Goal: Task Accomplishment & Management: Complete application form

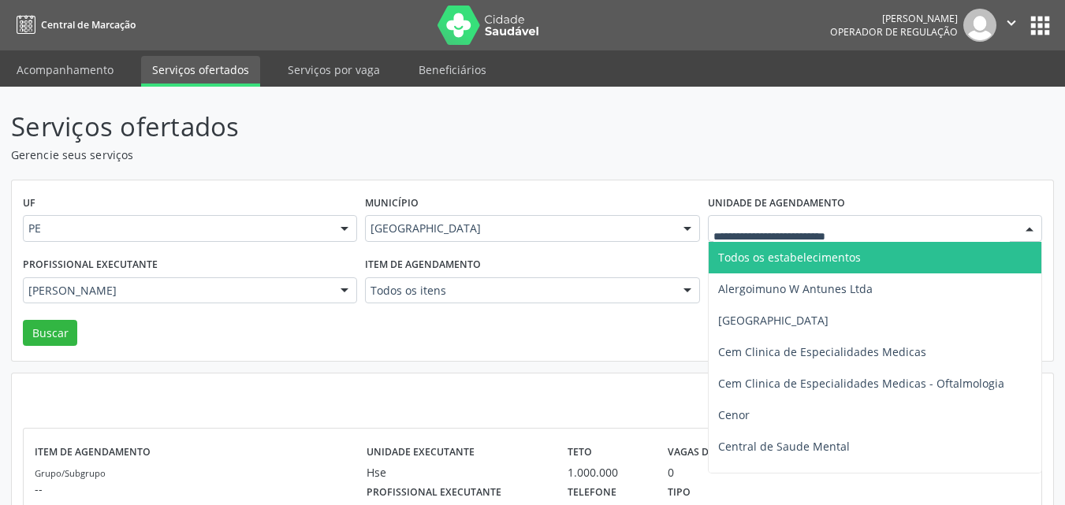
click at [779, 218] on div at bounding box center [875, 228] width 334 height 27
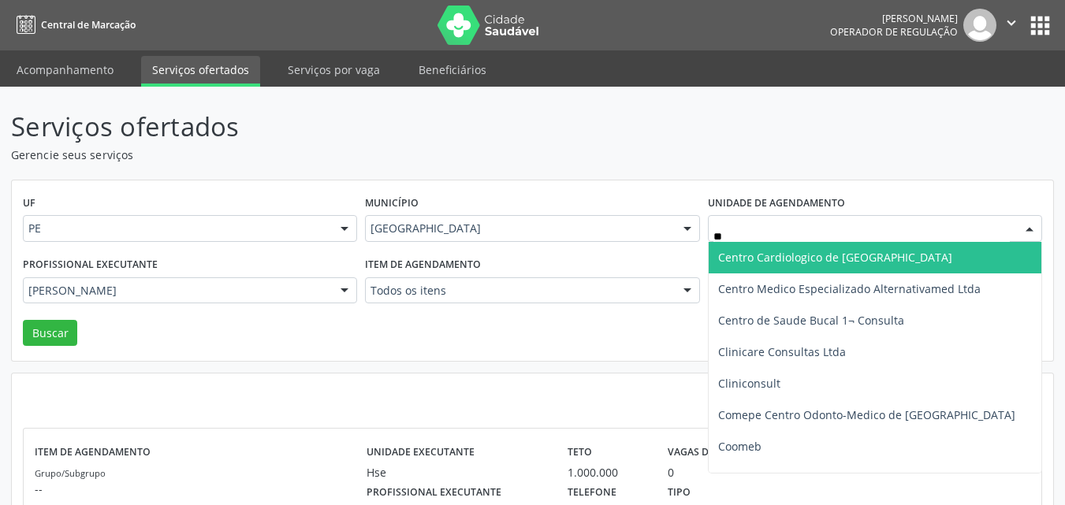
type input "***"
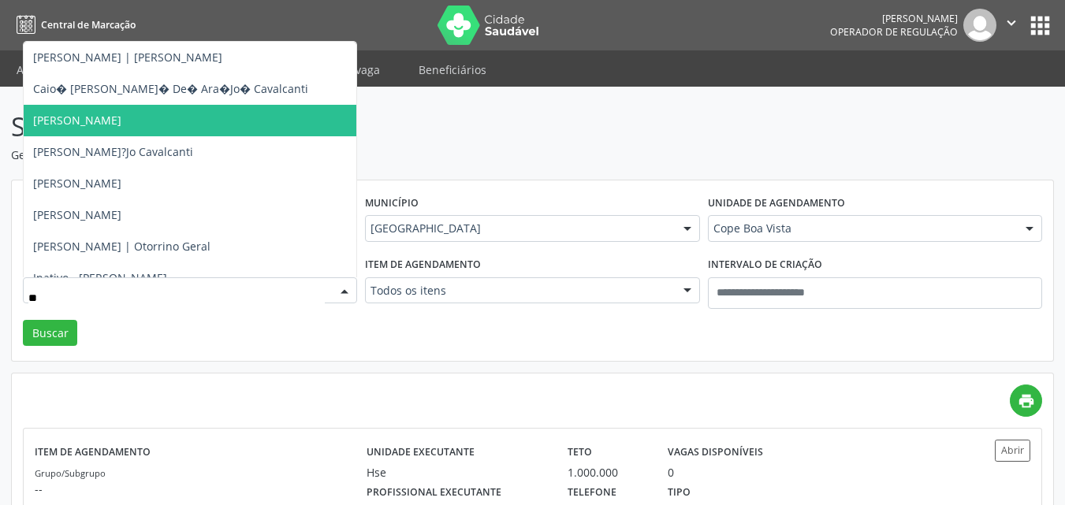
type input "***"
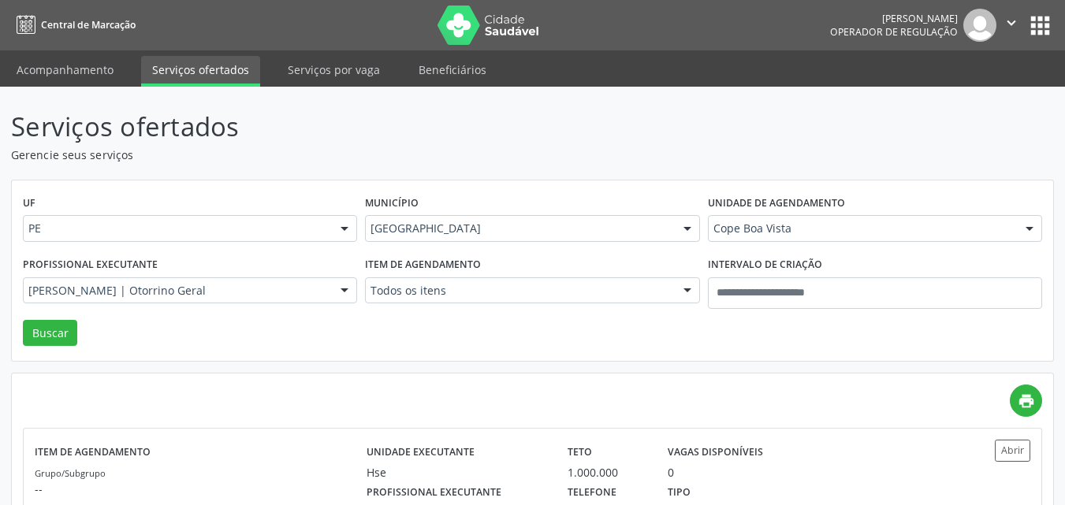
click at [256, 385] on div "print" at bounding box center [532, 401] width 1019 height 32
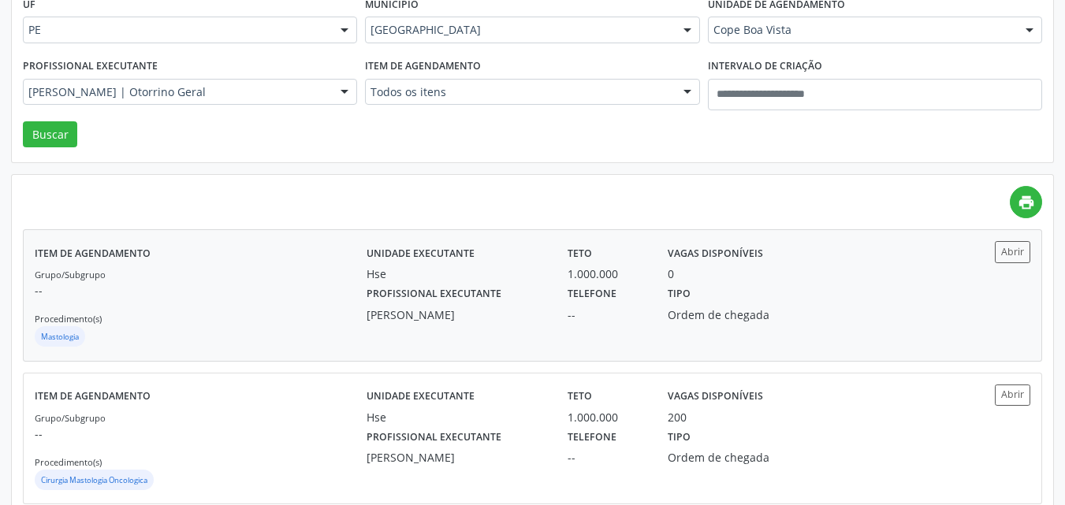
scroll to position [185, 0]
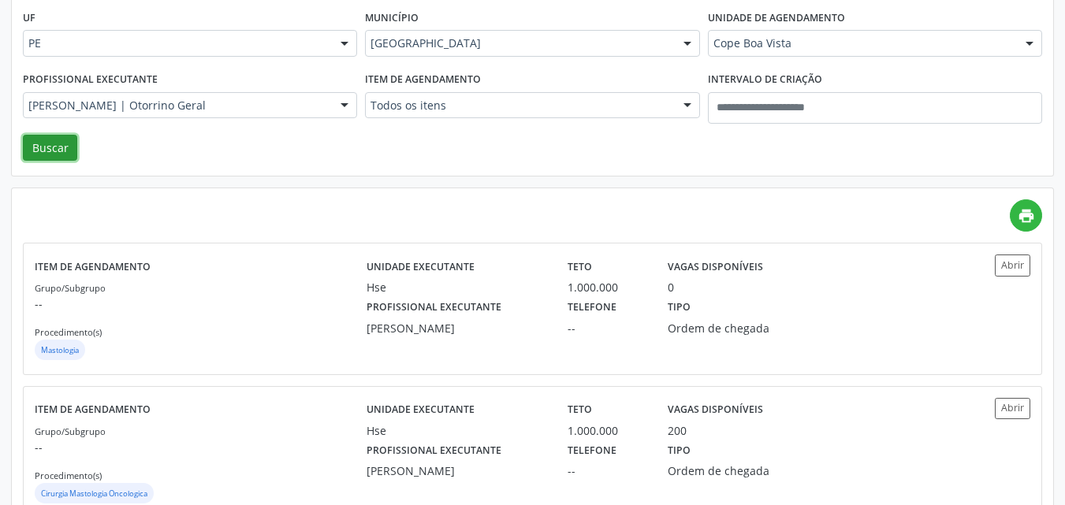
click at [62, 136] on button "Buscar" at bounding box center [50, 148] width 54 height 27
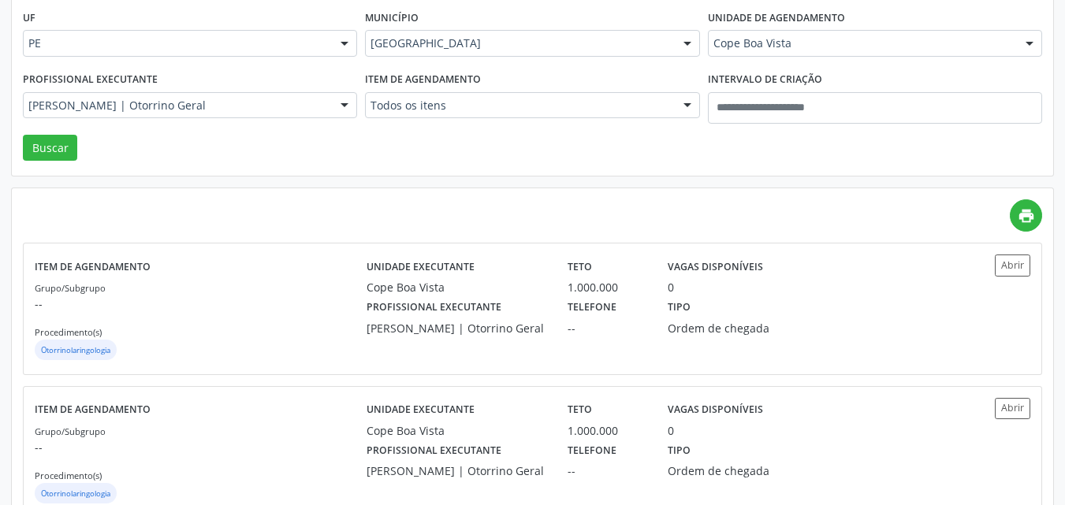
scroll to position [232, 0]
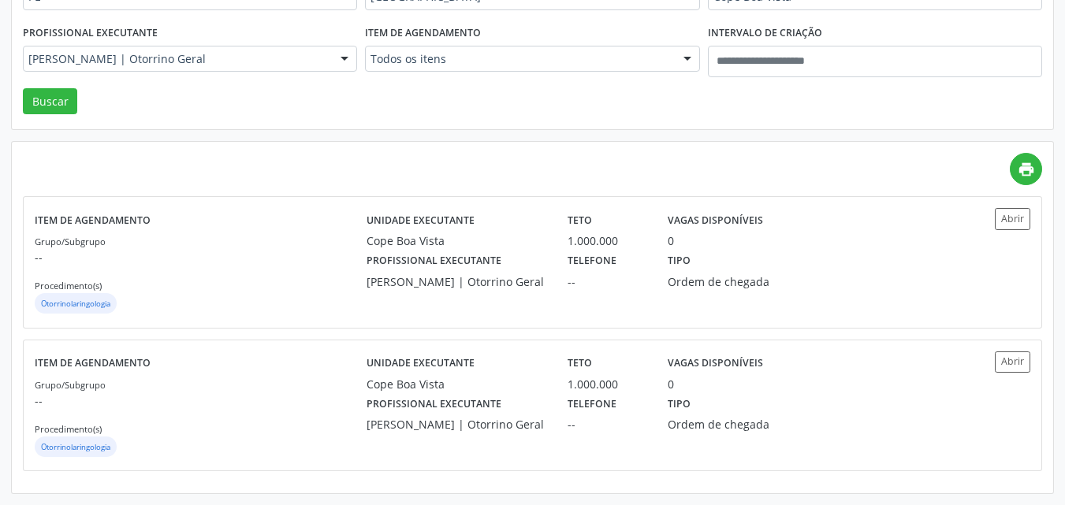
click at [629, 108] on div "UF PE PE Nenhum resultado encontrado para: " " Não há nenhuma opção para ser ex…" at bounding box center [532, 39] width 1041 height 181
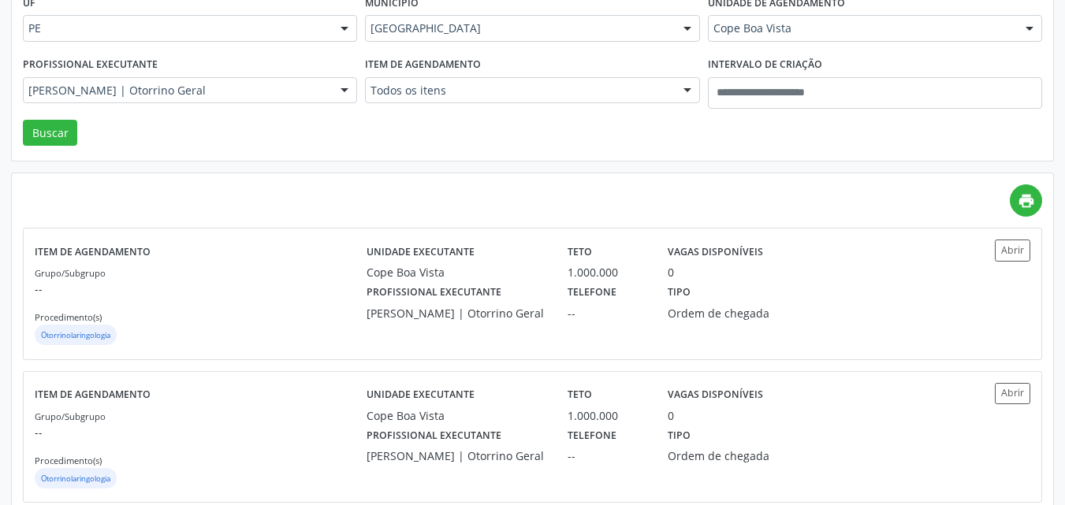
scroll to position [169, 0]
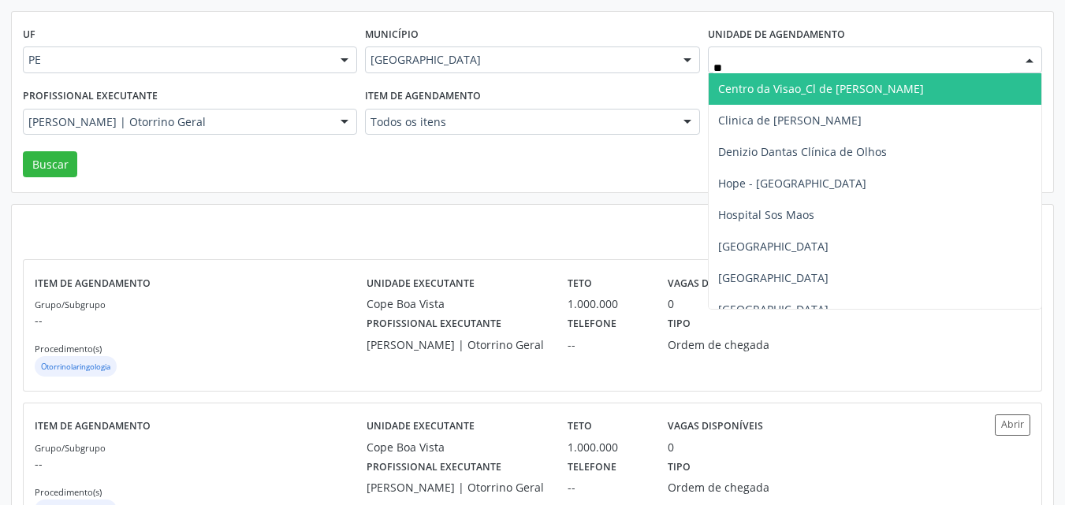
type input "***"
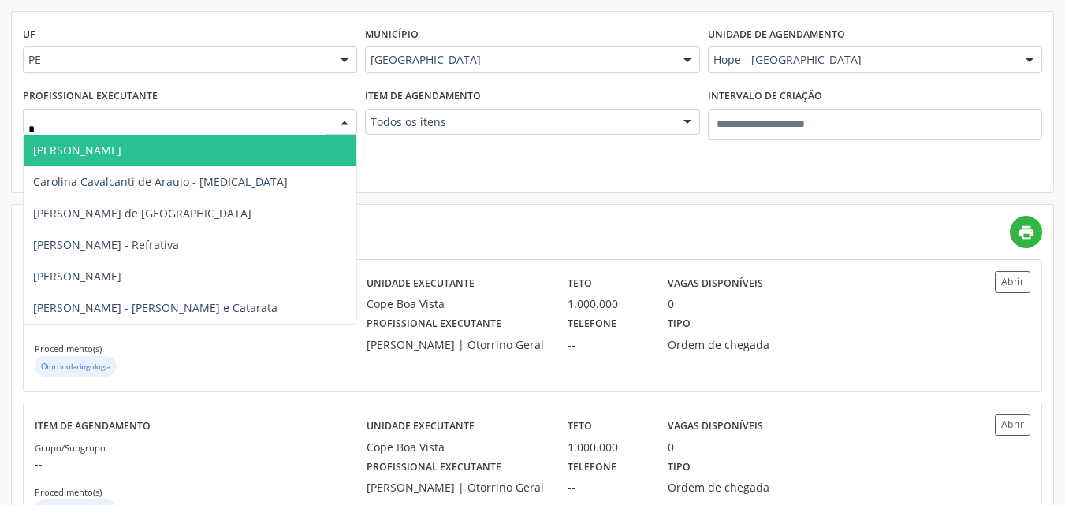
type input "**"
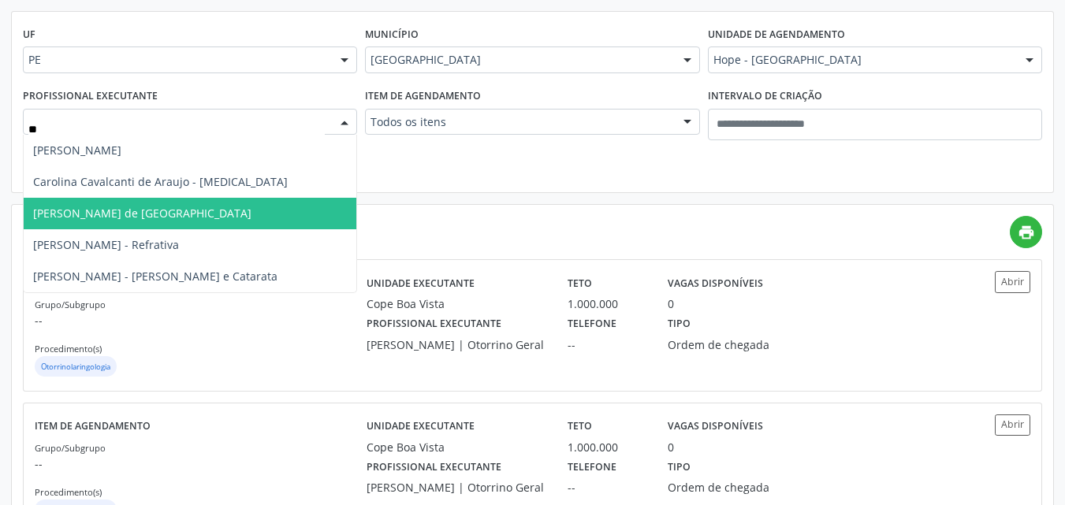
click at [199, 214] on span "John Emy Campos de Holanda" at bounding box center [190, 214] width 333 height 32
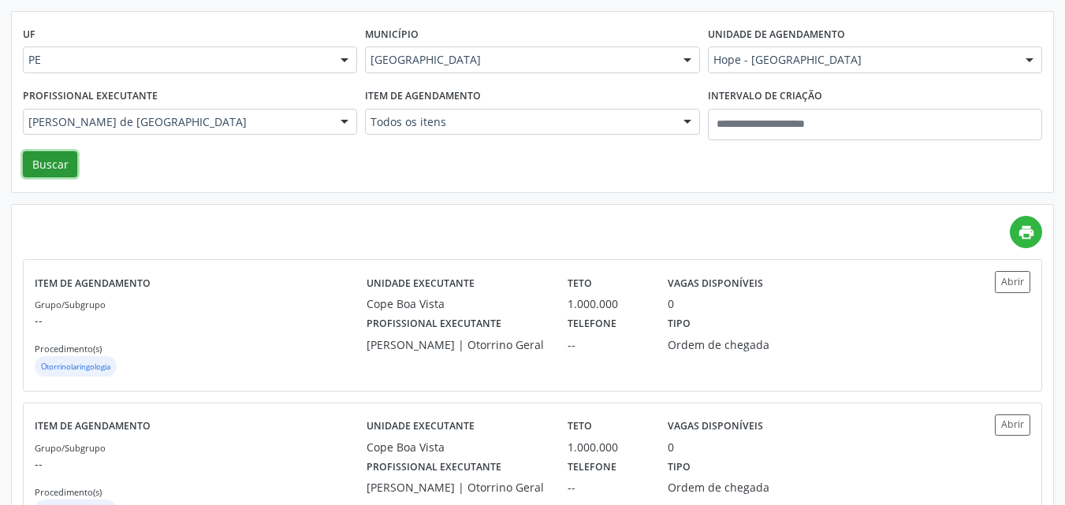
click at [51, 170] on button "Buscar" at bounding box center [50, 164] width 54 height 27
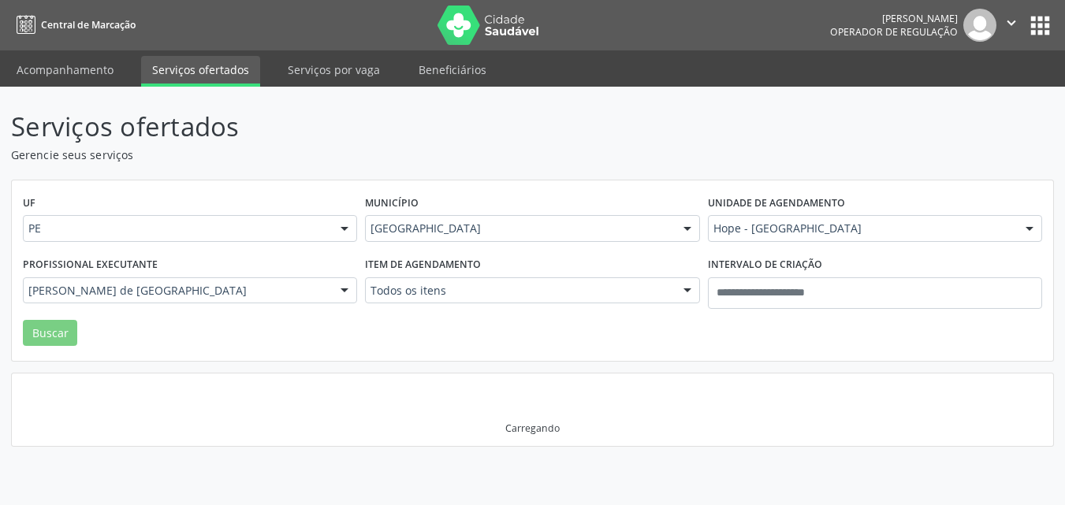
scroll to position [0, 0]
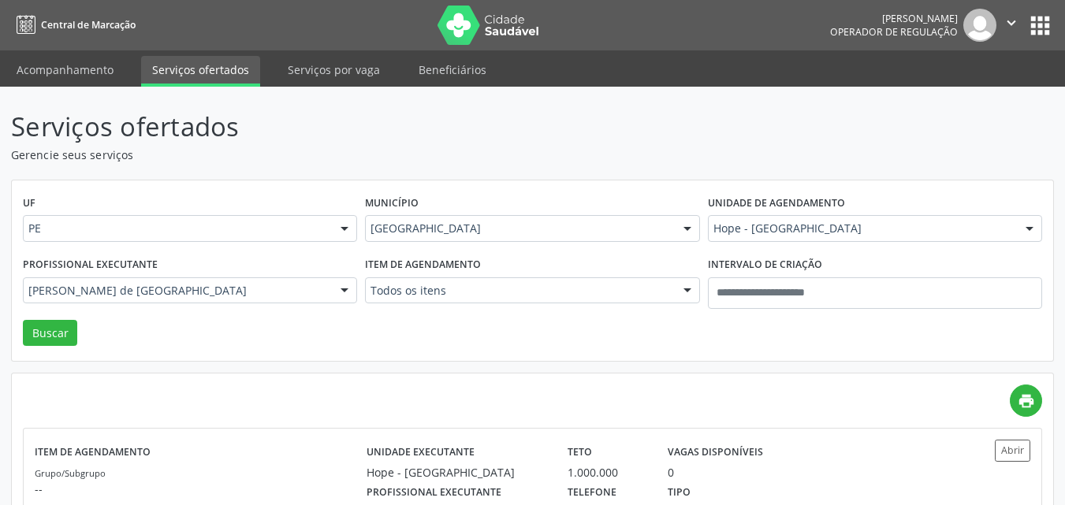
click at [335, 361] on div "UF PE PE Nenhum resultado encontrado para: " " Não há nenhuma opção para ser ex…" at bounding box center [532, 270] width 1041 height 181
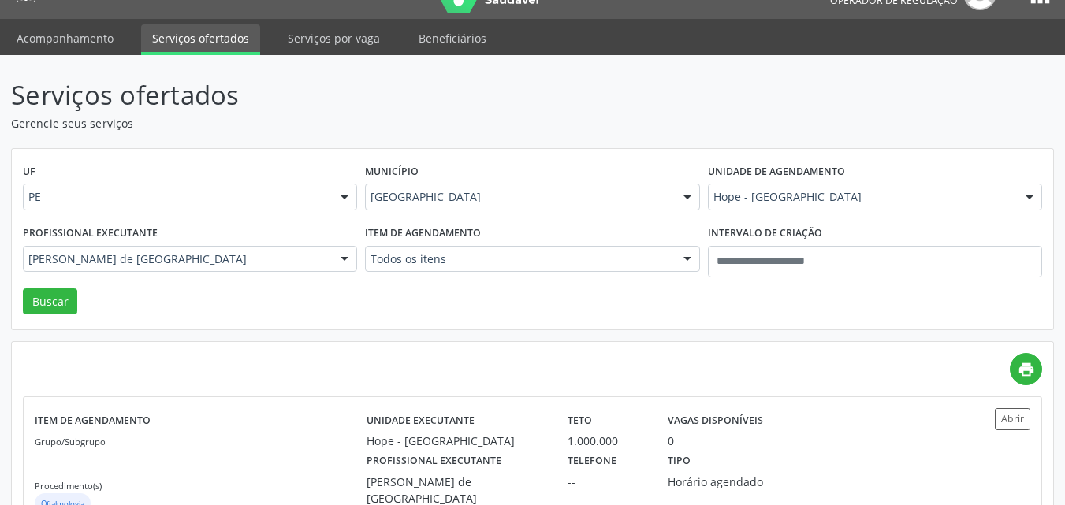
scroll to position [89, 0]
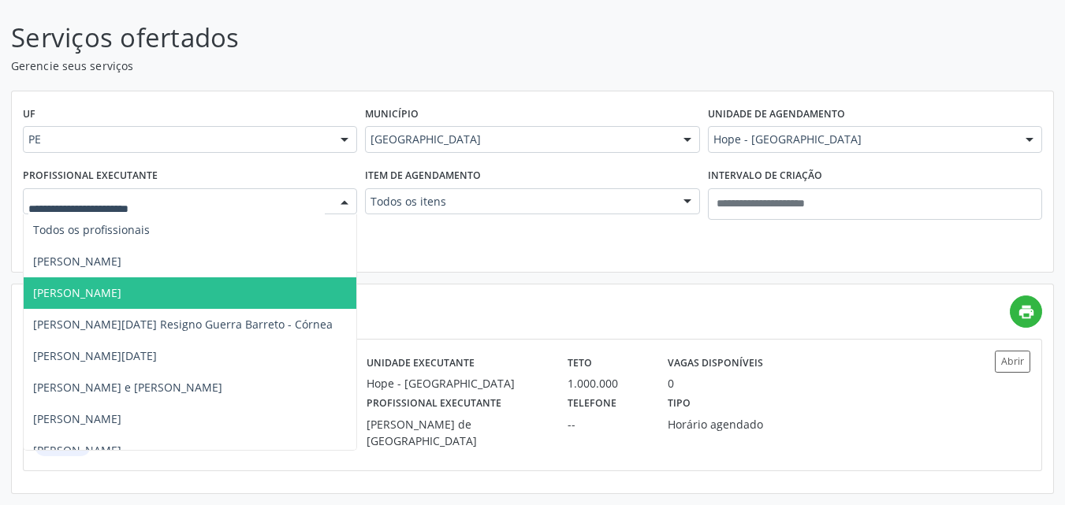
click at [322, 210] on div at bounding box center [190, 201] width 334 height 27
click at [326, 201] on div at bounding box center [190, 201] width 334 height 27
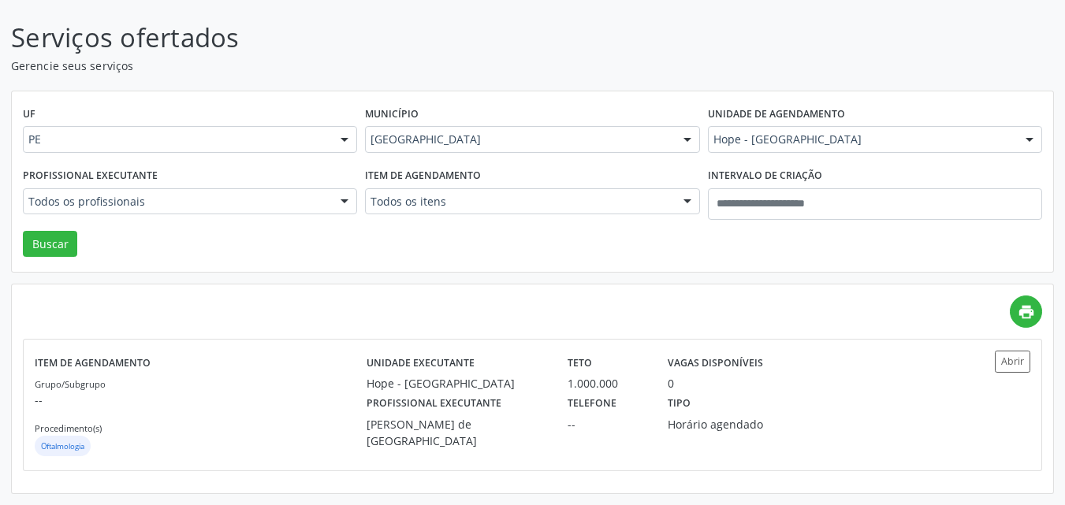
click at [416, 255] on div "UF PE PE Nenhum resultado encontrado para: " " Não há nenhuma opção para ser ex…" at bounding box center [532, 181] width 1041 height 181
click at [61, 248] on button "Buscar" at bounding box center [50, 244] width 54 height 27
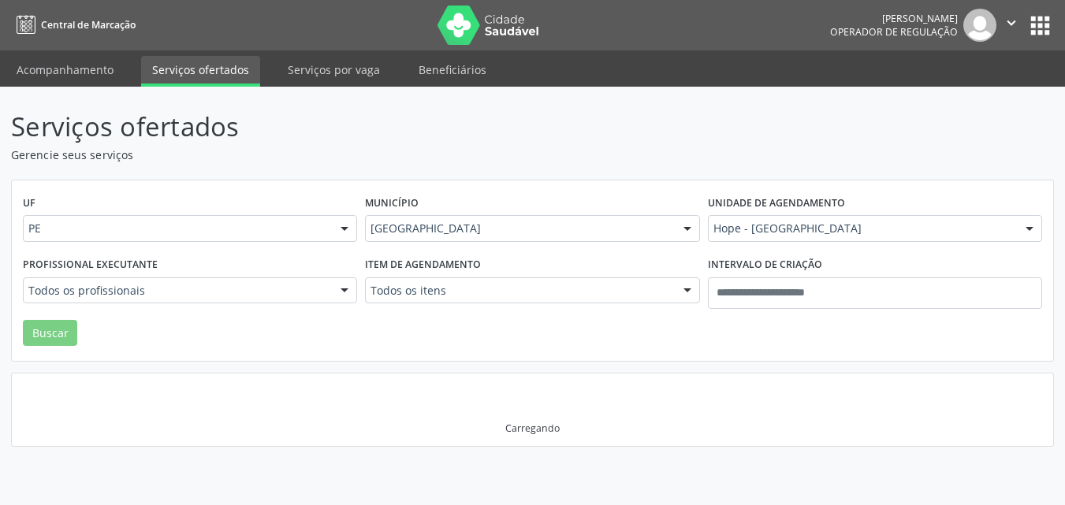
scroll to position [0, 0]
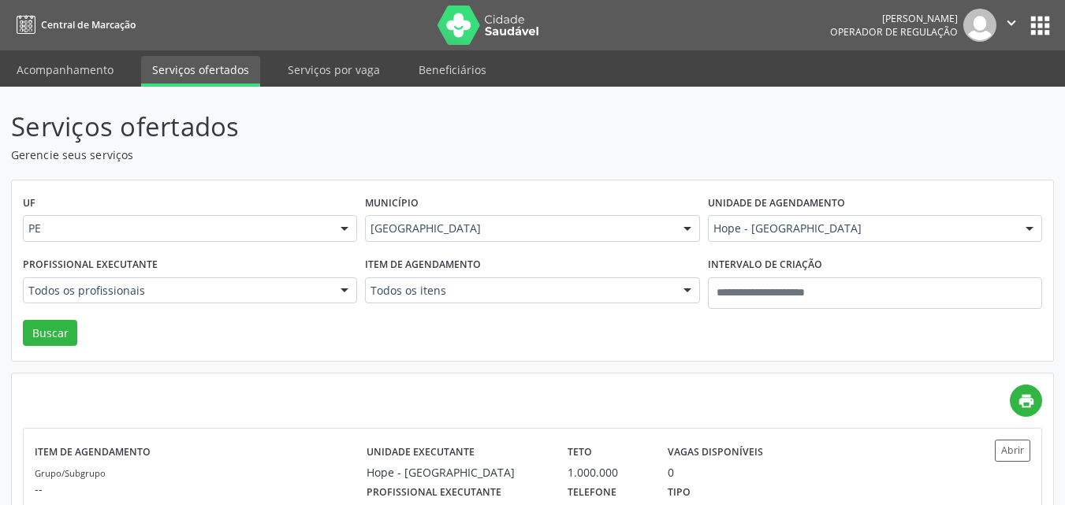
click at [563, 351] on div "UF PE PE Nenhum resultado encontrado para: " " Não há nenhuma opção para ser ex…" at bounding box center [532, 270] width 1041 height 181
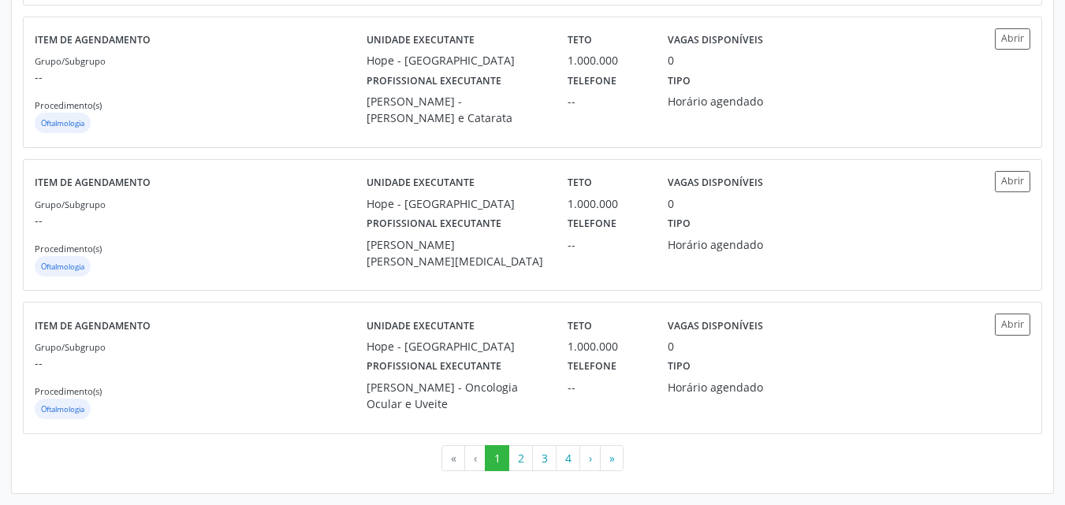
scroll to position [2230, 0]
click at [518, 466] on button "2" at bounding box center [520, 458] width 24 height 27
click at [547, 463] on button "3" at bounding box center [544, 458] width 24 height 27
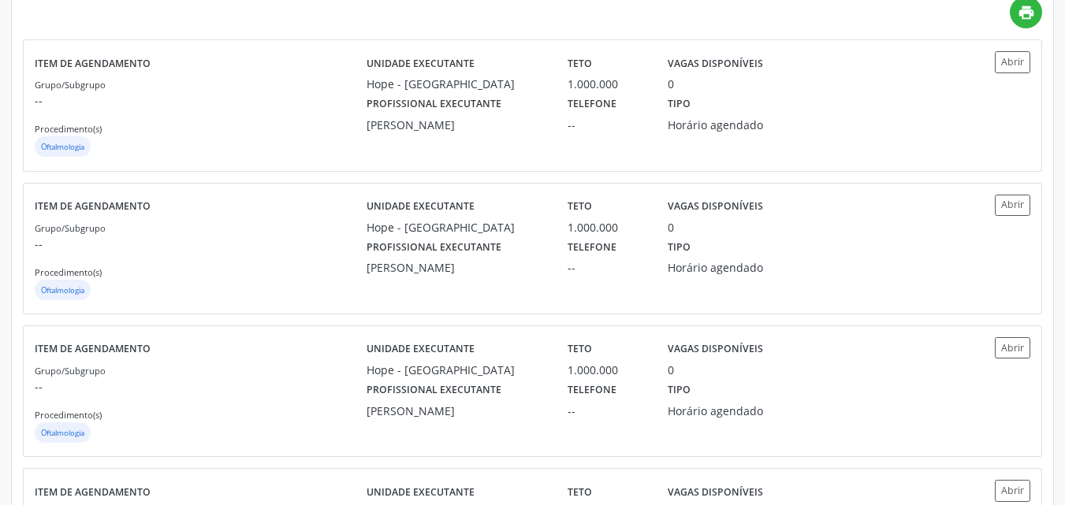
scroll to position [0, 0]
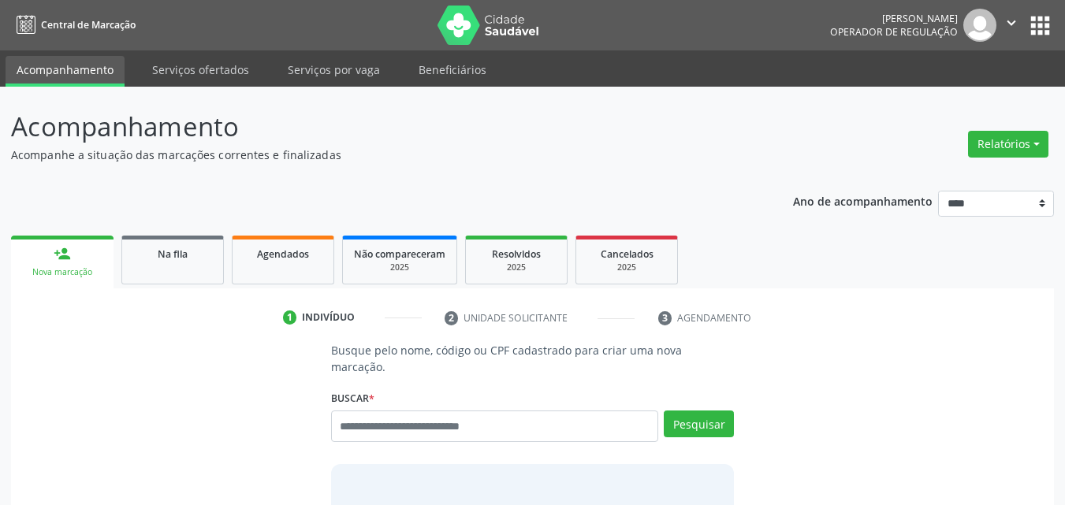
scroll to position [20, 0]
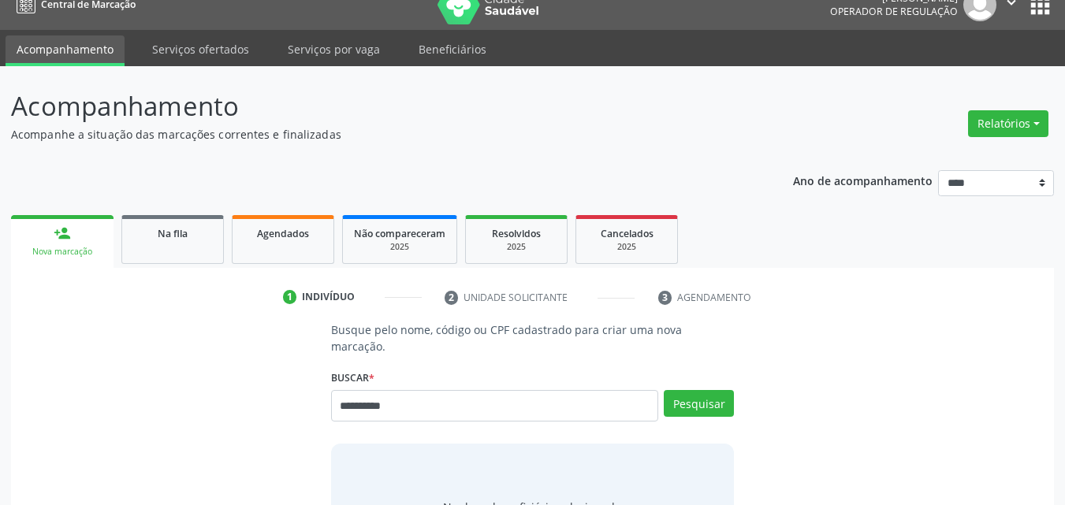
type input "**********"
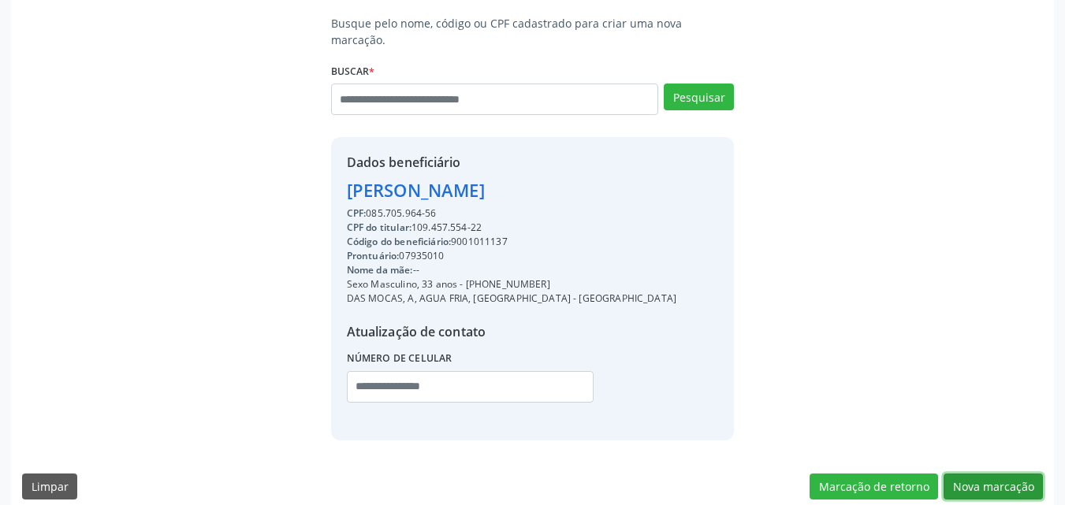
click at [1005, 474] on button "Nova marcação" at bounding box center [992, 487] width 99 height 27
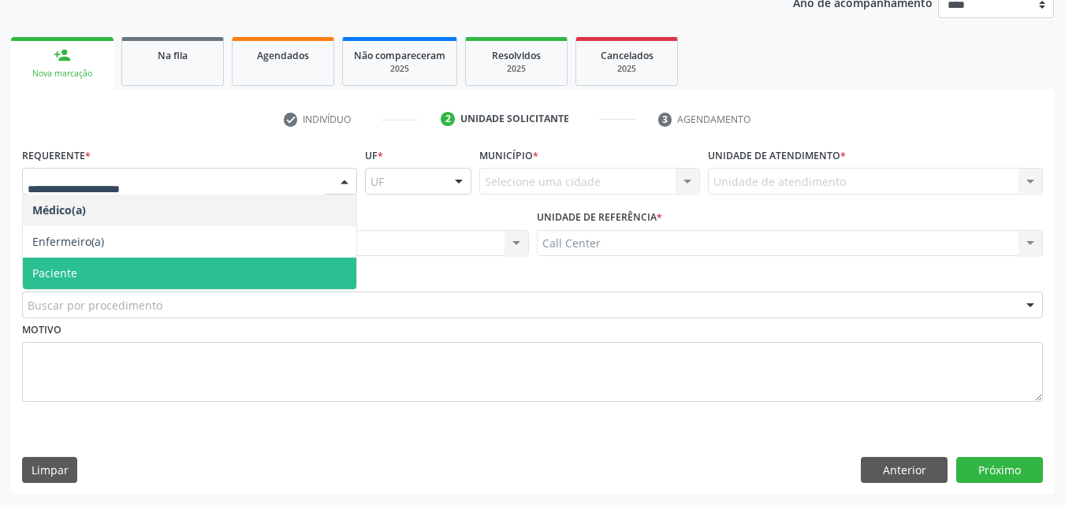
click at [289, 263] on span "Paciente" at bounding box center [189, 274] width 333 height 32
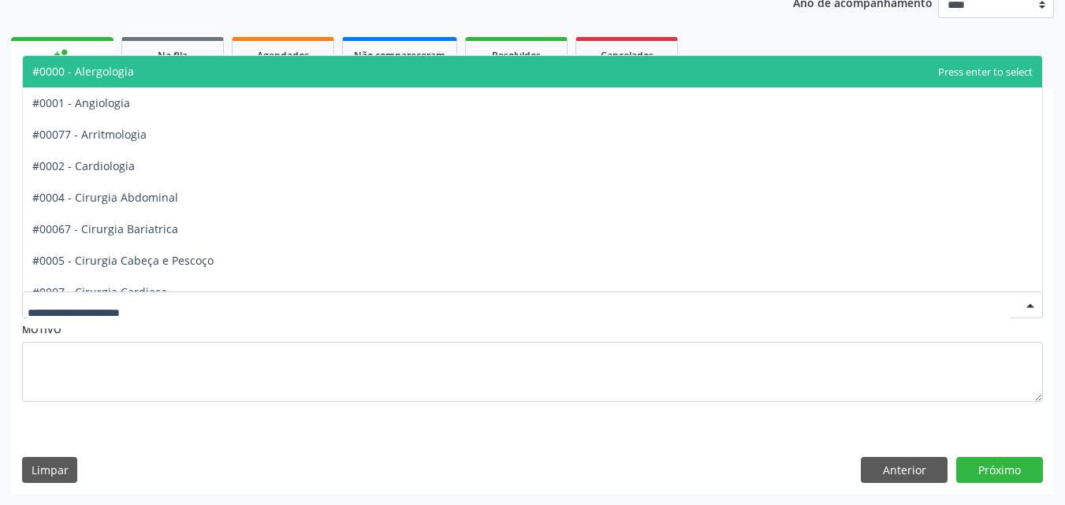
click at [293, 296] on div at bounding box center [532, 305] width 1021 height 27
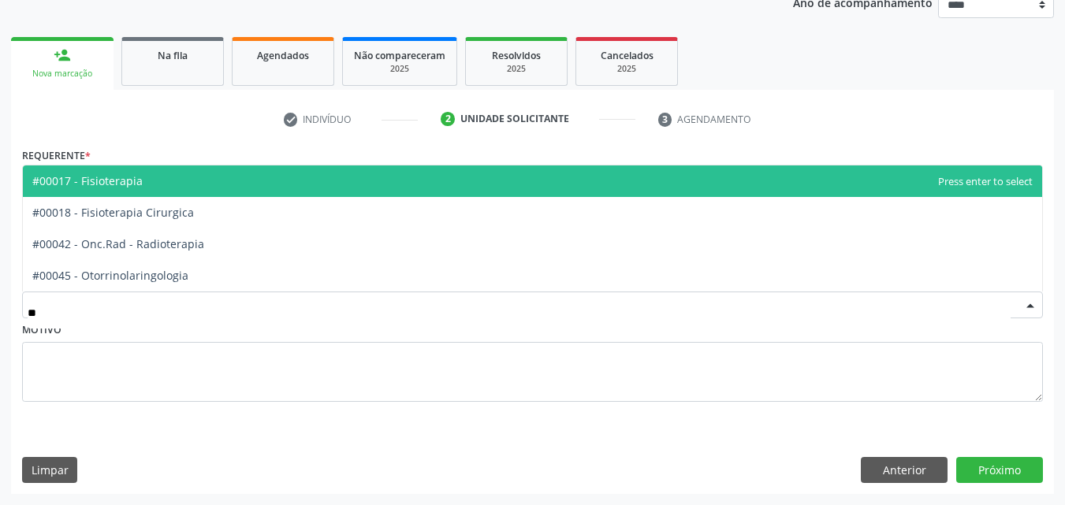
type input "***"
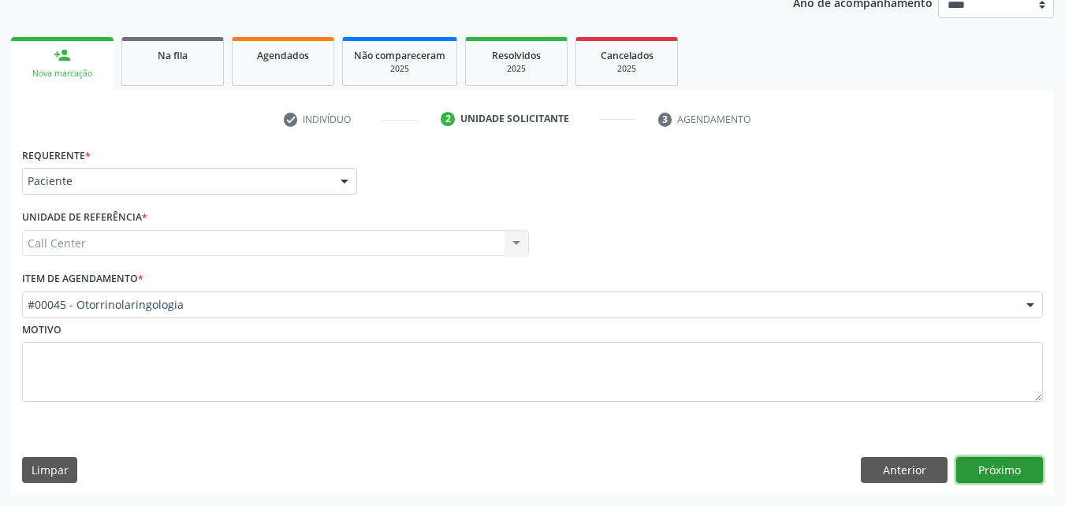
click at [1001, 467] on button "Próximo" at bounding box center [999, 470] width 87 height 27
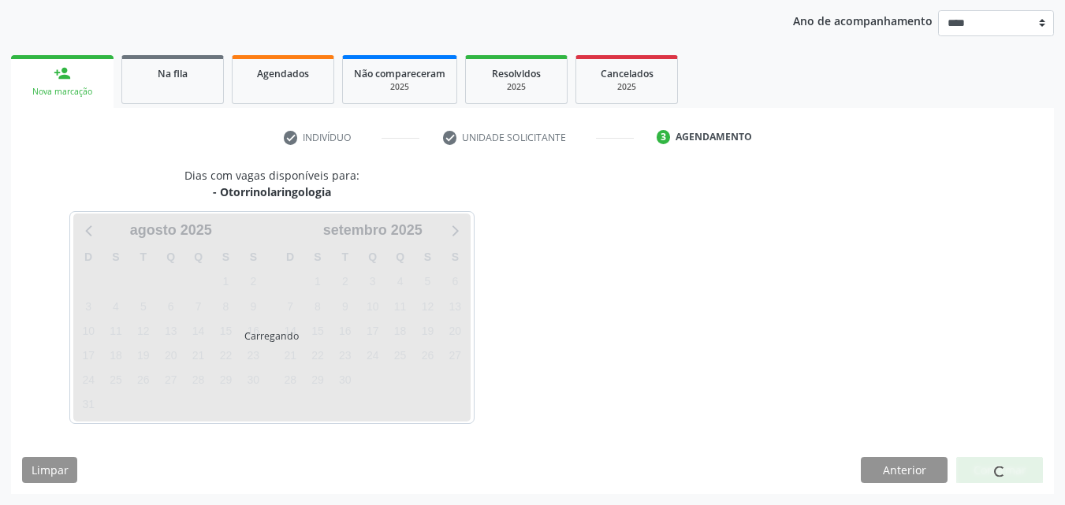
scroll to position [180, 0]
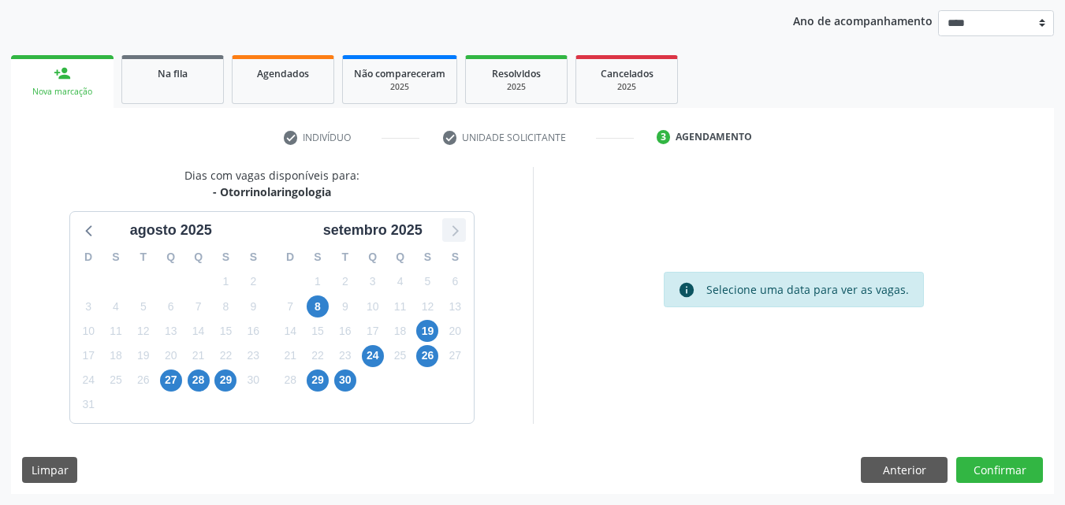
click at [447, 226] on icon at bounding box center [454, 230] width 20 height 20
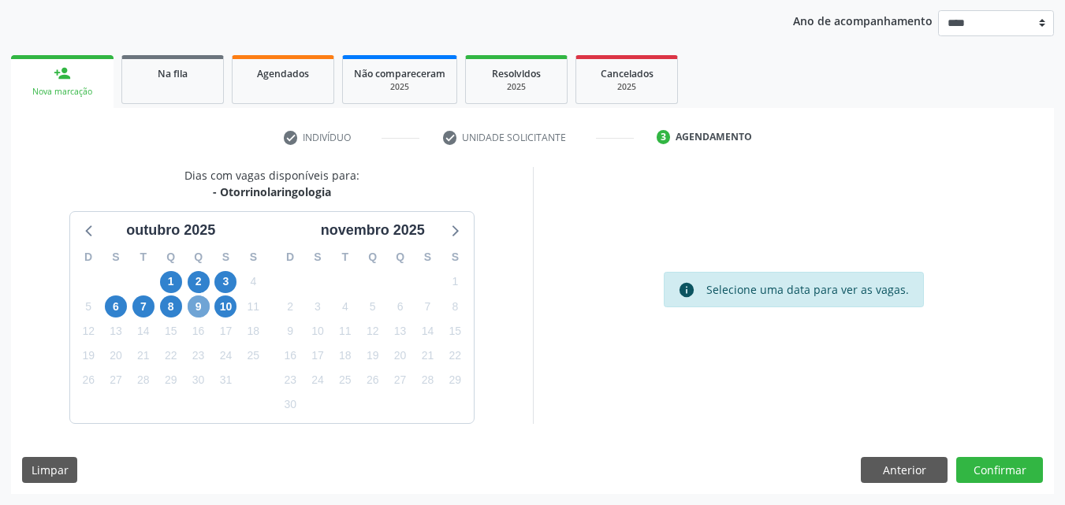
click at [200, 314] on span "9" at bounding box center [199, 307] width 22 height 22
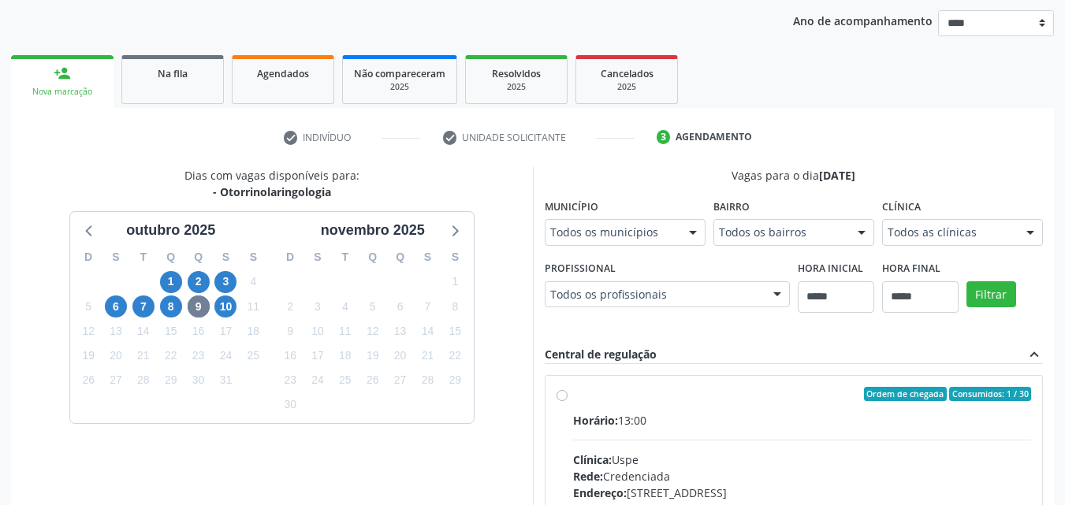
click at [828, 370] on div "Ordem de chegada Consumidos: 1 / 30 Horário: 13:00 Clínica: Uspe Rede: Credenci…" at bounding box center [794, 508] width 499 height 288
click at [828, 426] on div "Horário: 13:00" at bounding box center [802, 420] width 459 height 17
click at [170, 308] on span "8" at bounding box center [171, 307] width 22 height 22
click at [119, 314] on span "6" at bounding box center [116, 307] width 22 height 22
click at [947, 244] on div "Todos as clínicas" at bounding box center [962, 232] width 161 height 27
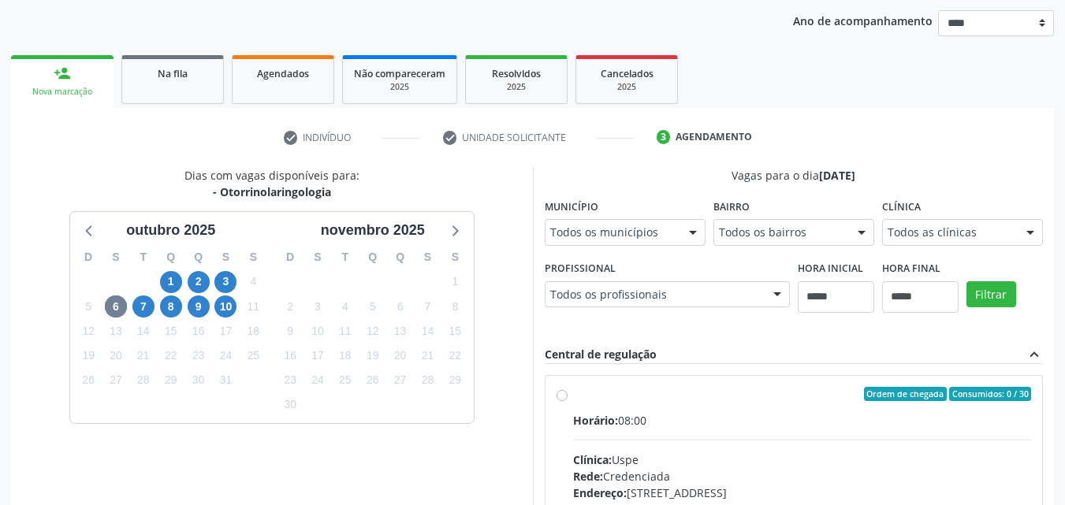
click at [961, 366] on div "Ordem de chegada Consumidos: 0 / 30 Horário: 08:00 Clínica: Uspe Rede: Credenci…" at bounding box center [794, 508] width 499 height 288
click at [938, 458] on div "Clínica: Uspe" at bounding box center [802, 460] width 459 height 17
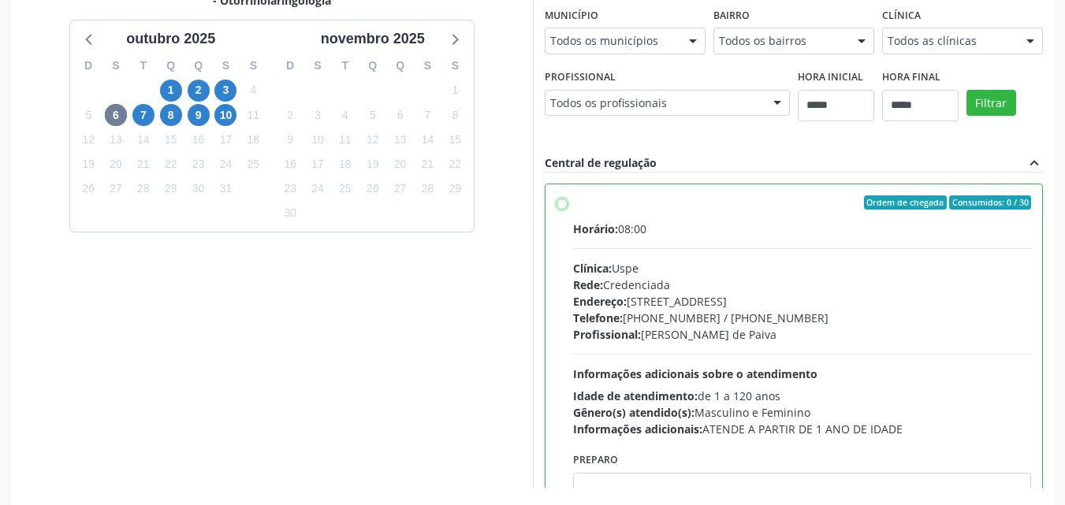
scroll to position [375, 0]
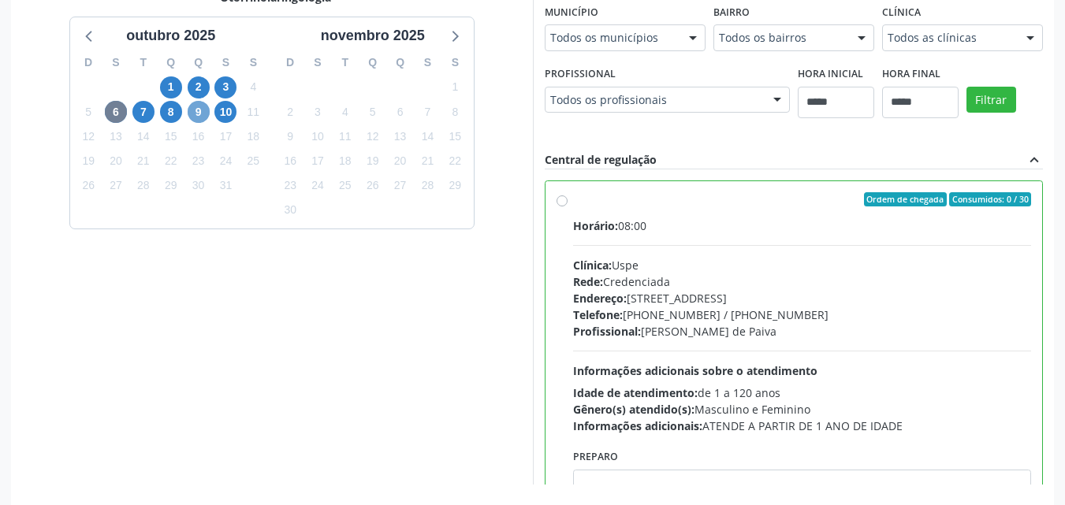
click at [207, 113] on span "9" at bounding box center [199, 112] width 22 height 22
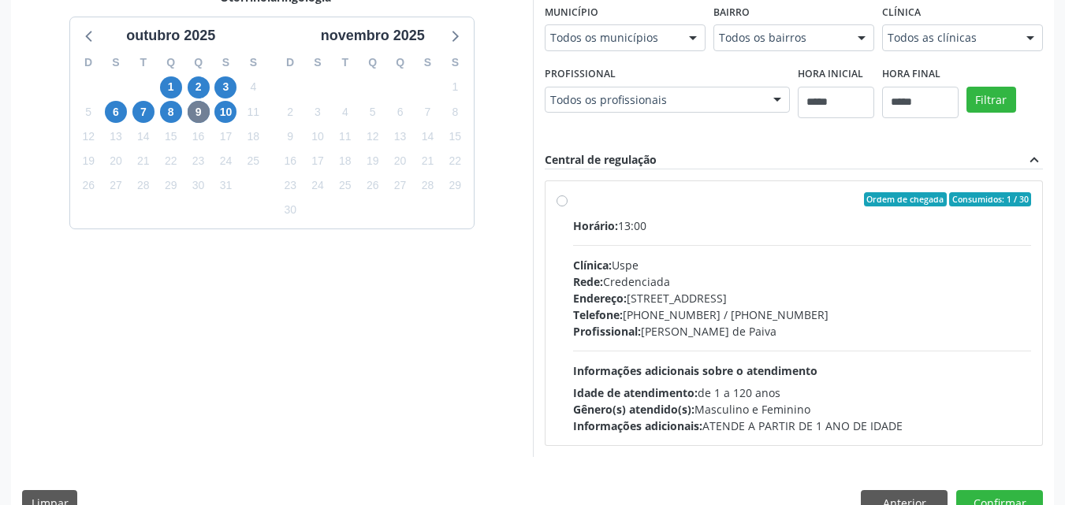
click at [571, 277] on div "Ordem de chegada Consumidos: 1 / 30 Horário: 13:00 Clínica: Uspe Rede: Credenci…" at bounding box center [793, 313] width 475 height 242
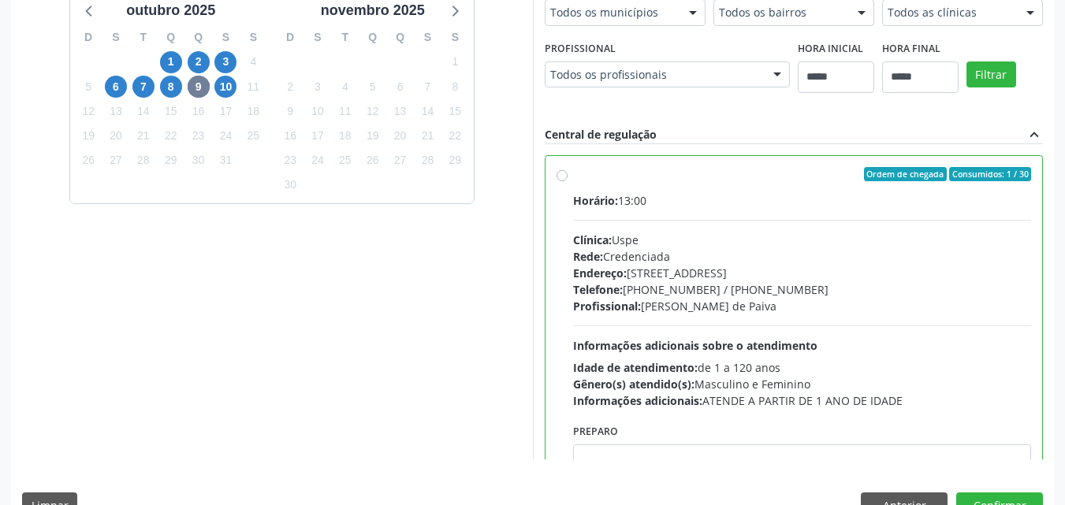
scroll to position [437, 0]
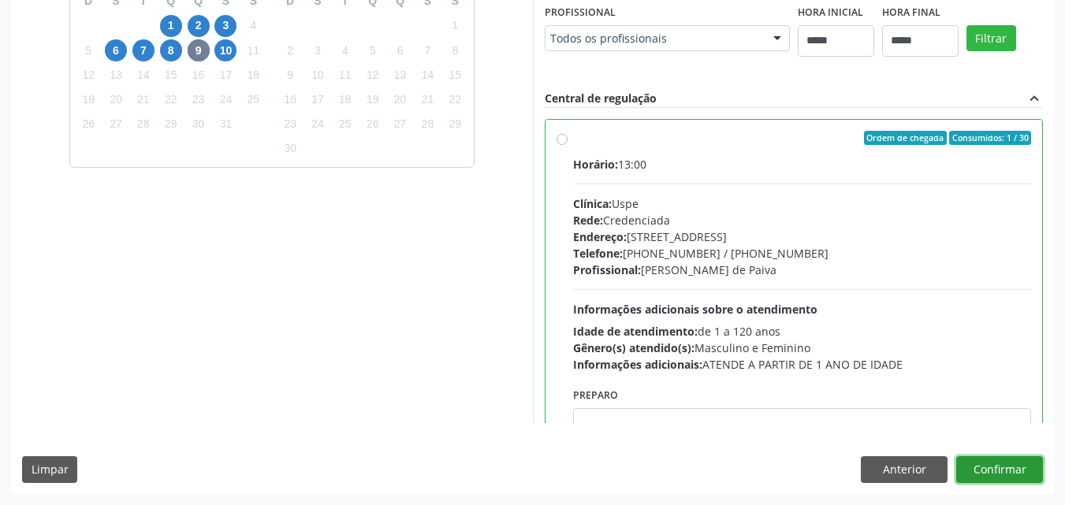
click at [1015, 464] on button "Confirmar" at bounding box center [999, 469] width 87 height 27
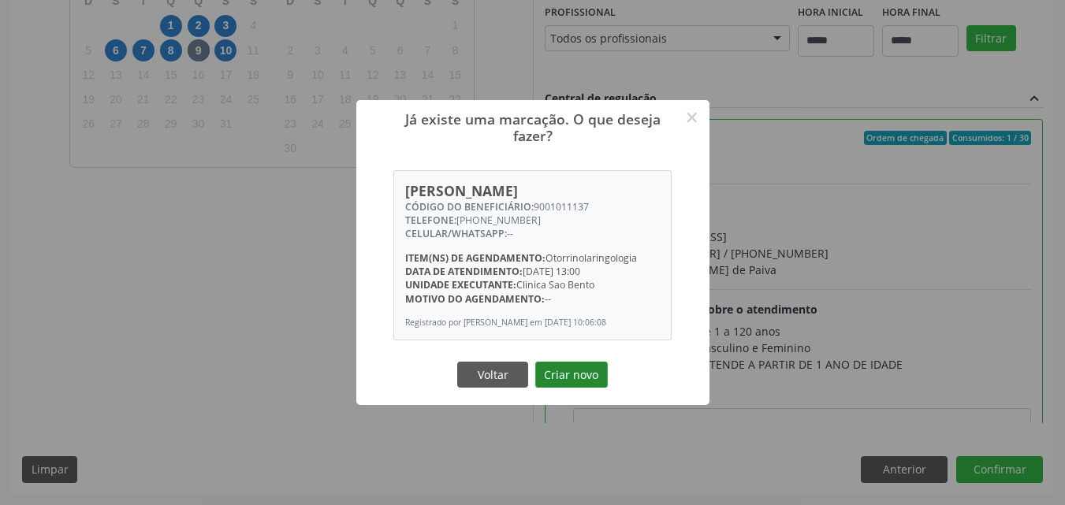
click at [570, 377] on button "Criar novo" at bounding box center [571, 375] width 73 height 27
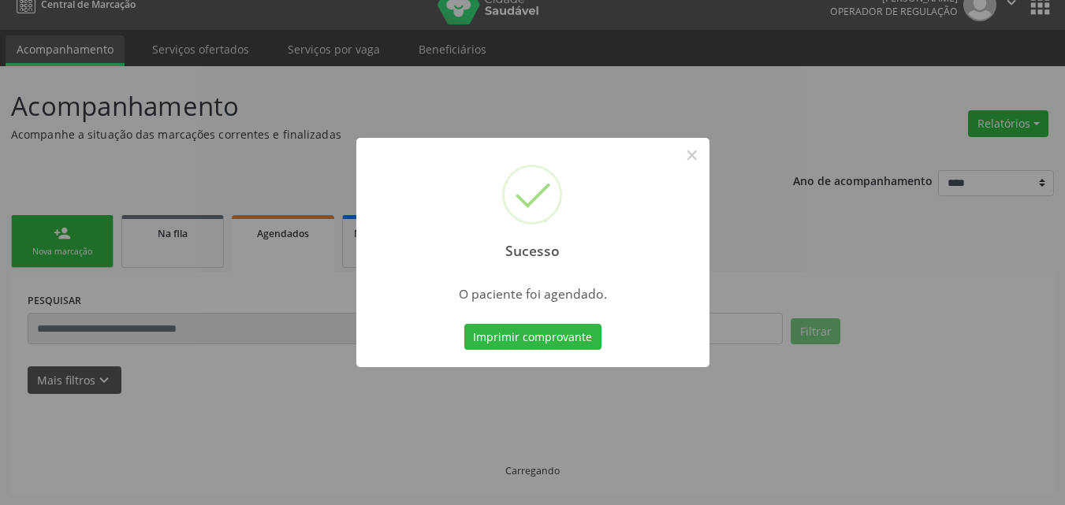
scroll to position [20, 0]
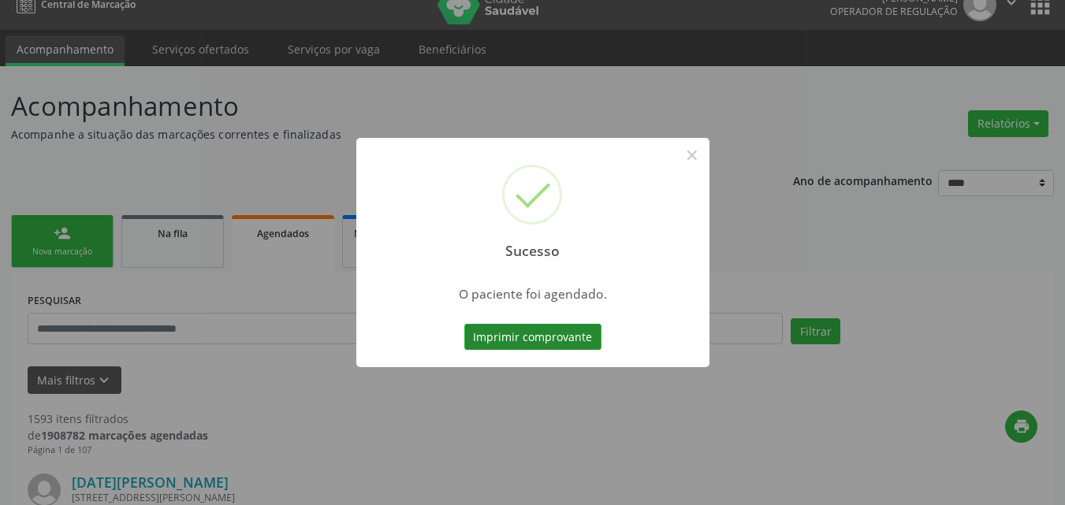
click at [547, 333] on button "Imprimir comprovante" at bounding box center [532, 337] width 137 height 27
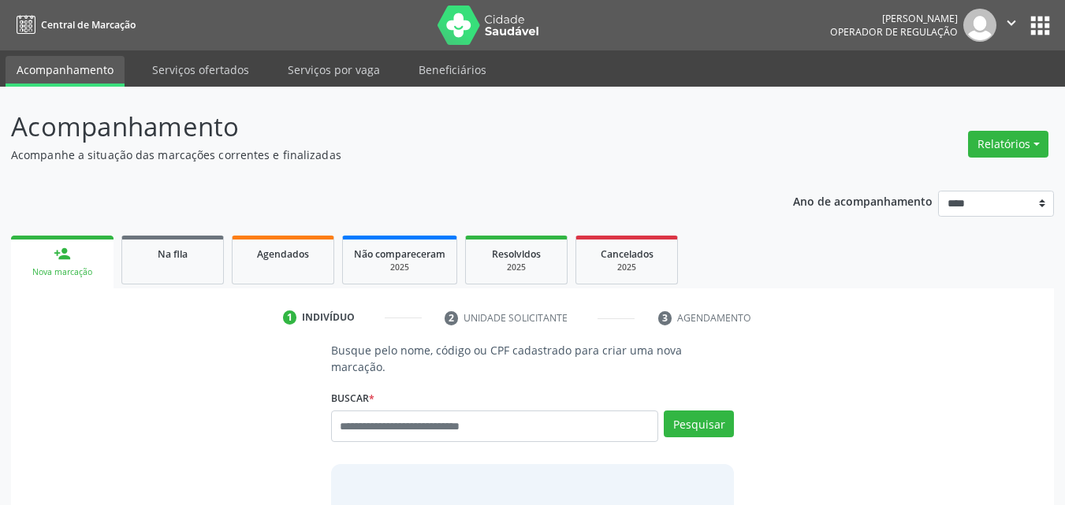
scroll to position [20, 0]
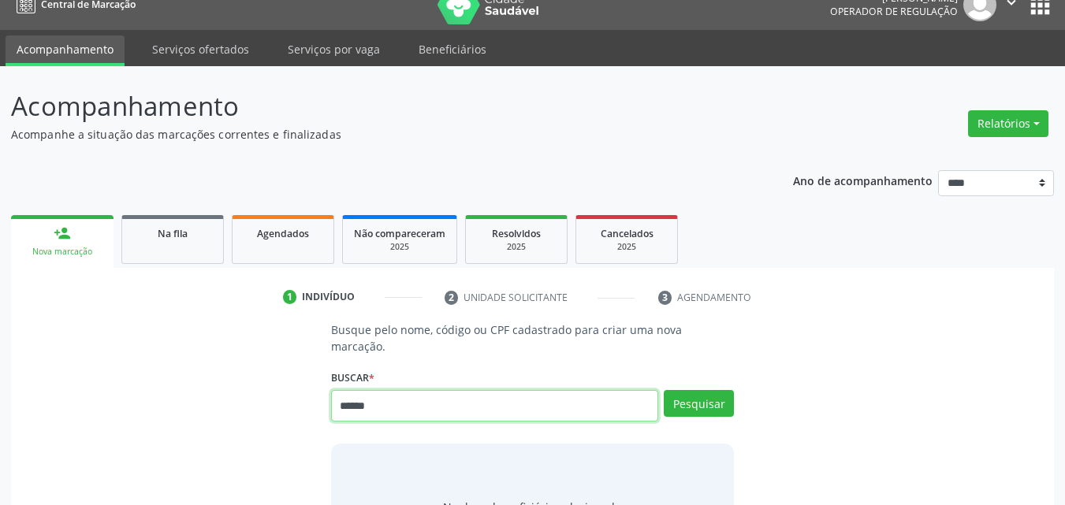
type input "******"
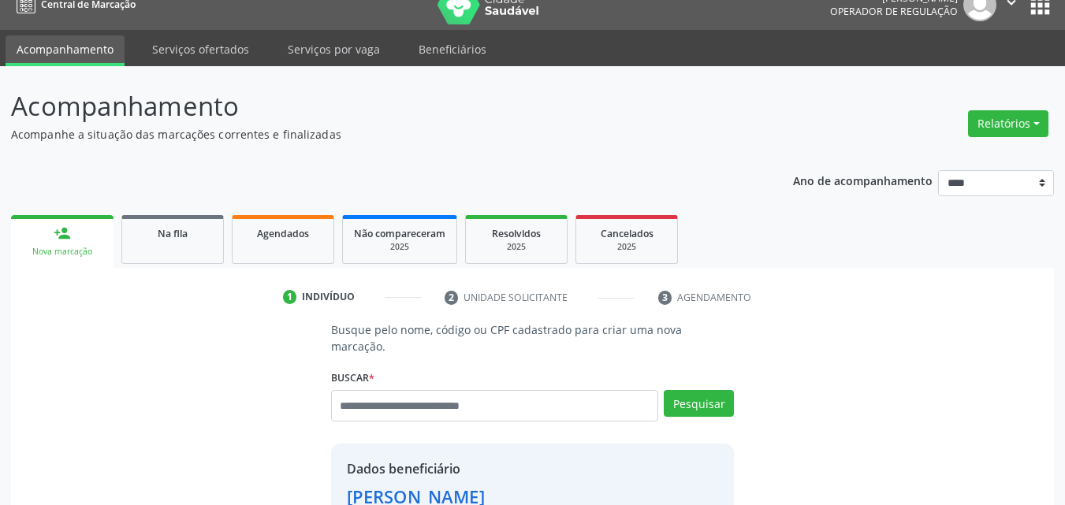
click at [859, 304] on ul "1 Indivíduo 2 Unidade solicitante 3 Agendamento" at bounding box center [532, 298] width 1043 height 26
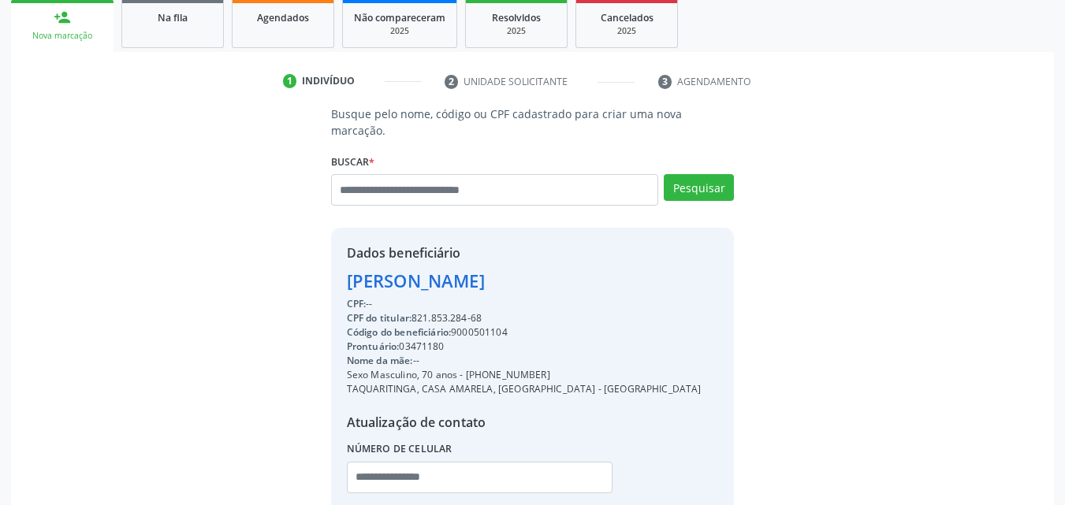
scroll to position [327, 0]
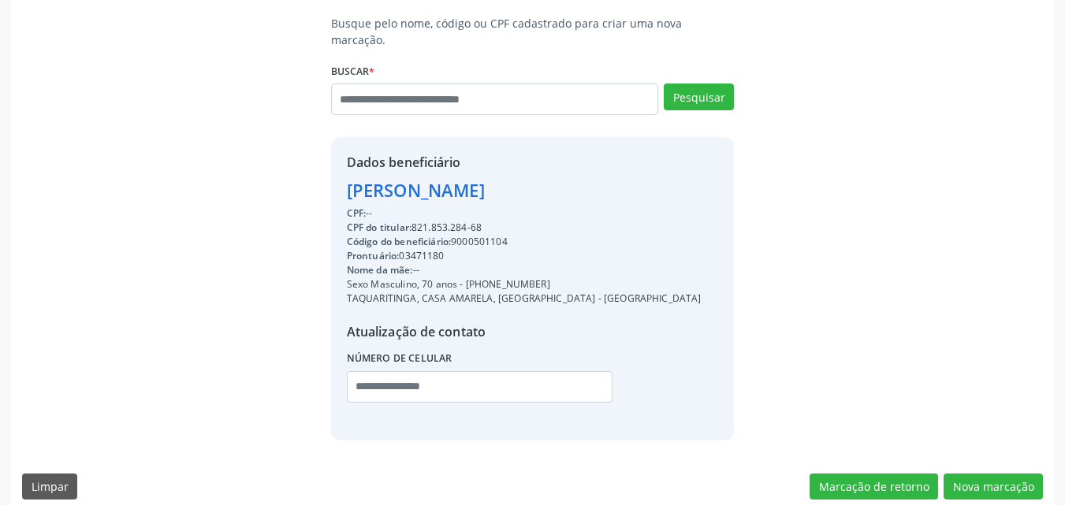
click at [495, 235] on div "Código do beneficiário: 9000501104" at bounding box center [524, 242] width 355 height 14
copy div "9000501104"
click at [987, 474] on button "Nova marcação" at bounding box center [992, 487] width 99 height 27
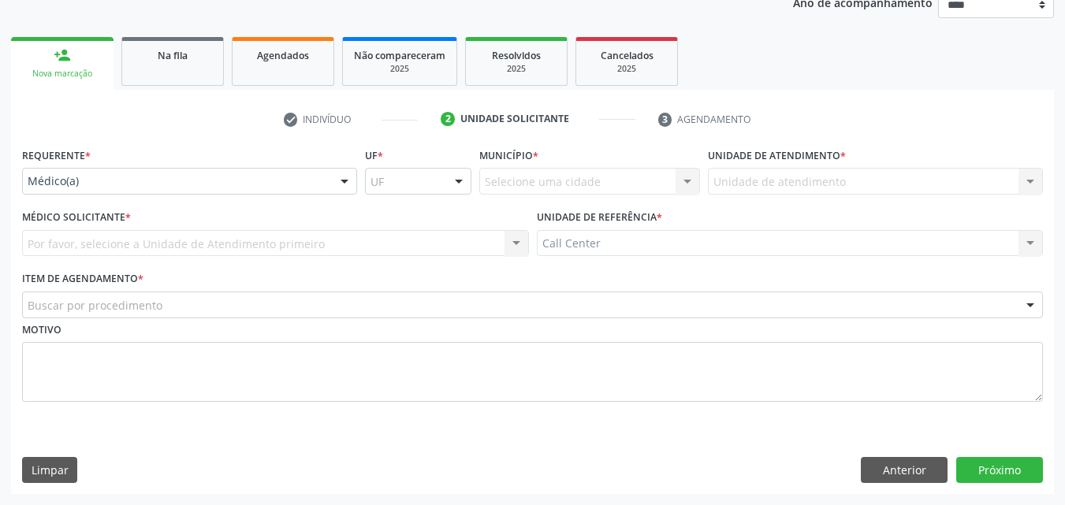
scroll to position [199, 0]
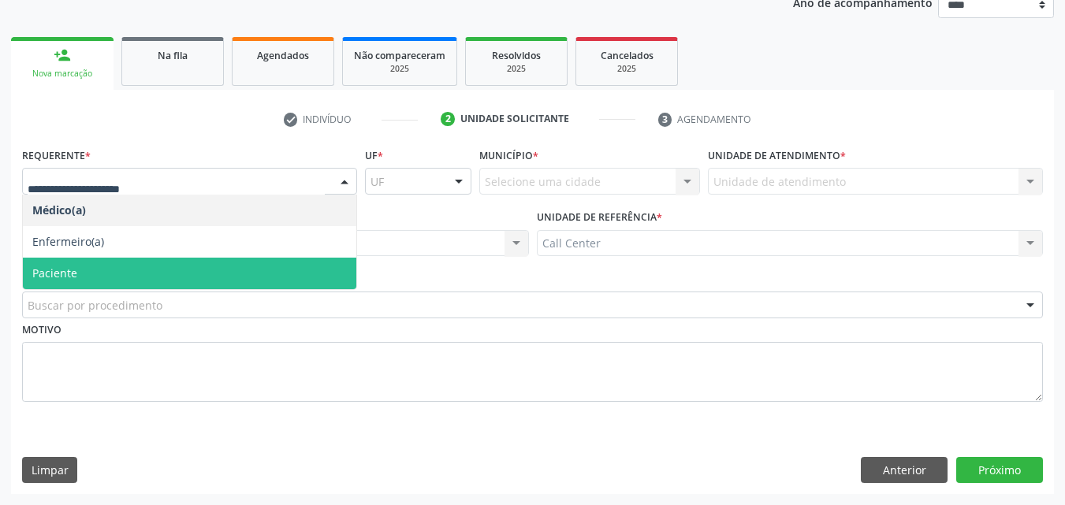
click at [216, 263] on span "Paciente" at bounding box center [189, 274] width 333 height 32
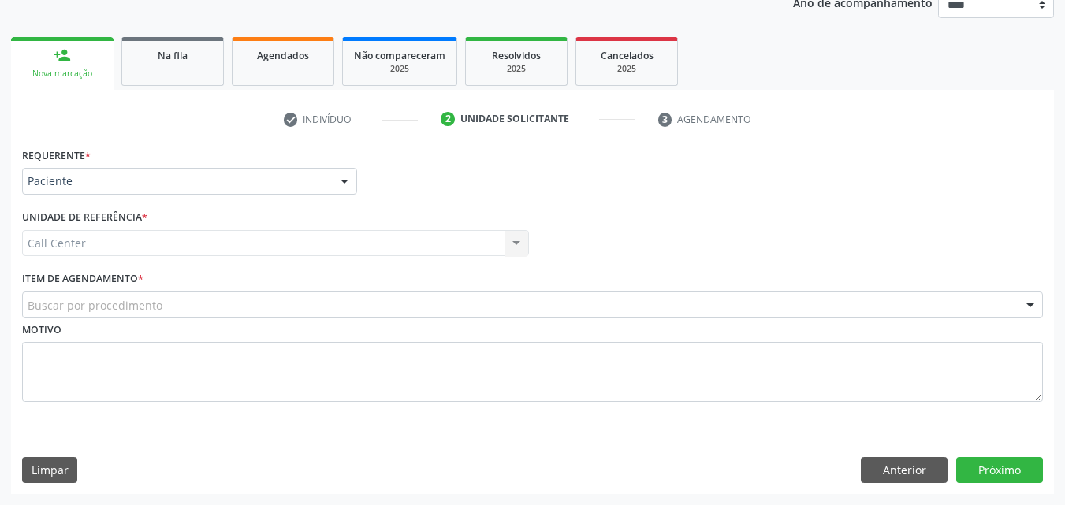
click at [227, 296] on div "Buscar por procedimento" at bounding box center [532, 305] width 1021 height 27
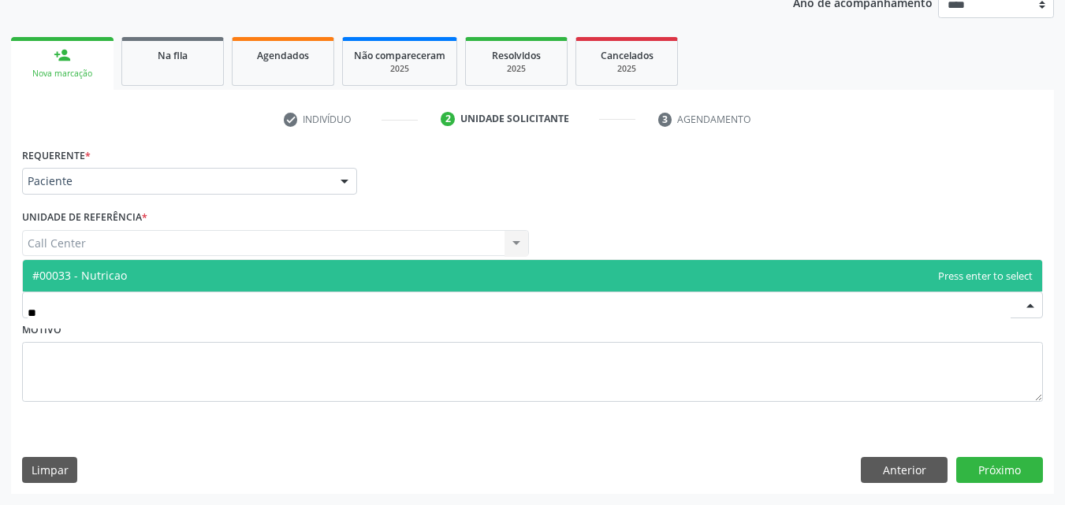
type input "***"
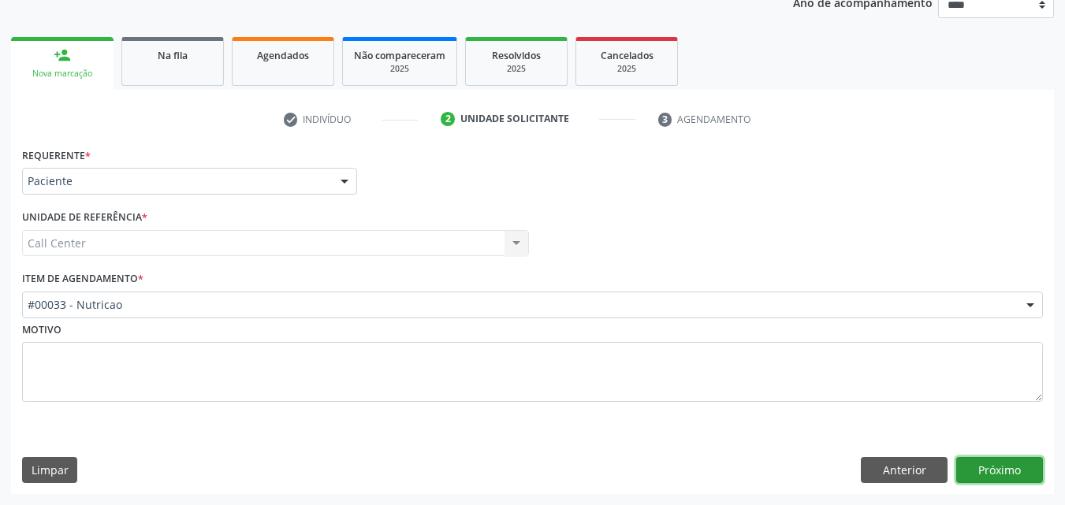
click at [969, 458] on button "Próximo" at bounding box center [999, 470] width 87 height 27
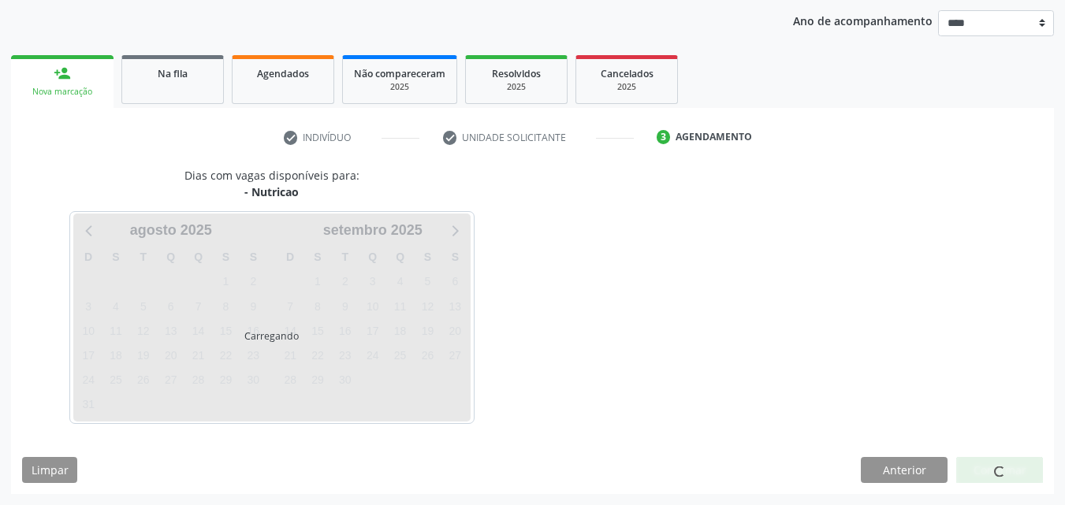
scroll to position [180, 0]
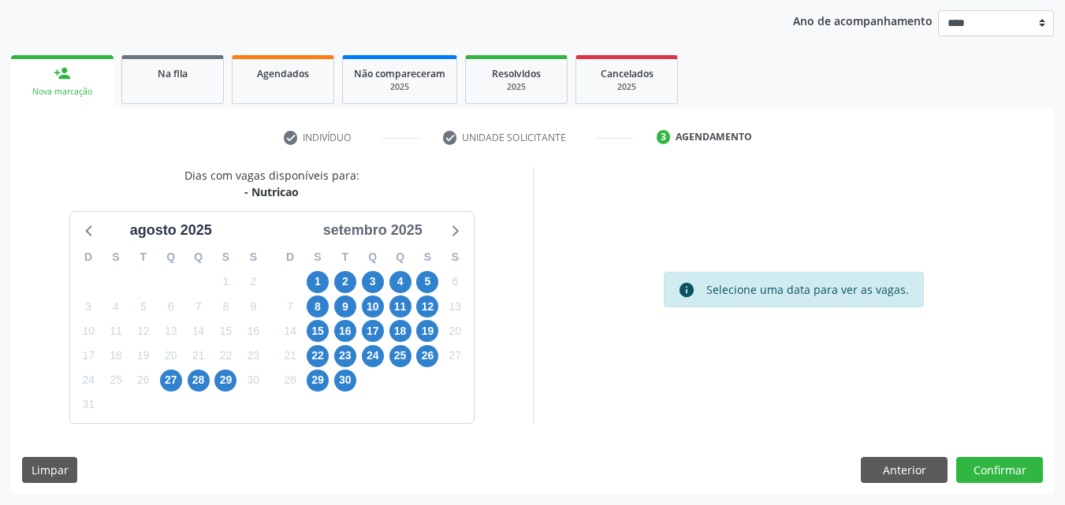
click at [392, 230] on div "setembro 2025" at bounding box center [373, 230] width 112 height 21
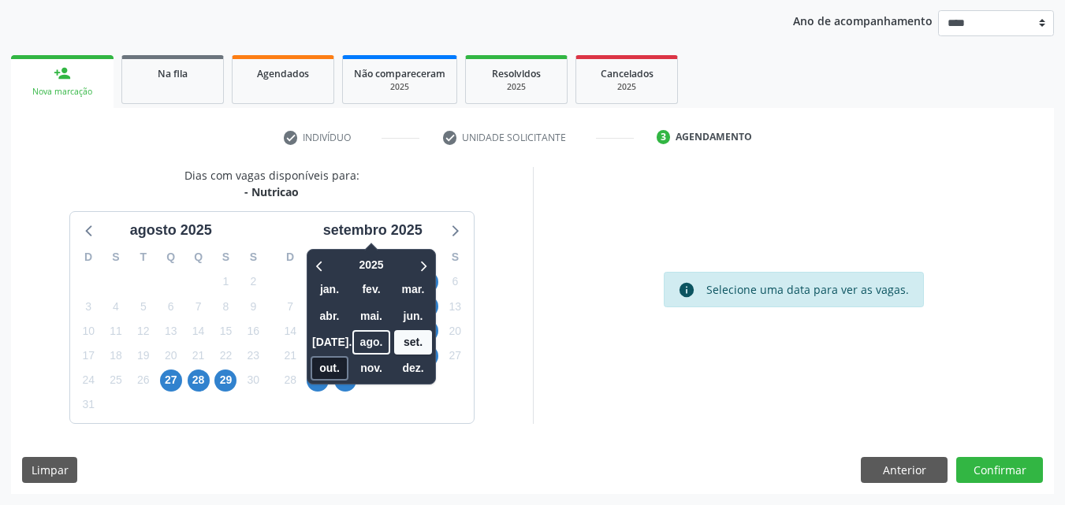
click at [333, 374] on span "out." at bounding box center [330, 368] width 38 height 24
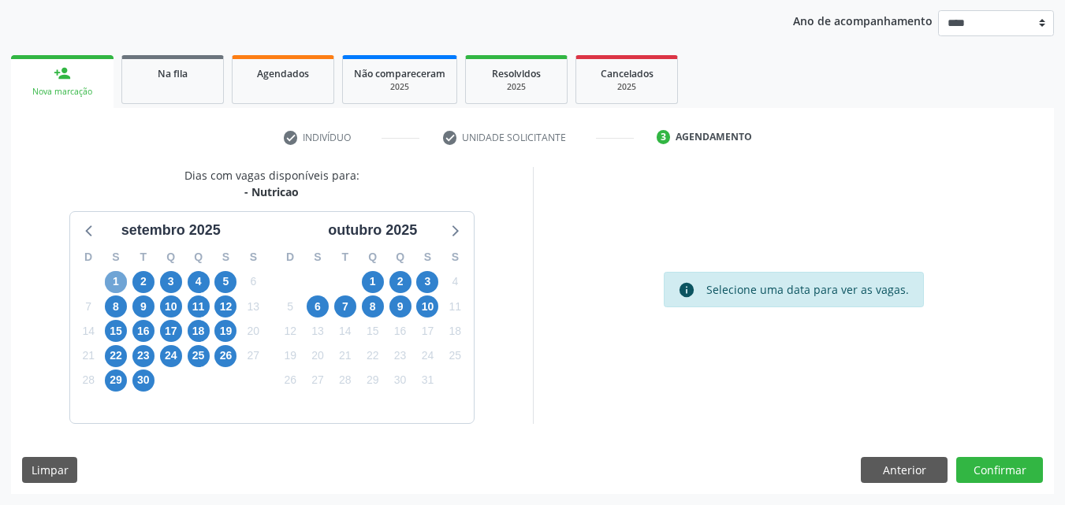
click at [118, 279] on span "1" at bounding box center [116, 282] width 22 height 22
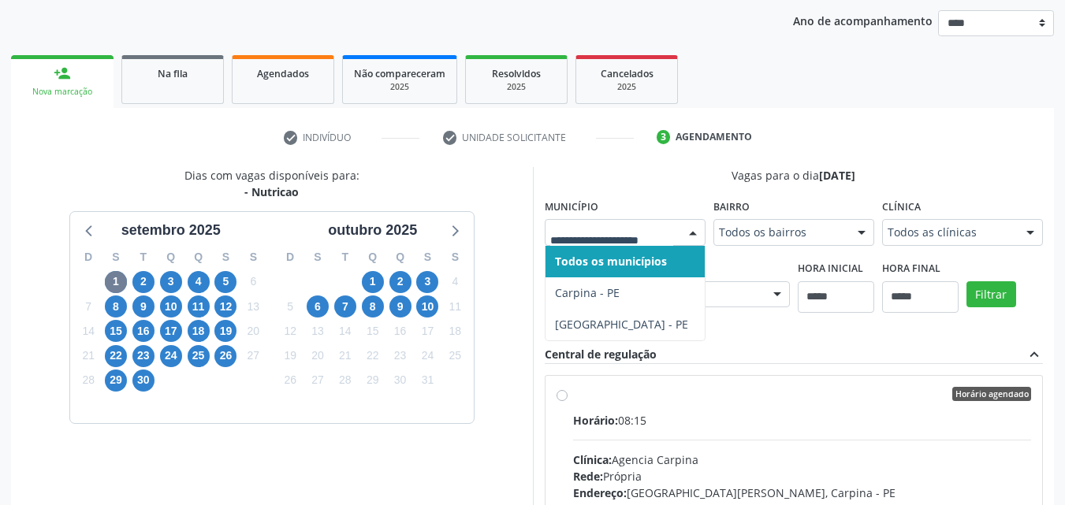
click at [612, 241] on div at bounding box center [625, 232] width 161 height 27
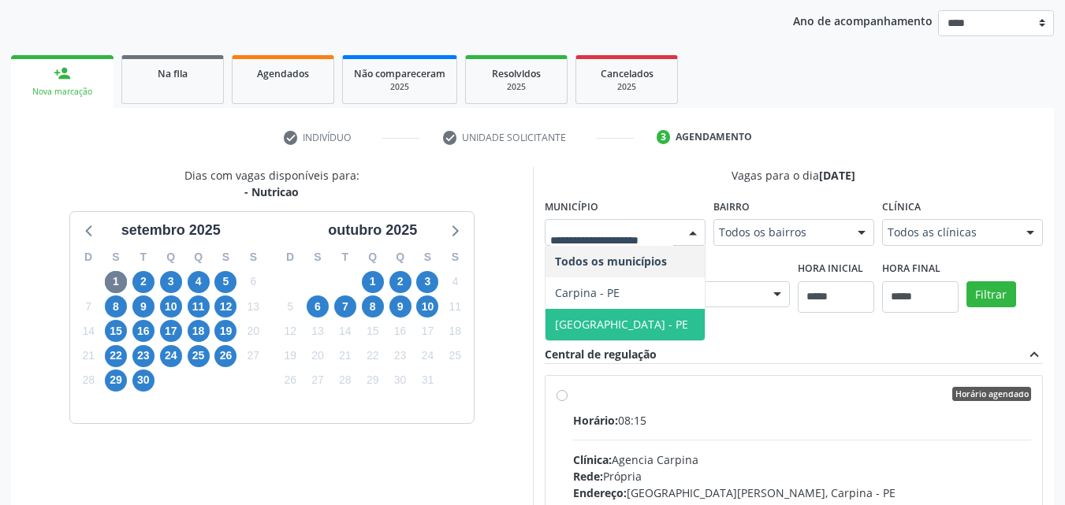
click at [611, 314] on span "[GEOGRAPHIC_DATA] - PE" at bounding box center [624, 325] width 159 height 32
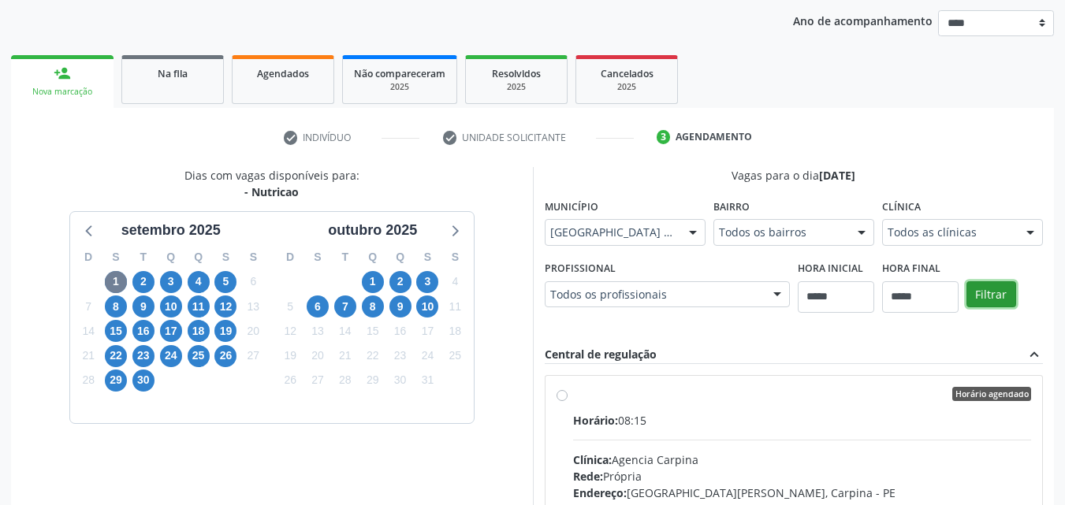
click at [1000, 288] on button "Filtrar" at bounding box center [991, 294] width 50 height 27
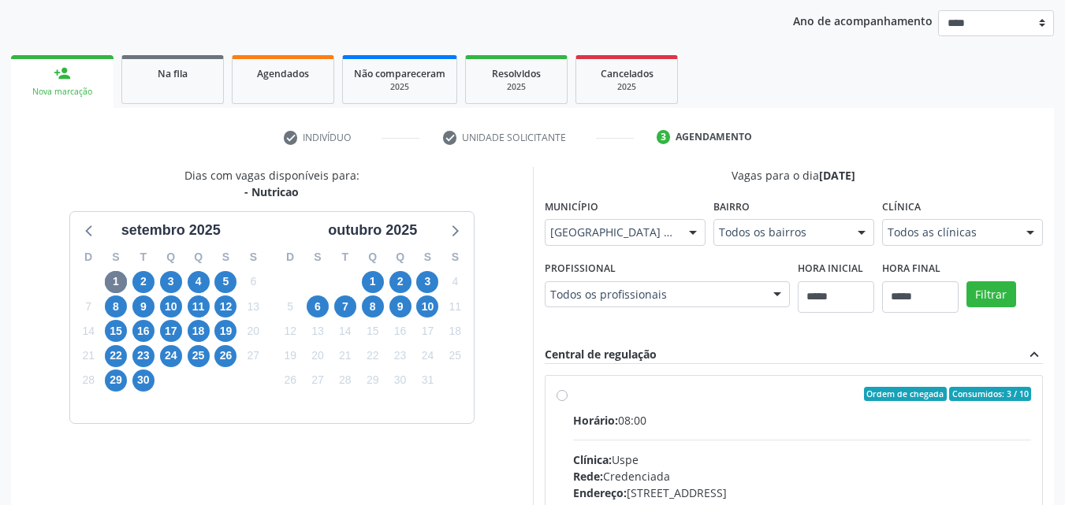
click at [831, 356] on div "Central de regulação expand_less" at bounding box center [794, 355] width 499 height 18
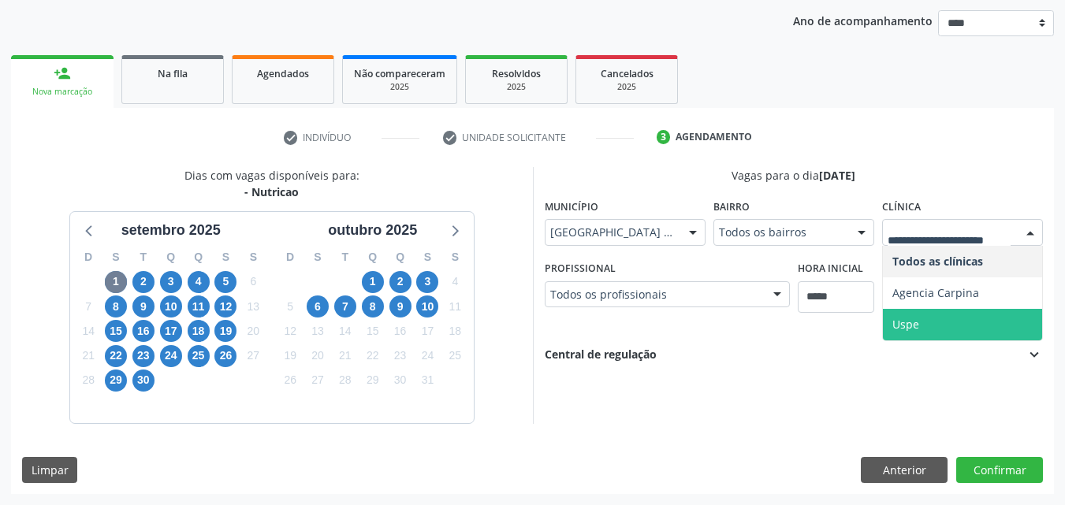
click at [954, 328] on span "Uspe" at bounding box center [962, 325] width 159 height 32
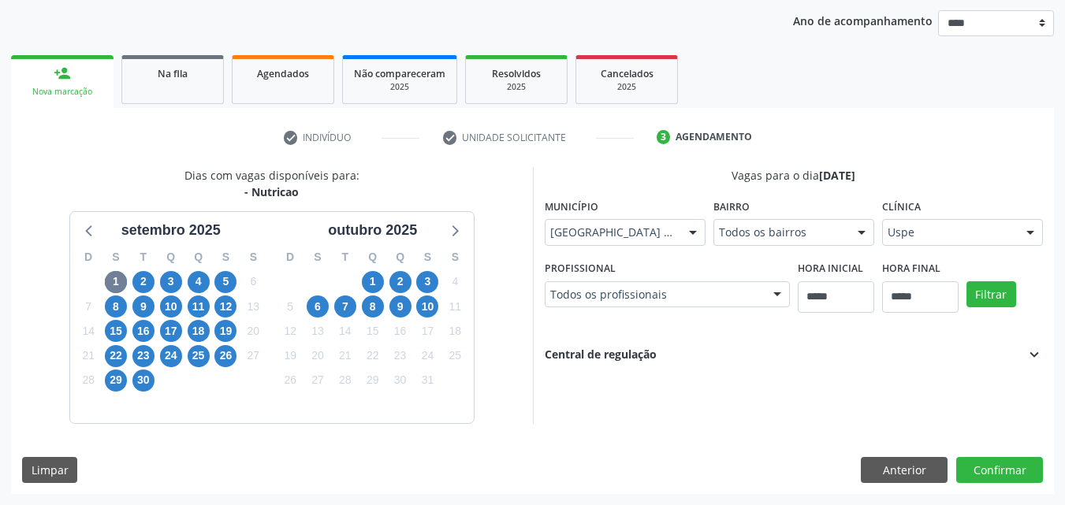
click at [1029, 351] on icon "expand_more" at bounding box center [1033, 354] width 17 height 17
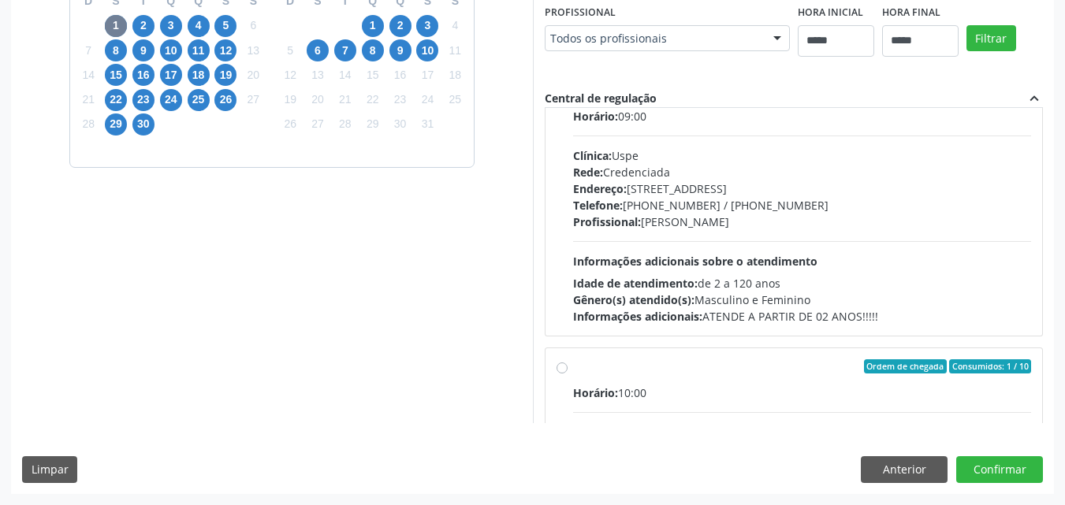
scroll to position [48, 0]
click at [907, 231] on div "Horário: 08:00 Clínica: Uspe Rede: Credenciada Endereço: Rua do Espinheiro, nº …" at bounding box center [802, 216] width 459 height 217
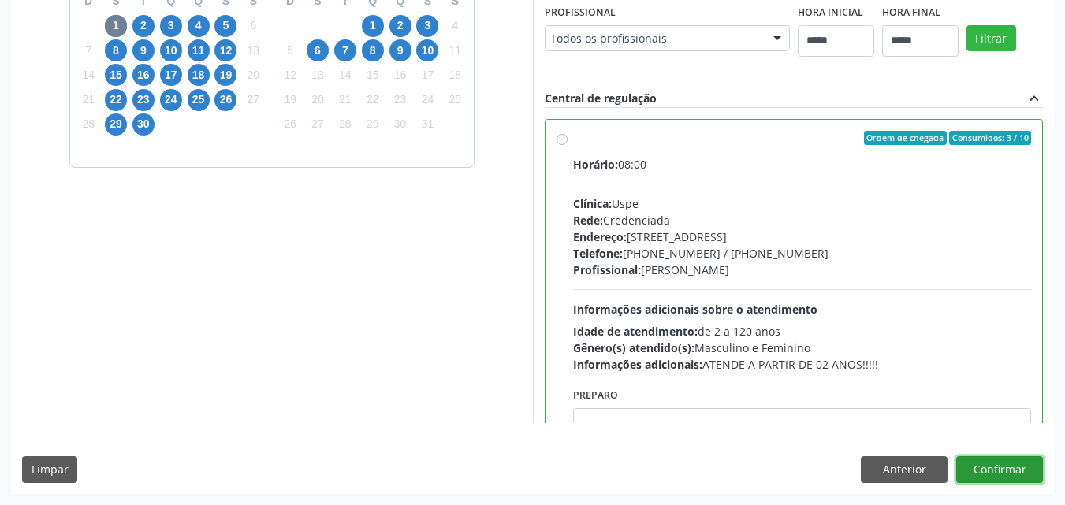
click at [1001, 470] on button "Confirmar" at bounding box center [999, 469] width 87 height 27
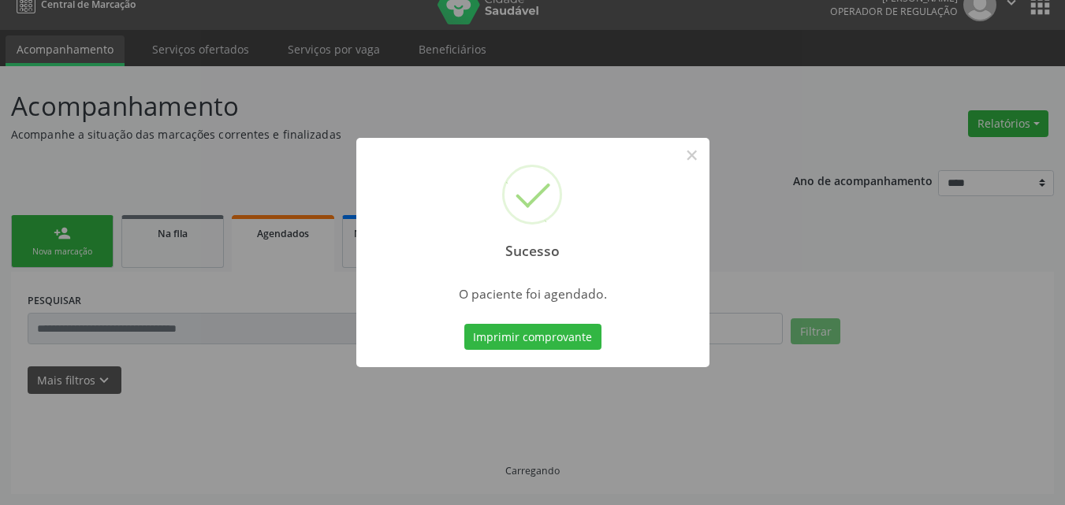
scroll to position [20, 0]
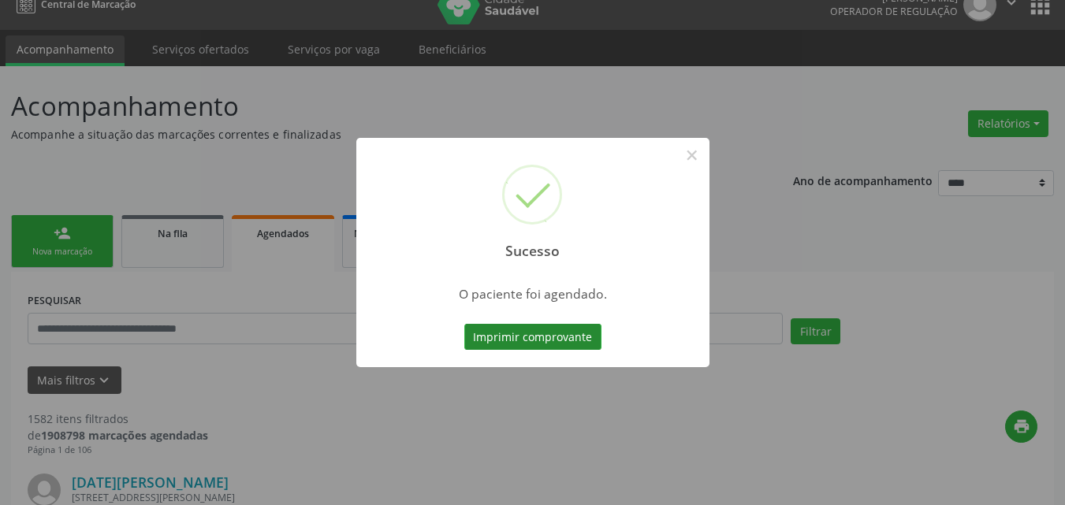
click at [559, 342] on button "Imprimir comprovante" at bounding box center [532, 337] width 137 height 27
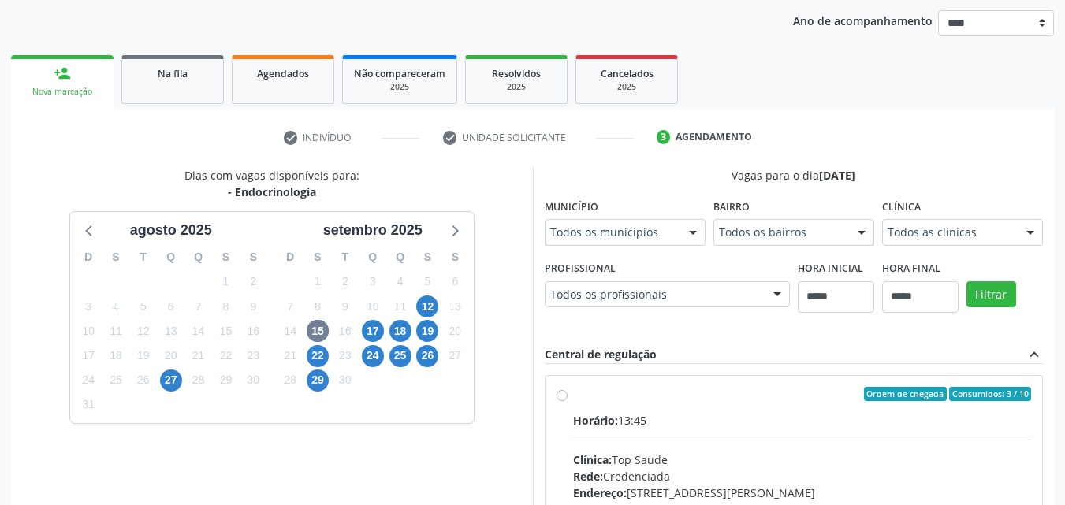
click at [503, 299] on div "Dias com vagas disponíveis para: - Endocrinologia [DATE] D S T Q Q S S 27 28 29…" at bounding box center [272, 409] width 522 height 484
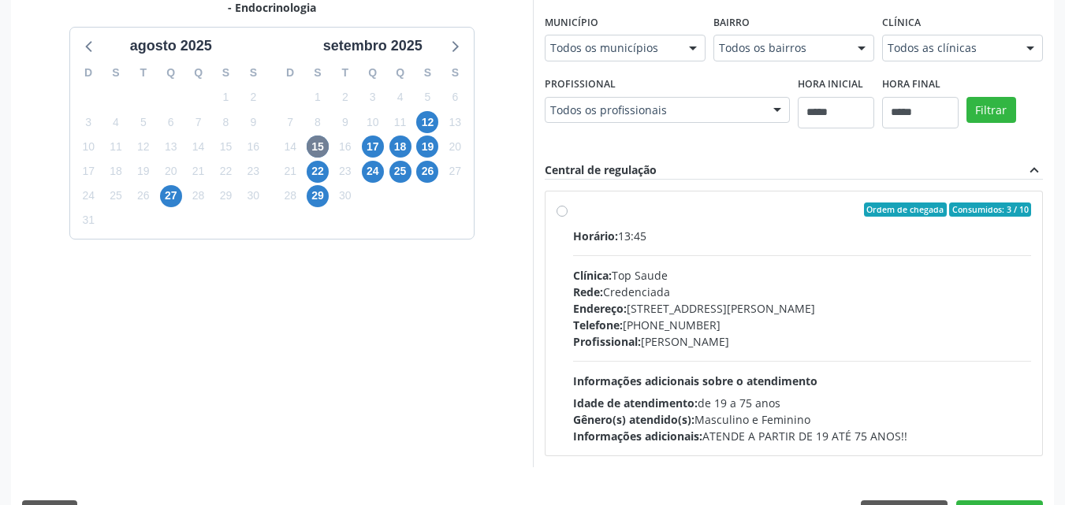
scroll to position [408, 0]
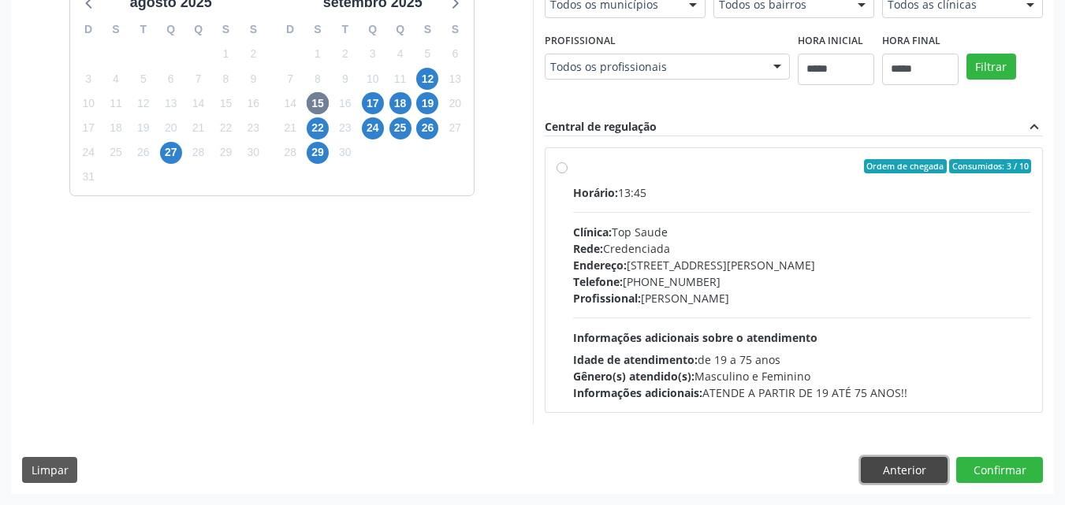
click at [895, 472] on button "Anterior" at bounding box center [904, 470] width 87 height 27
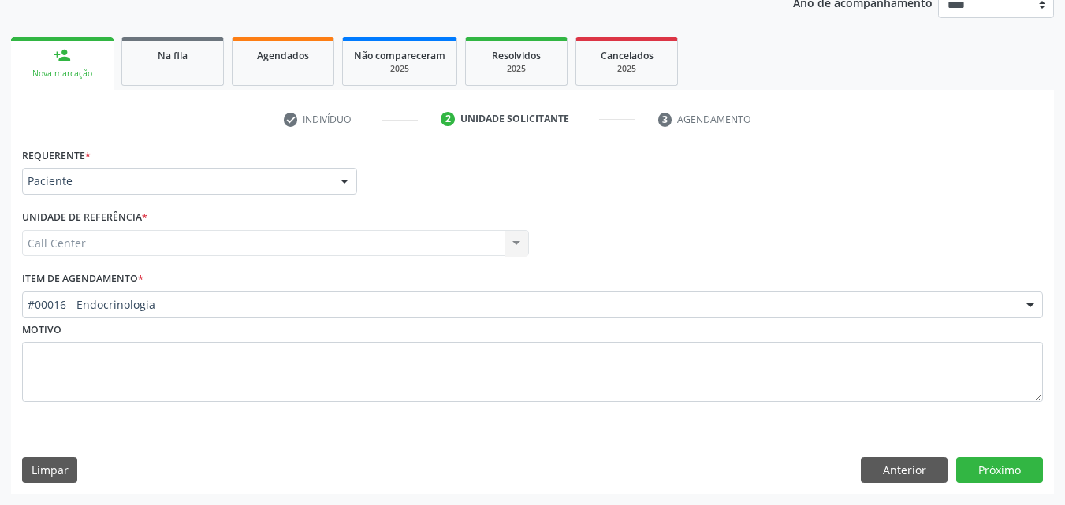
scroll to position [199, 0]
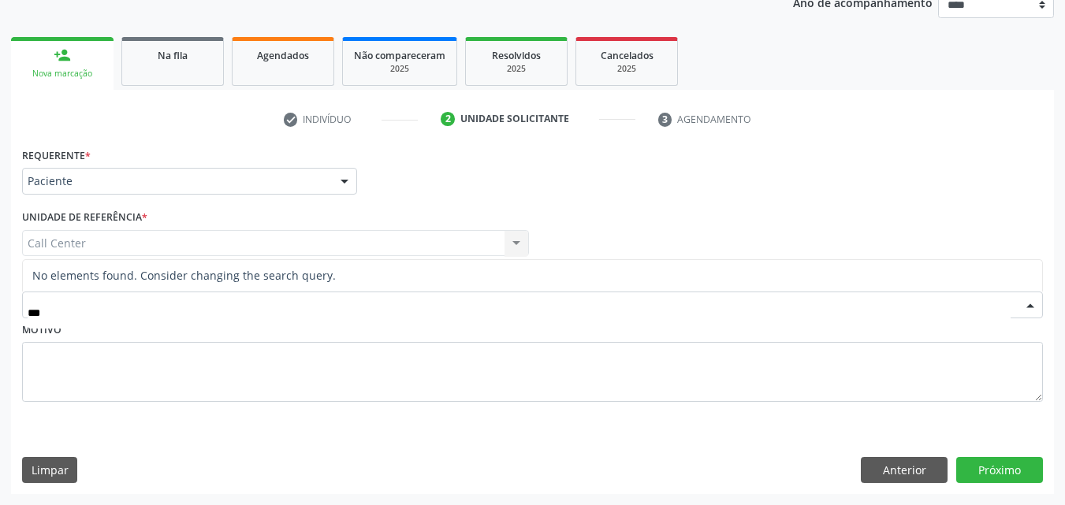
type input "**"
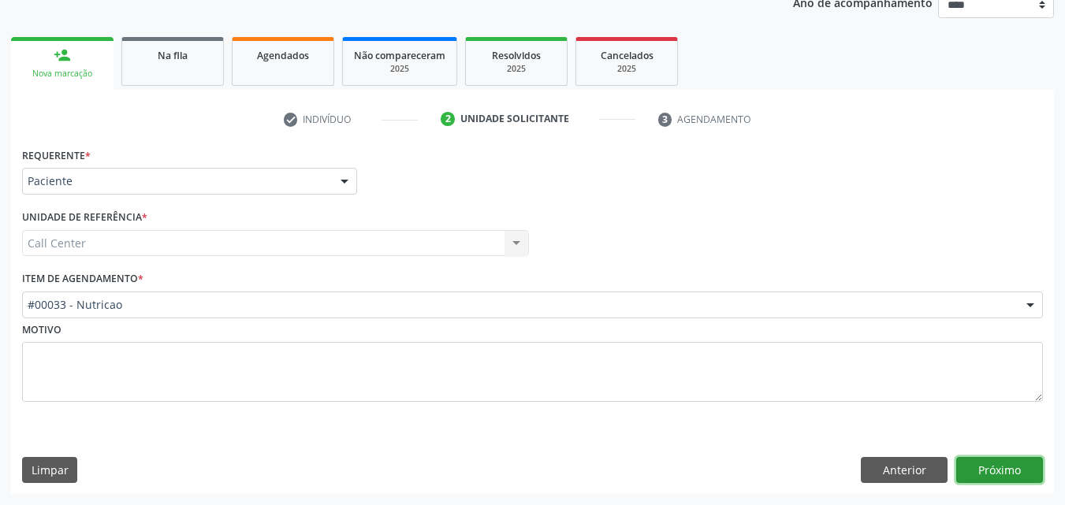
click at [1001, 472] on button "Próximo" at bounding box center [999, 470] width 87 height 27
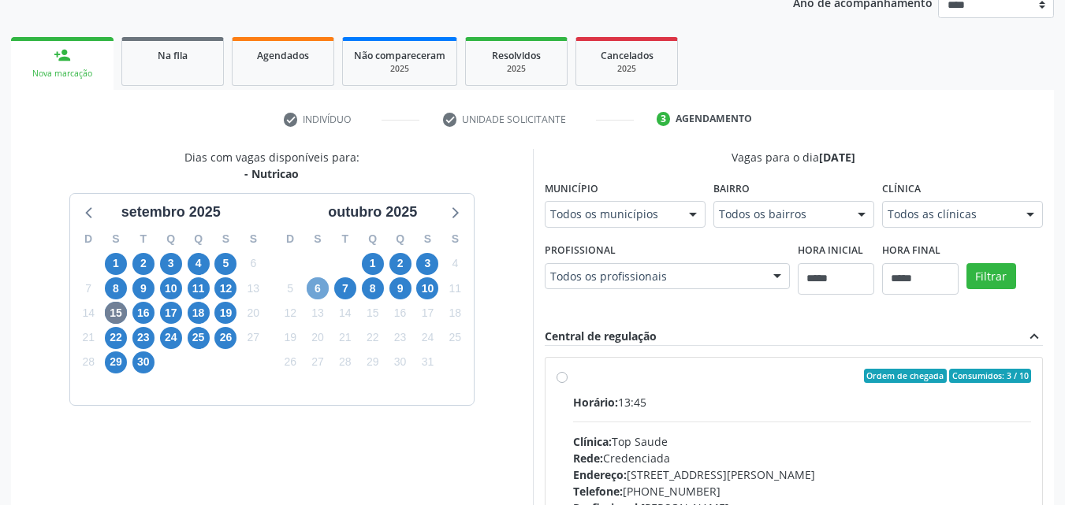
click at [326, 282] on span "6" at bounding box center [318, 288] width 22 height 22
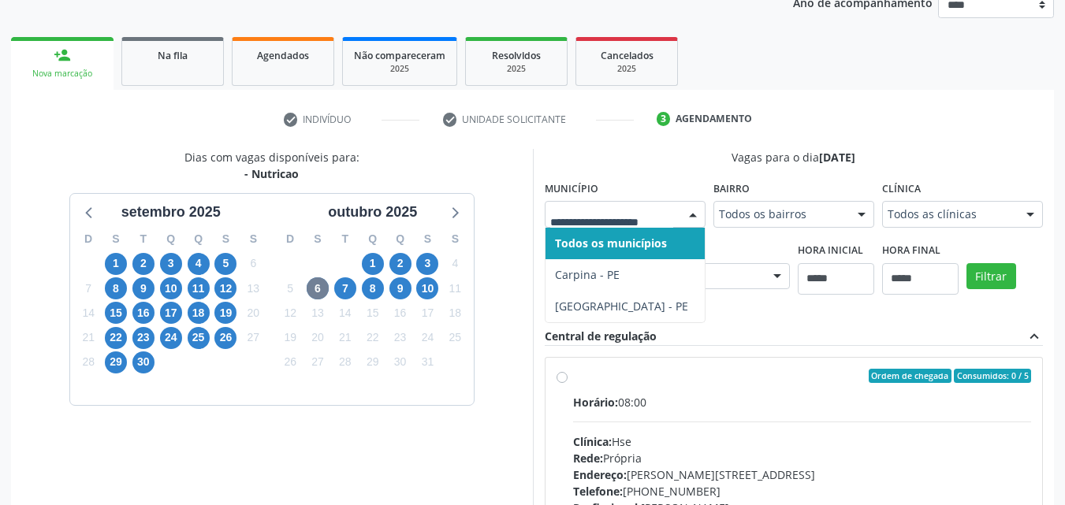
click at [572, 205] on div at bounding box center [625, 214] width 161 height 27
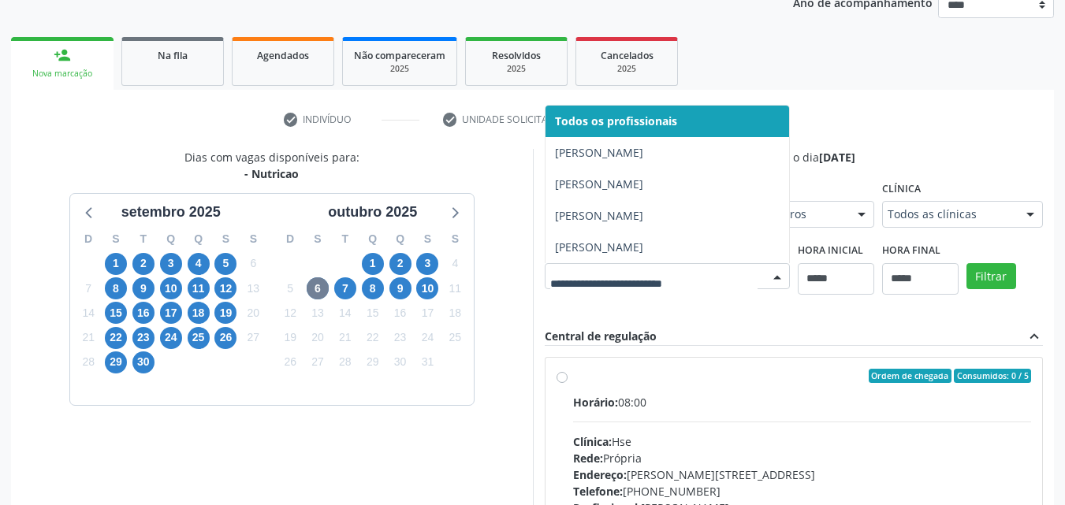
click at [767, 279] on div at bounding box center [777, 277] width 24 height 27
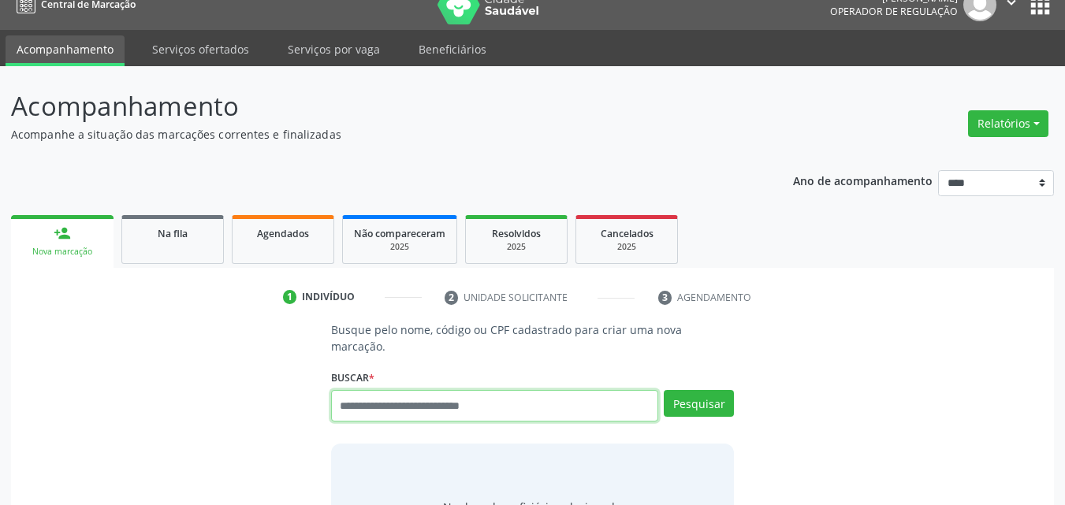
scroll to position [20, 0]
type input "******"
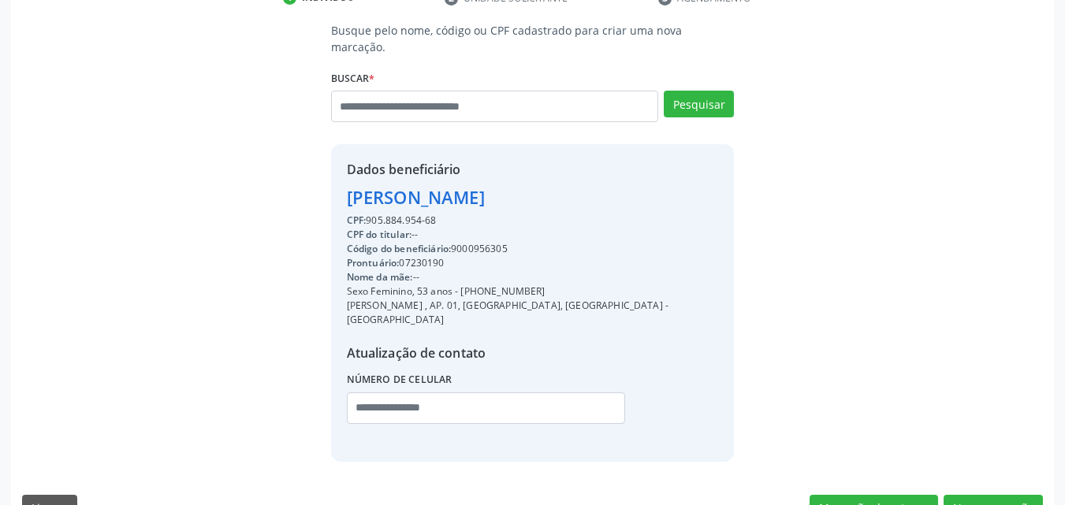
scroll to position [327, 0]
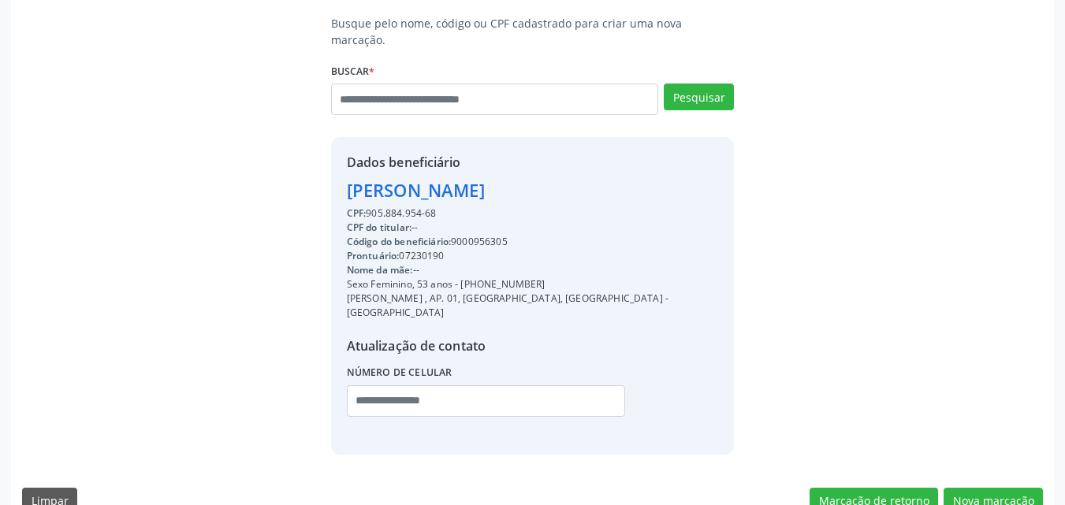
click at [496, 235] on div "Código do beneficiário: 9000956305" at bounding box center [533, 242] width 372 height 14
copy div "9000956305"
click at [988, 488] on button "Nova marcação" at bounding box center [992, 501] width 99 height 27
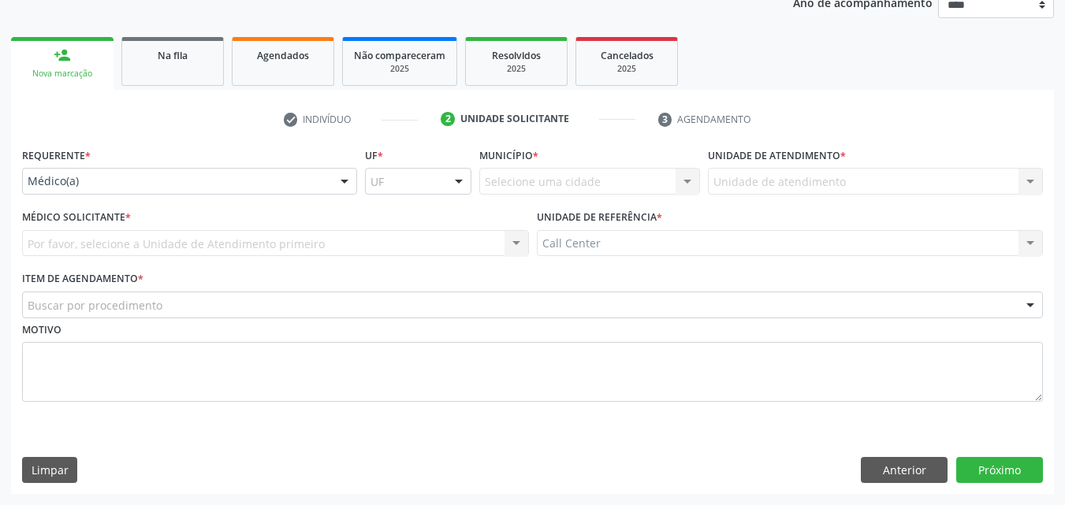
scroll to position [199, 0]
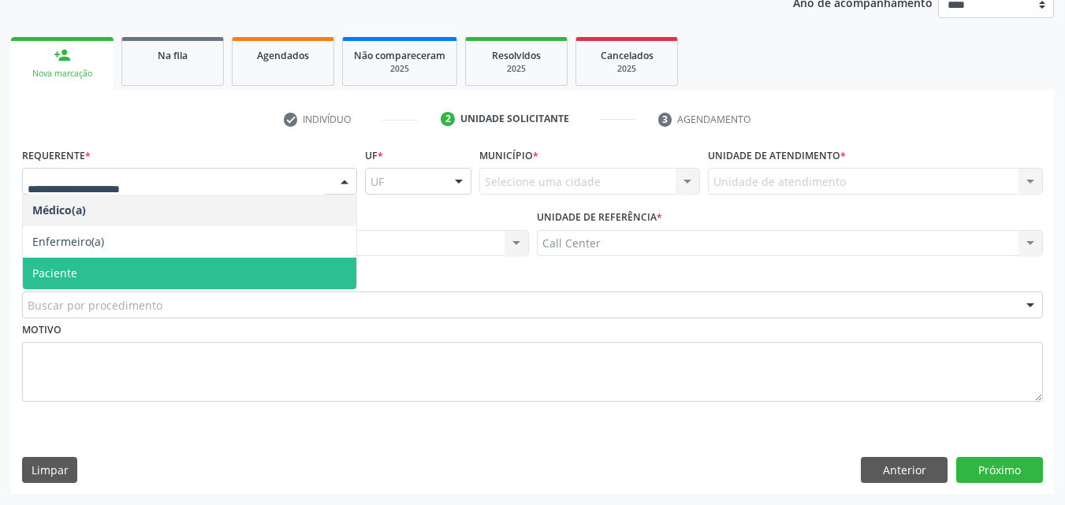
click at [277, 269] on span "Paciente" at bounding box center [189, 274] width 333 height 32
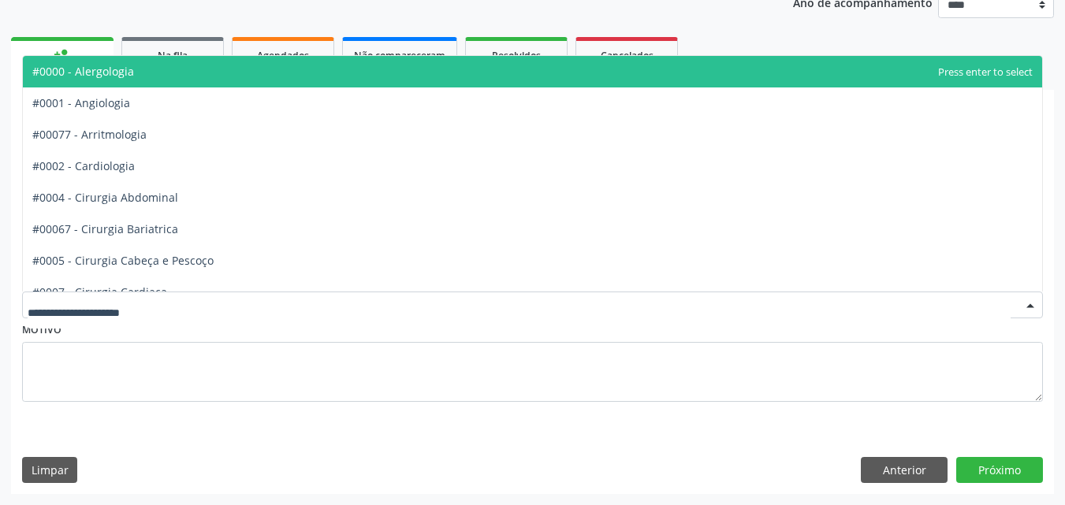
click at [264, 314] on div at bounding box center [532, 305] width 1021 height 27
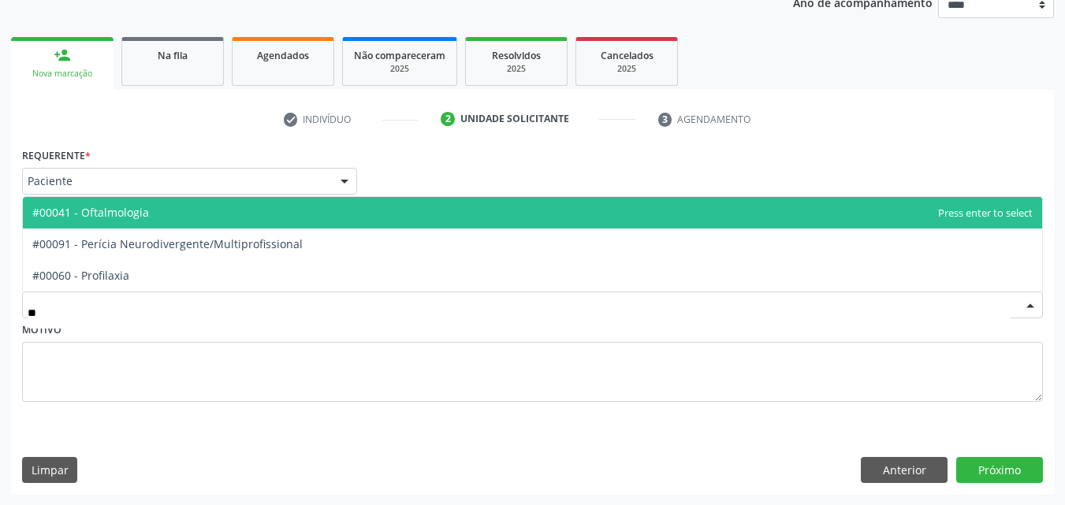
type input "***"
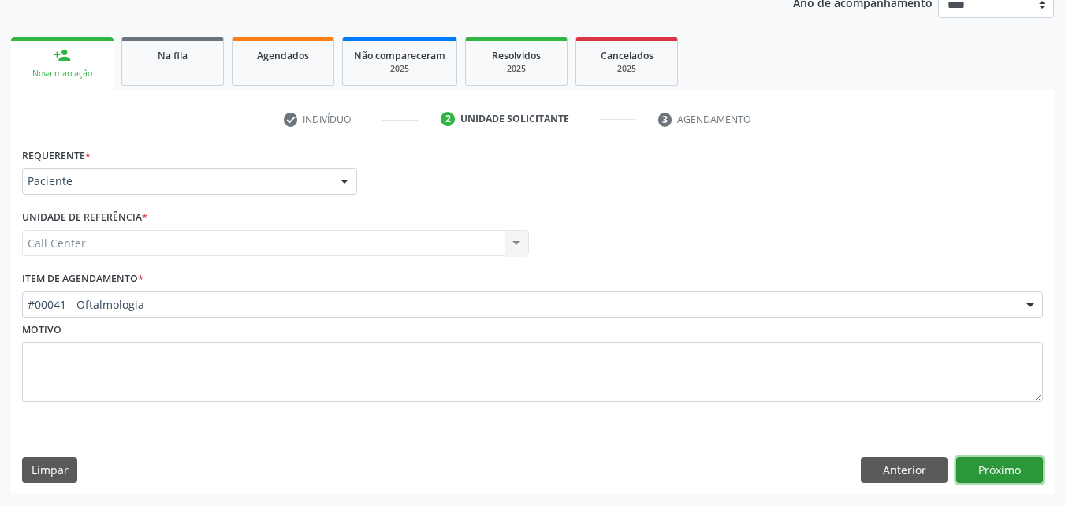
click at [978, 474] on button "Próximo" at bounding box center [999, 470] width 87 height 27
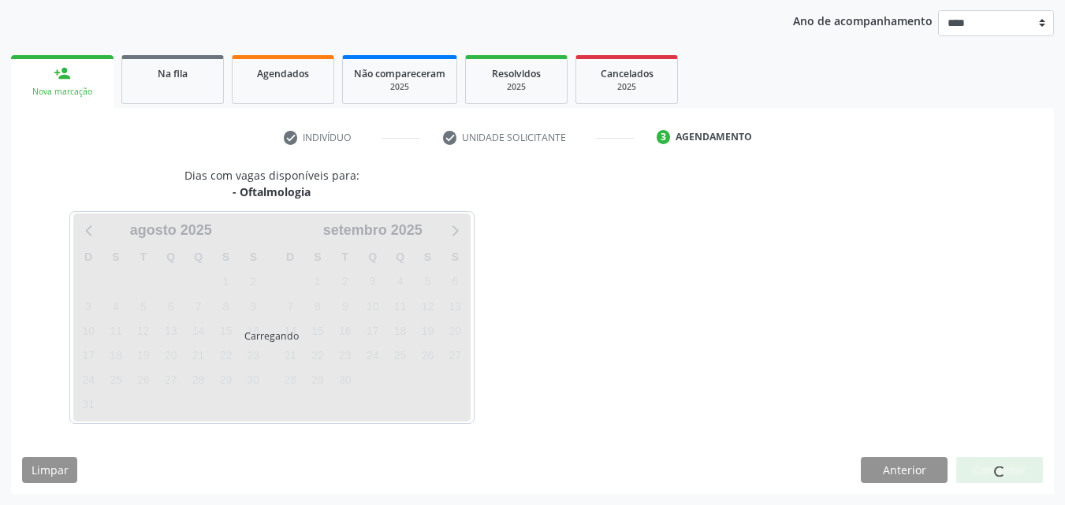
scroll to position [180, 0]
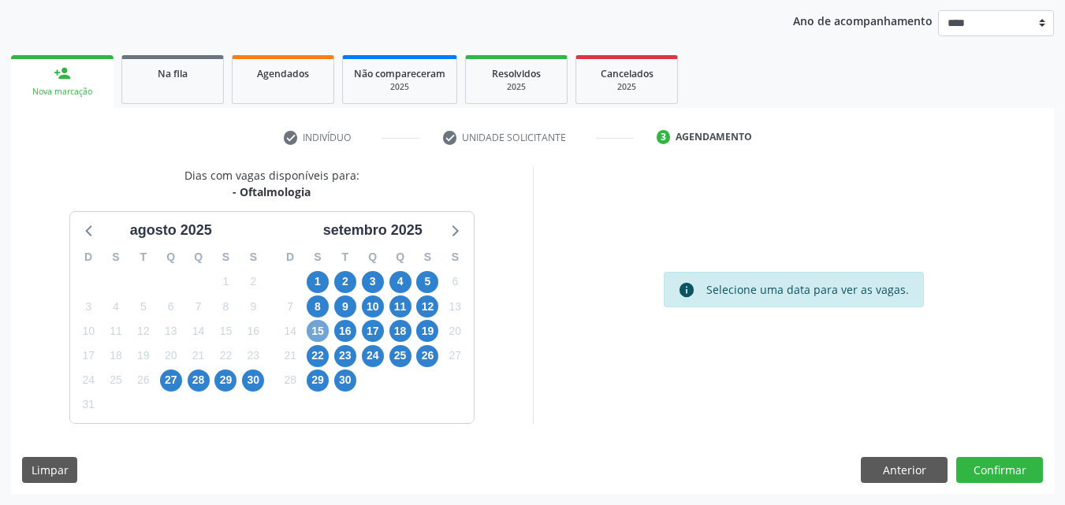
click at [318, 326] on span "15" at bounding box center [318, 331] width 22 height 22
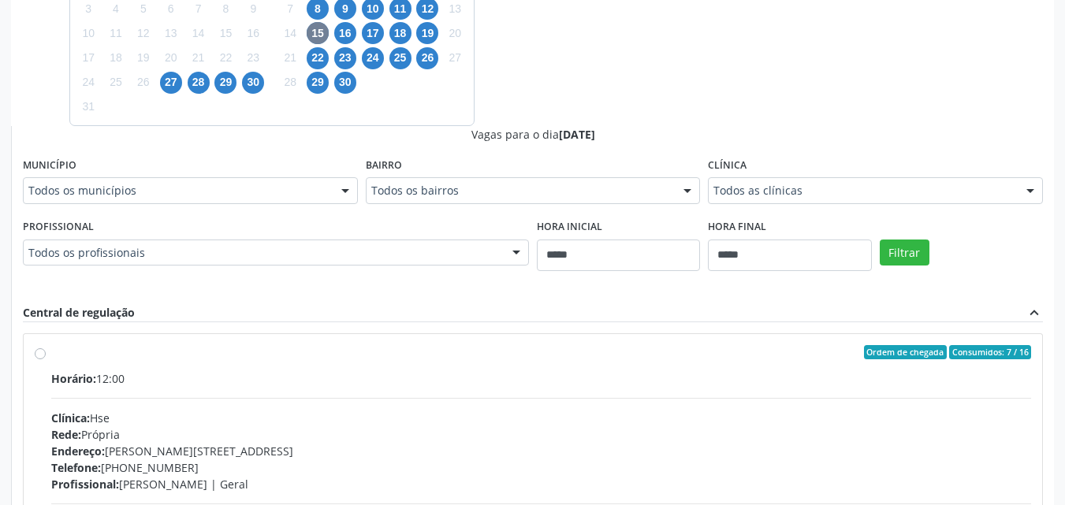
scroll to position [527, 0]
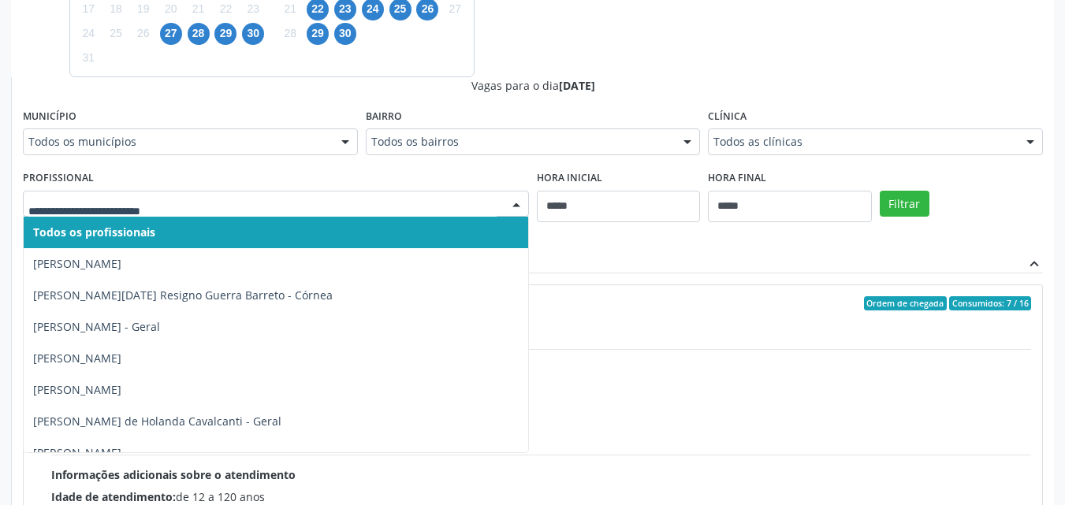
click at [472, 194] on div at bounding box center [276, 204] width 506 height 27
type input "**"
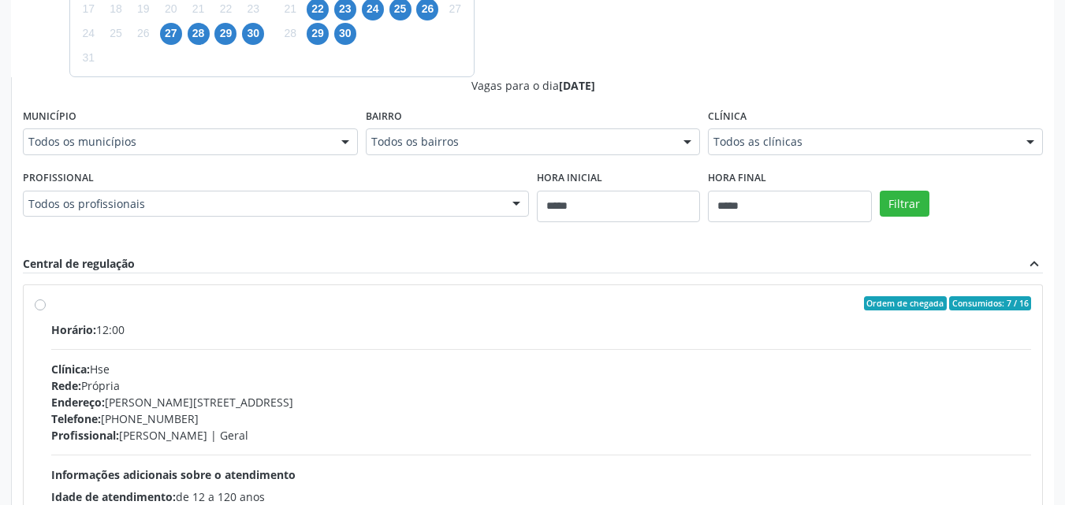
click at [627, 58] on div "Dias com vagas disponíveis para: - Oftalmologia agosto 2025 D S T Q Q S S 27 28…" at bounding box center [532, 204] width 1043 height 768
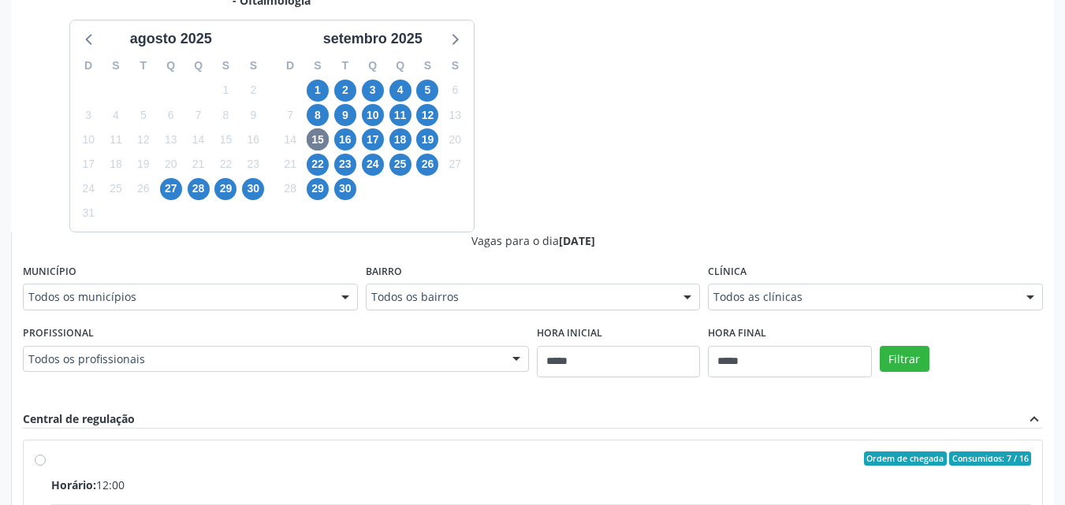
scroll to position [370, 0]
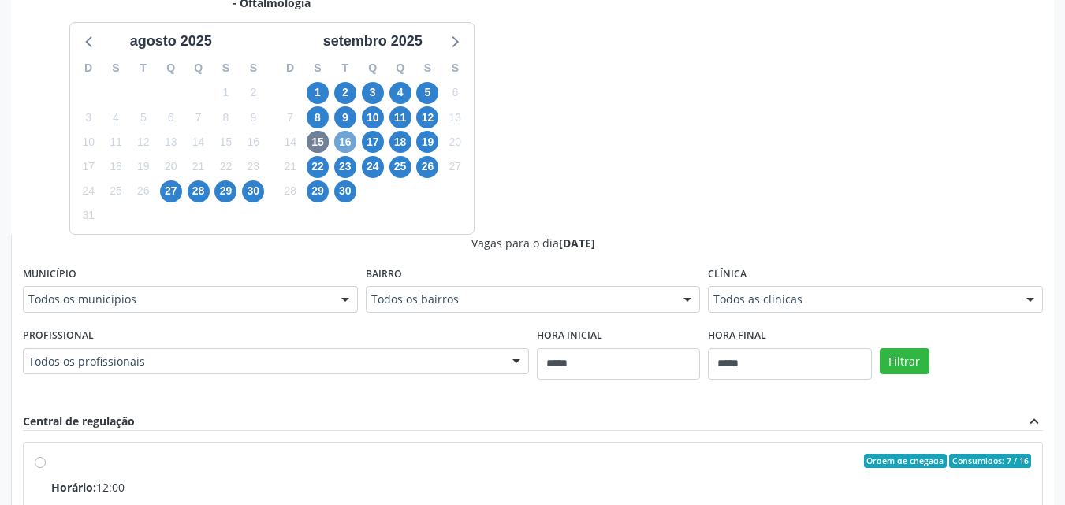
click at [343, 144] on span "16" at bounding box center [345, 142] width 22 height 22
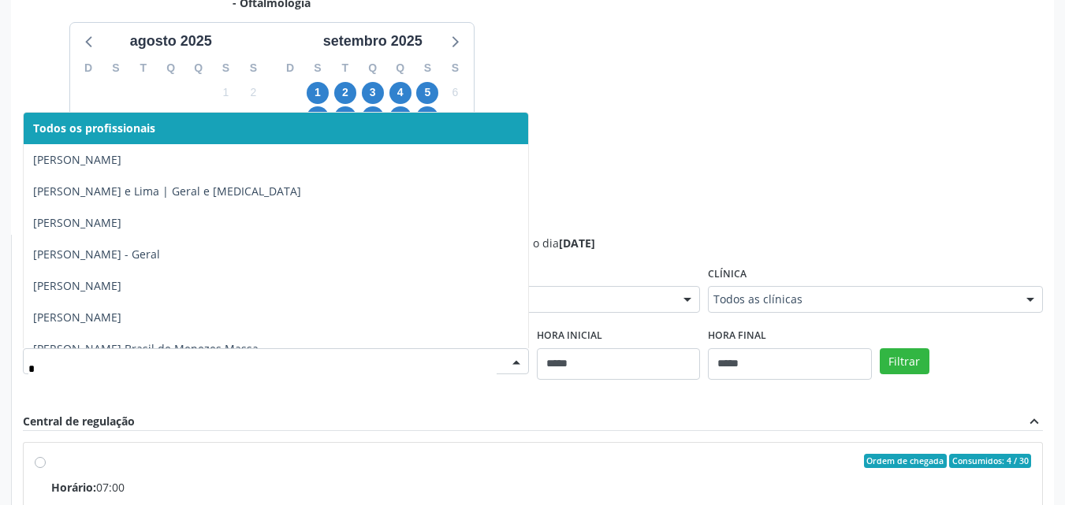
type input "**"
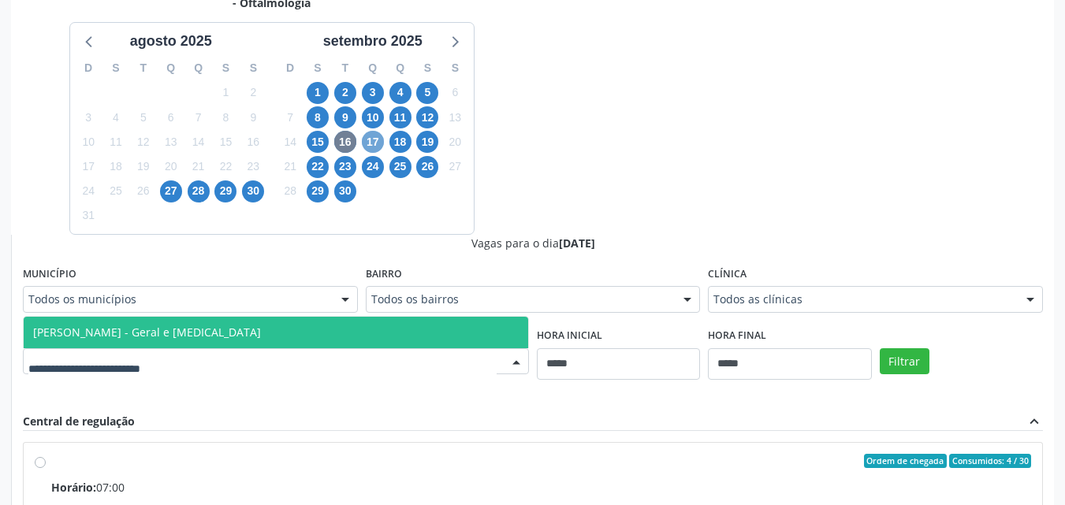
click at [382, 145] on div "Dias com vagas disponíveis para: - Oftalmologia agosto 2025 D S T Q Q S S 27 28…" at bounding box center [532, 362] width 1043 height 768
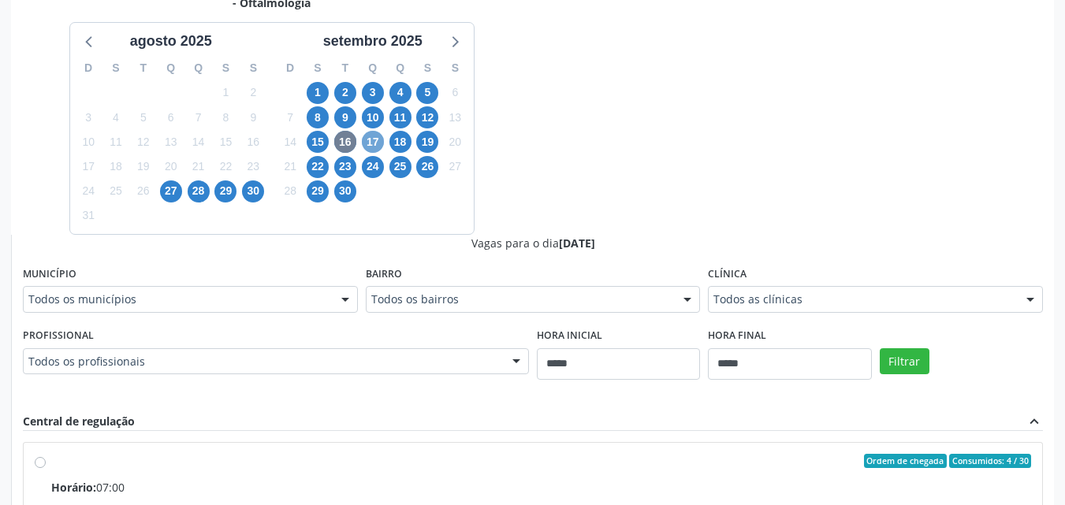
click at [382, 145] on span "17" at bounding box center [373, 142] width 22 height 22
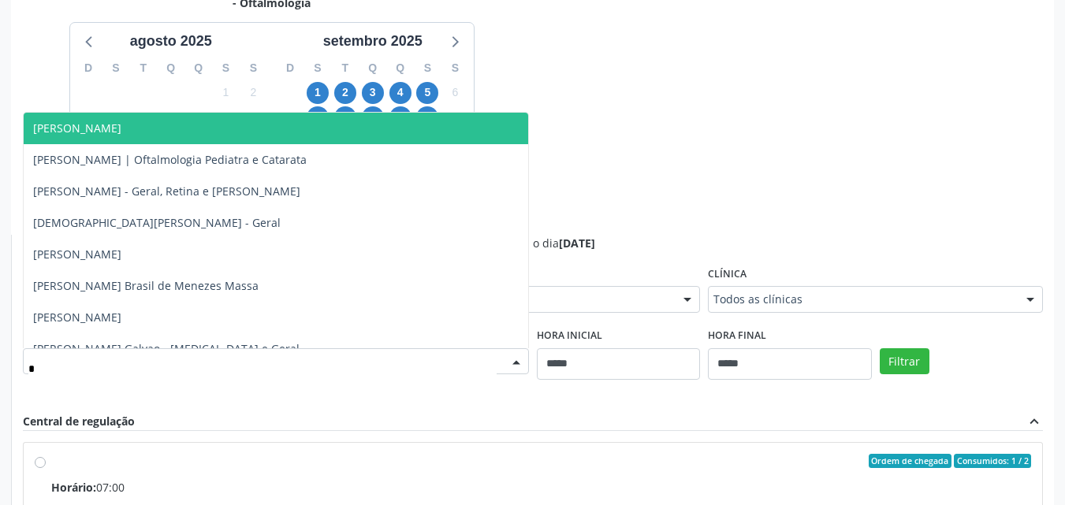
type input "**"
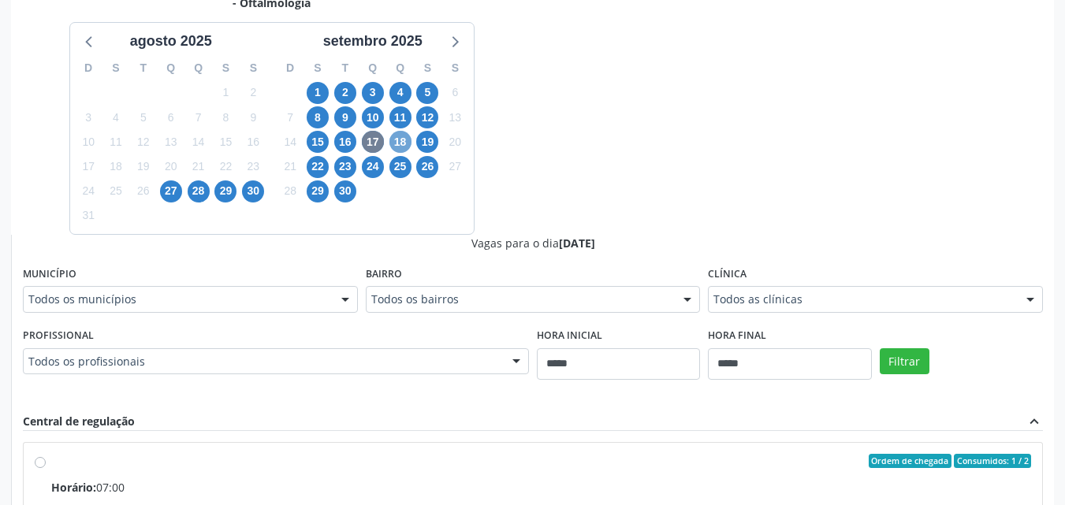
click at [400, 147] on div "Dias com vagas disponíveis para: - Oftalmologia agosto 2025 D S T Q Q S S 27 28…" at bounding box center [532, 362] width 1043 height 768
click at [400, 147] on span "18" at bounding box center [400, 142] width 22 height 22
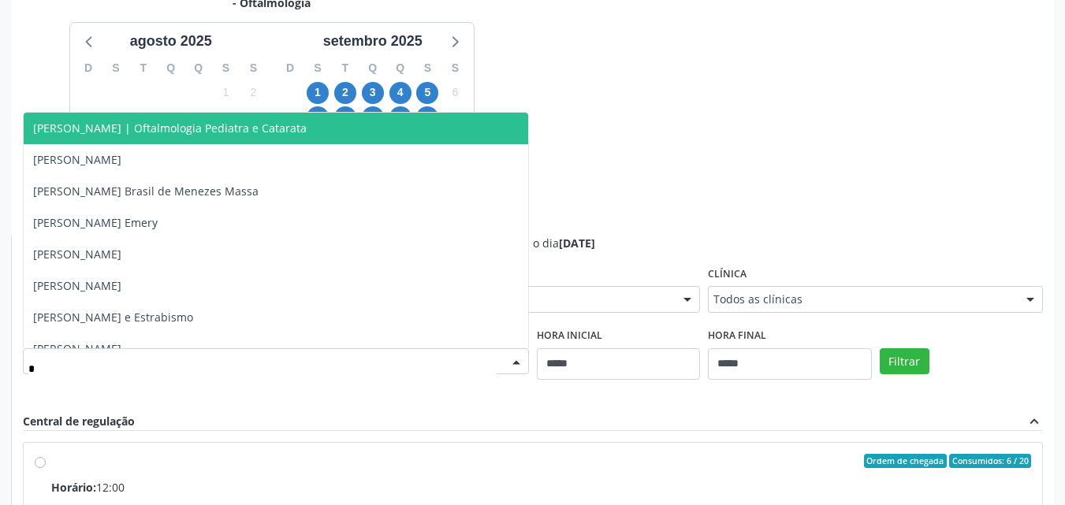
type input "**"
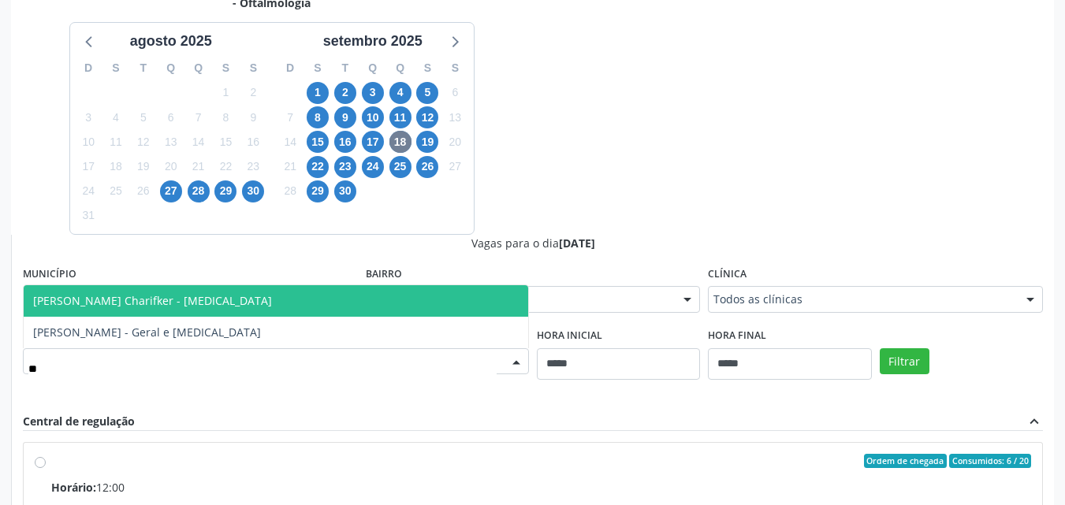
click at [441, 314] on span "Mirella Foinquinos Charifker - Glaucoma" at bounding box center [276, 301] width 504 height 32
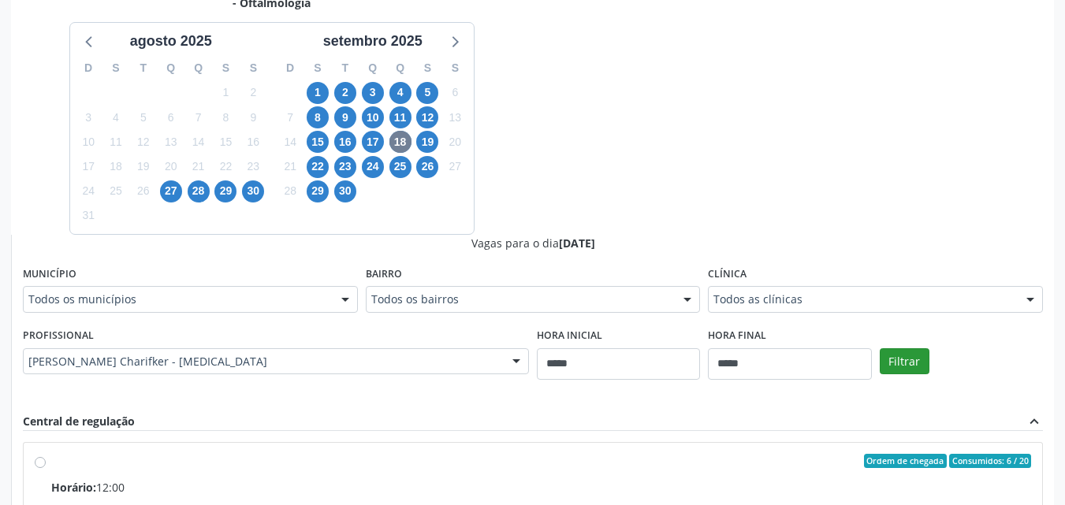
click at [919, 370] on div "Filtrar" at bounding box center [961, 360] width 171 height 73
click at [919, 370] on button "Filtrar" at bounding box center [905, 361] width 50 height 27
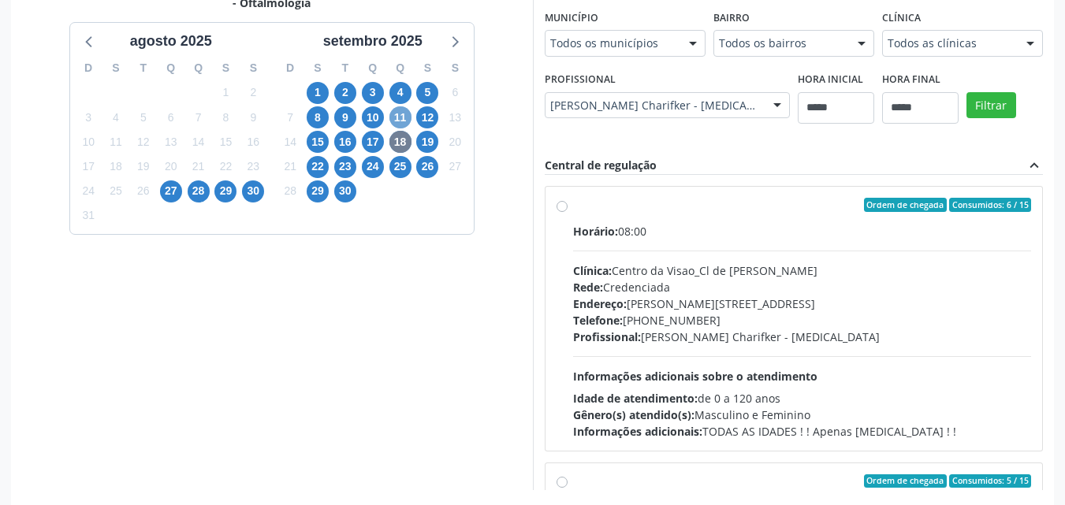
click at [407, 114] on span "11" at bounding box center [400, 117] width 22 height 22
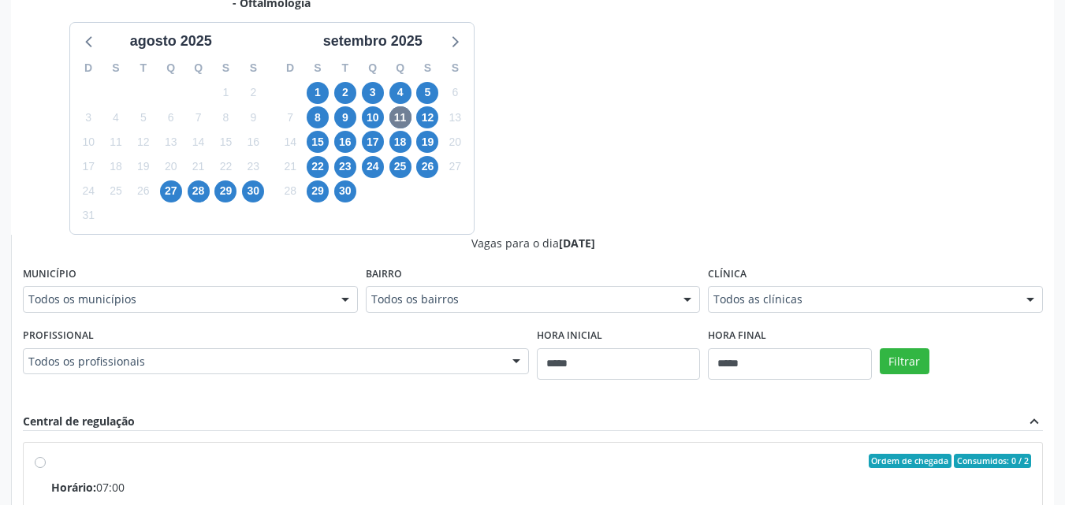
click at [429, 352] on div "Todos os profissionais" at bounding box center [276, 361] width 506 height 27
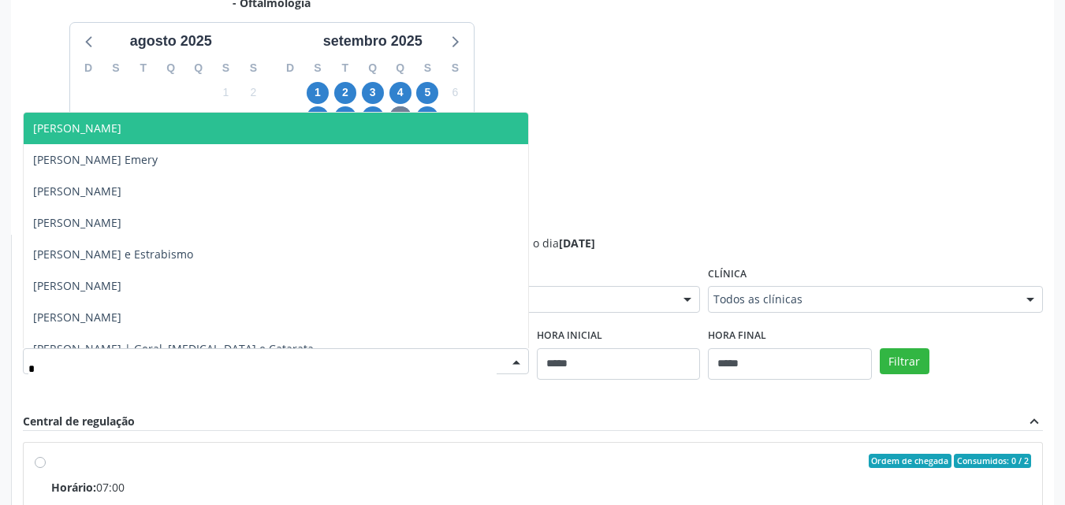
type input "**"
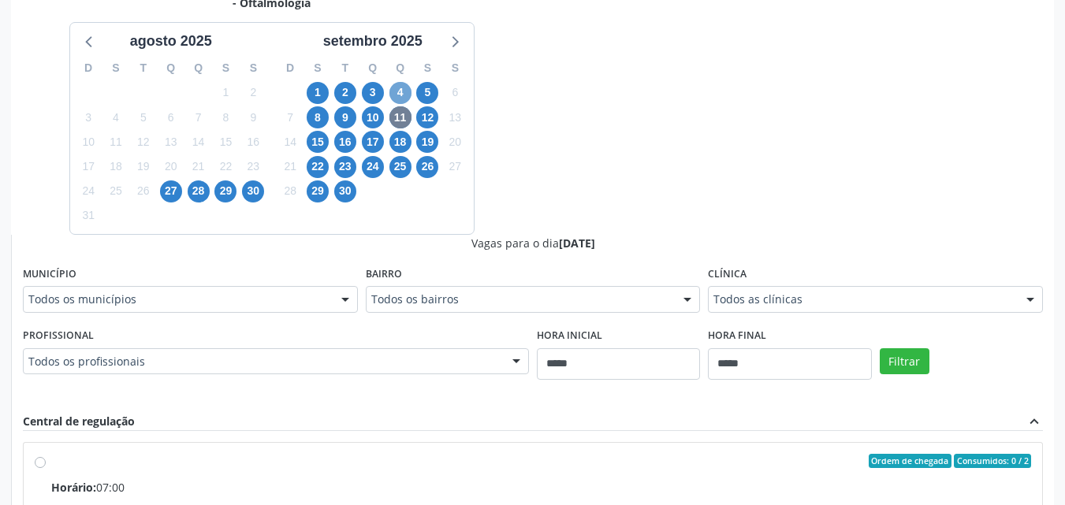
click at [392, 94] on span "4" at bounding box center [400, 93] width 22 height 22
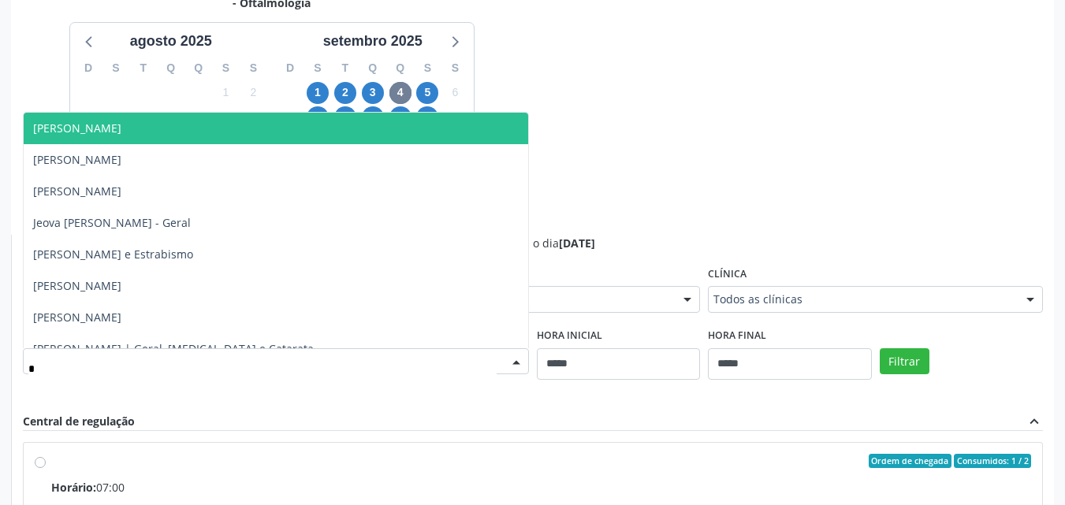
type input "**"
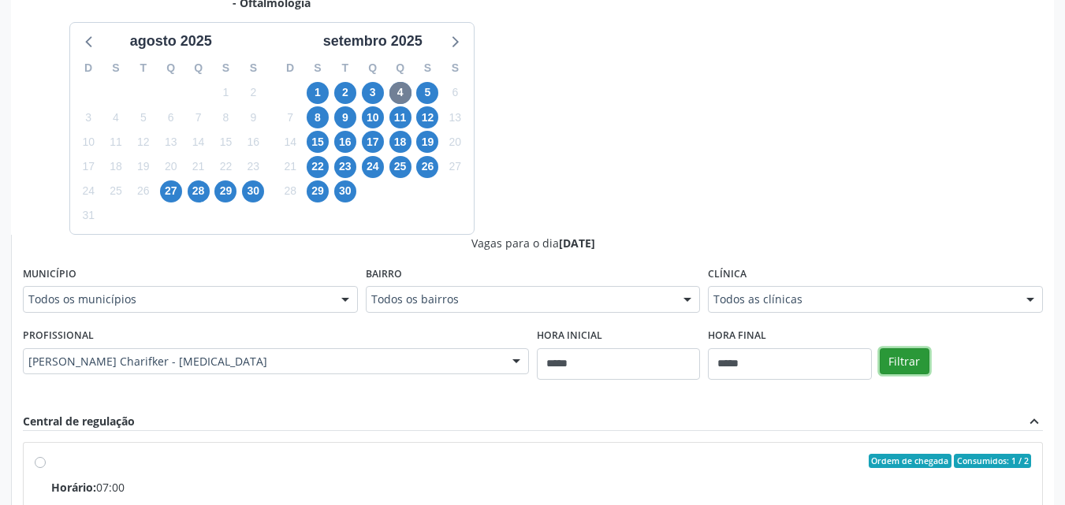
click at [896, 364] on button "Filtrar" at bounding box center [905, 361] width 50 height 27
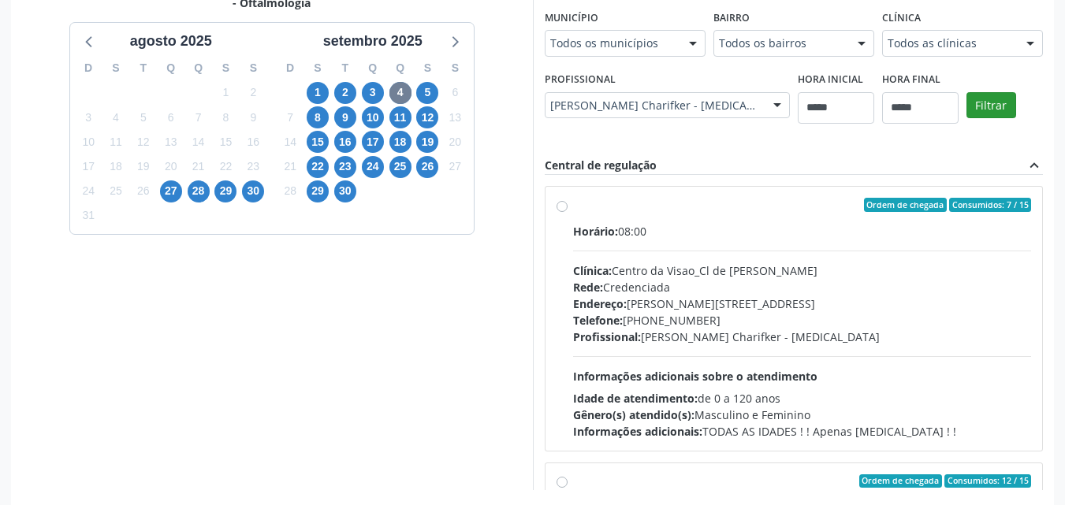
click at [896, 364] on div "Horário: 08:00 Clínica: Centro da Visao_Cl de Olhos Guilherme Ribeir Rede: Cred…" at bounding box center [802, 331] width 459 height 217
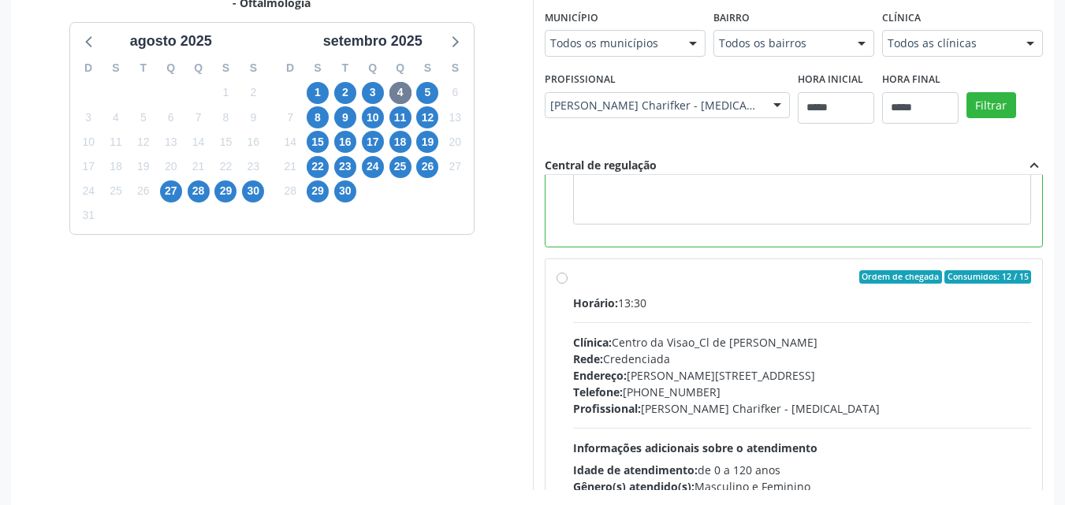
scroll to position [314, 0]
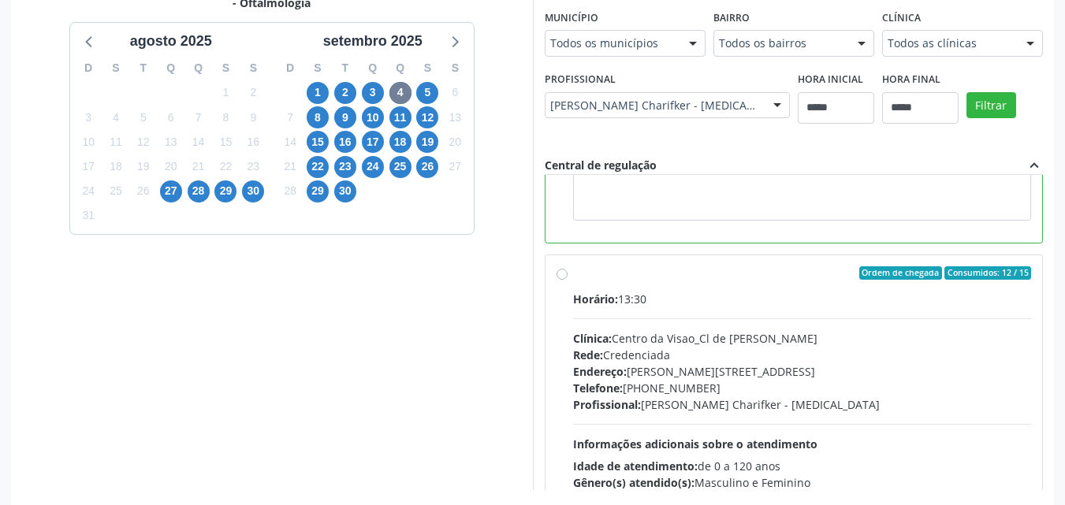
click at [1043, 465] on div "Vagas para o dia 04/09/2025 Município Todos os municípios Todos os municípios A…" at bounding box center [794, 234] width 522 height 512
click at [396, 147] on span "18" at bounding box center [400, 142] width 22 height 22
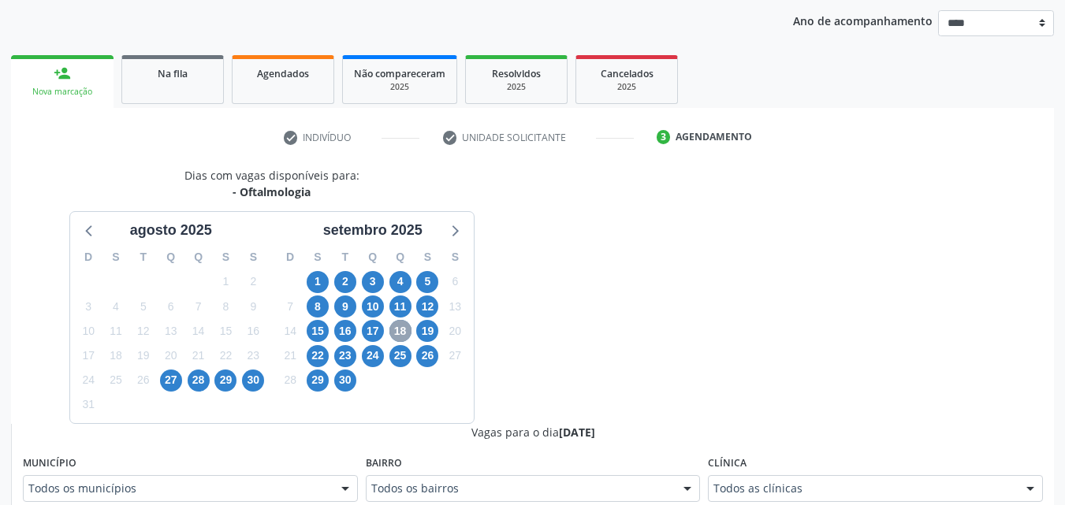
scroll to position [370, 0]
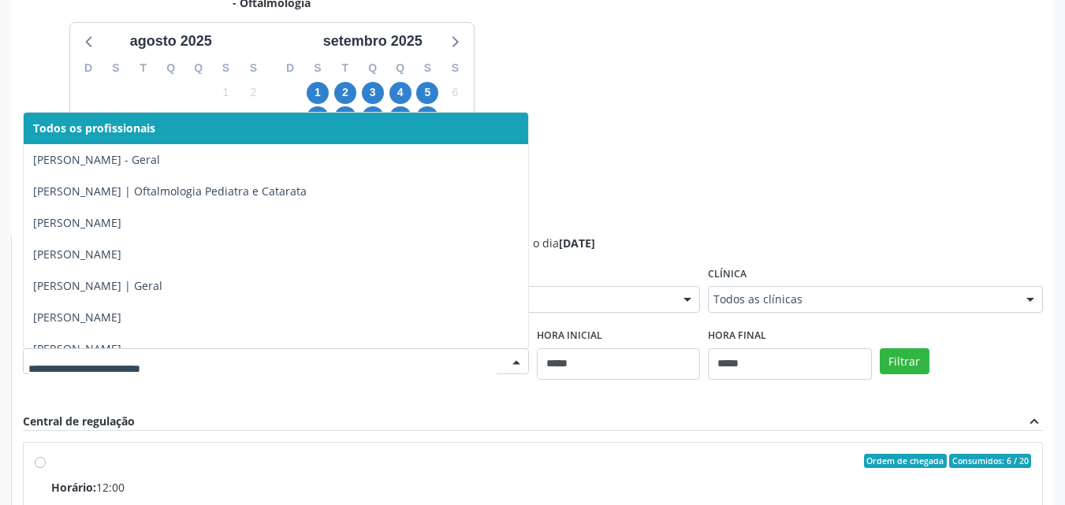
click at [513, 359] on div at bounding box center [516, 362] width 24 height 27
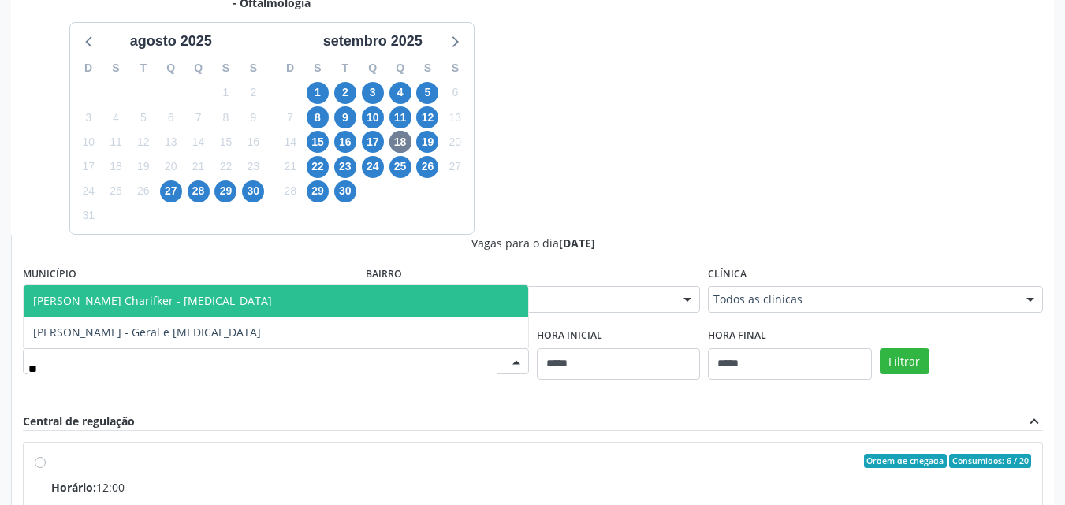
type input "***"
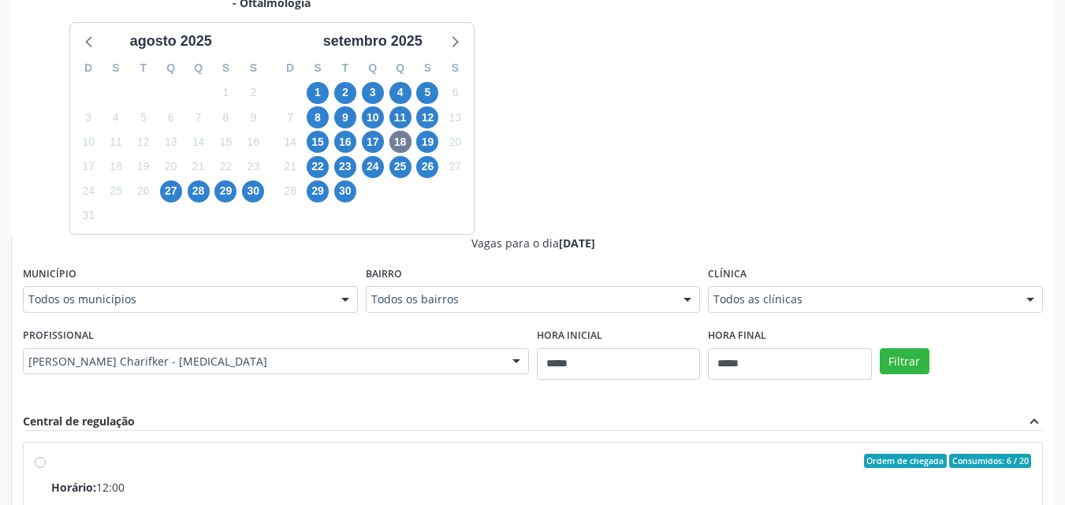
click at [931, 364] on div "Filtrar" at bounding box center [961, 360] width 171 height 73
click at [921, 362] on button "Filtrar" at bounding box center [905, 361] width 50 height 27
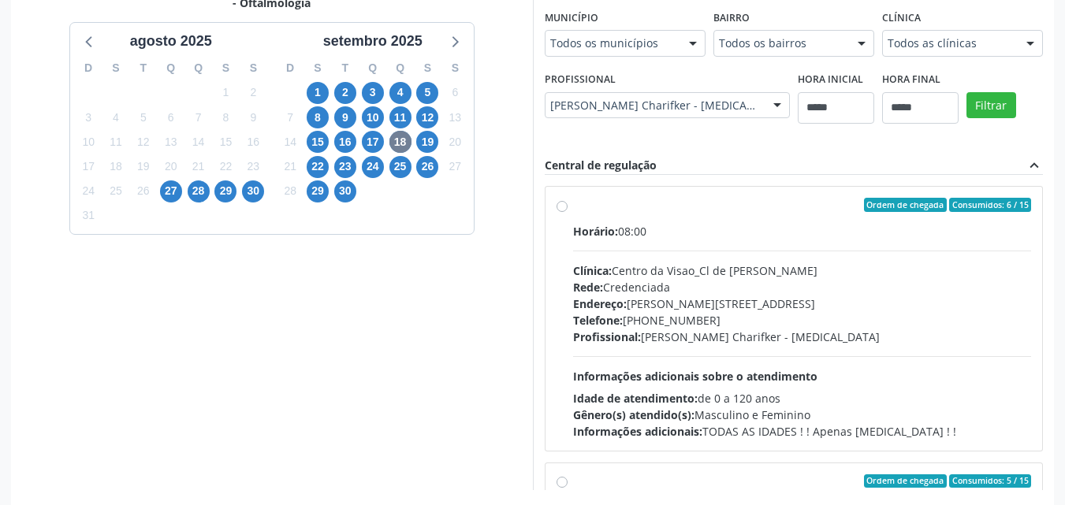
click at [766, 327] on div "Telefone: (81) 2123-1678" at bounding box center [802, 320] width 459 height 17
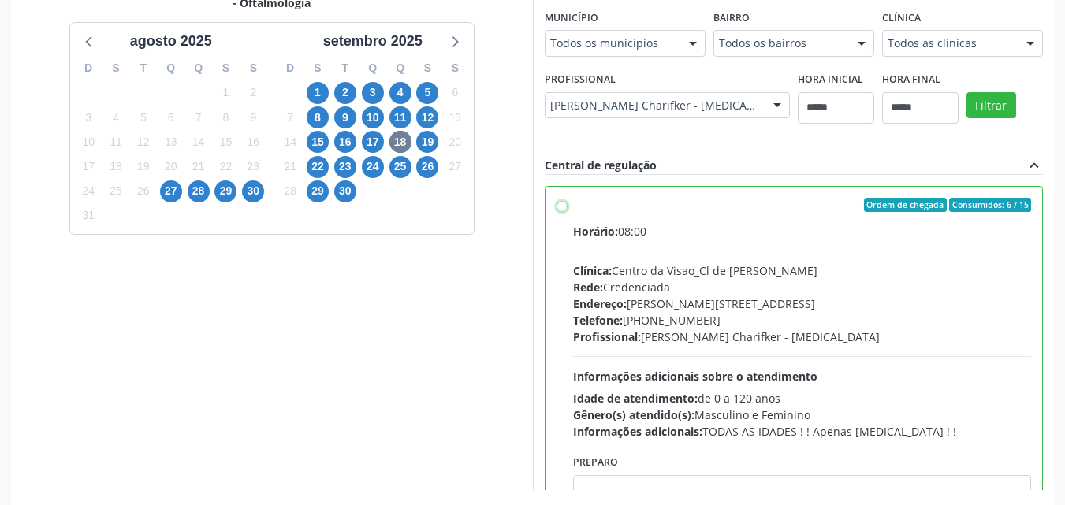
scroll to position [437, 0]
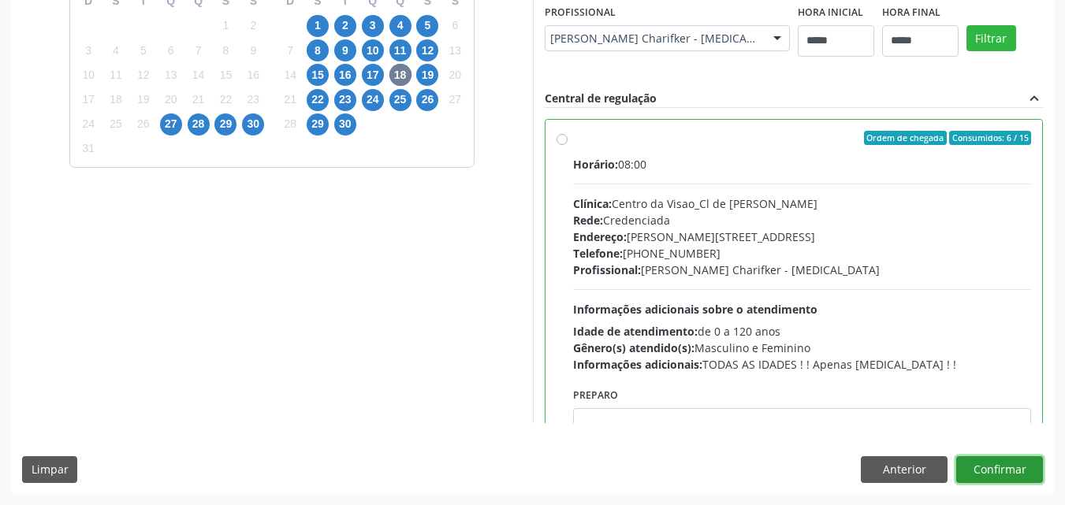
click at [1007, 474] on button "Confirmar" at bounding box center [999, 469] width 87 height 27
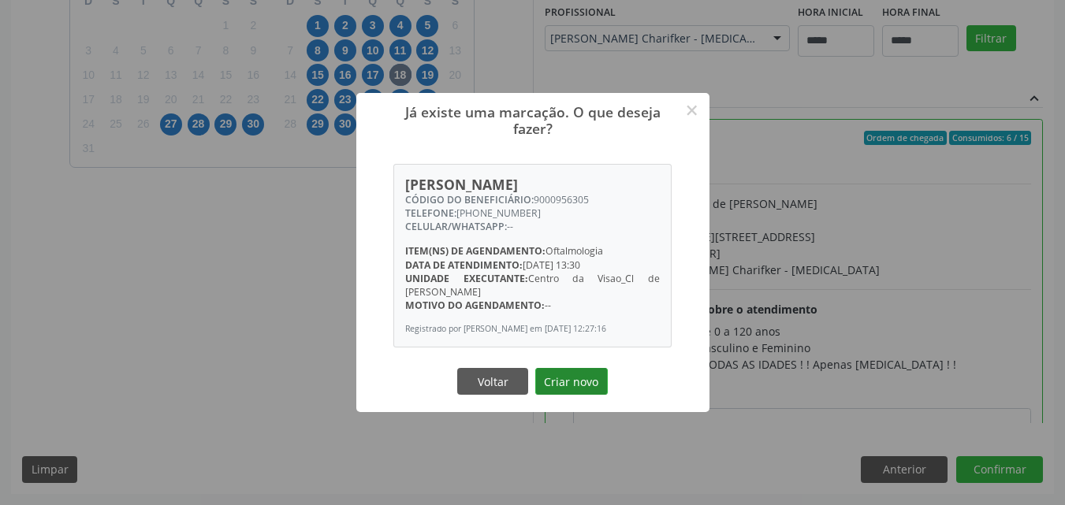
click at [564, 379] on button "Criar novo" at bounding box center [571, 381] width 73 height 27
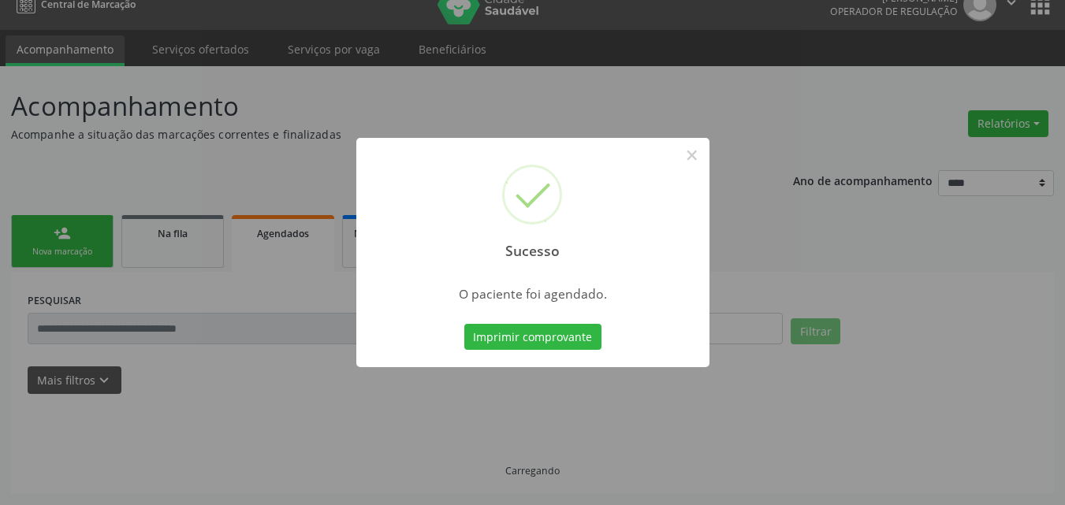
scroll to position [20, 0]
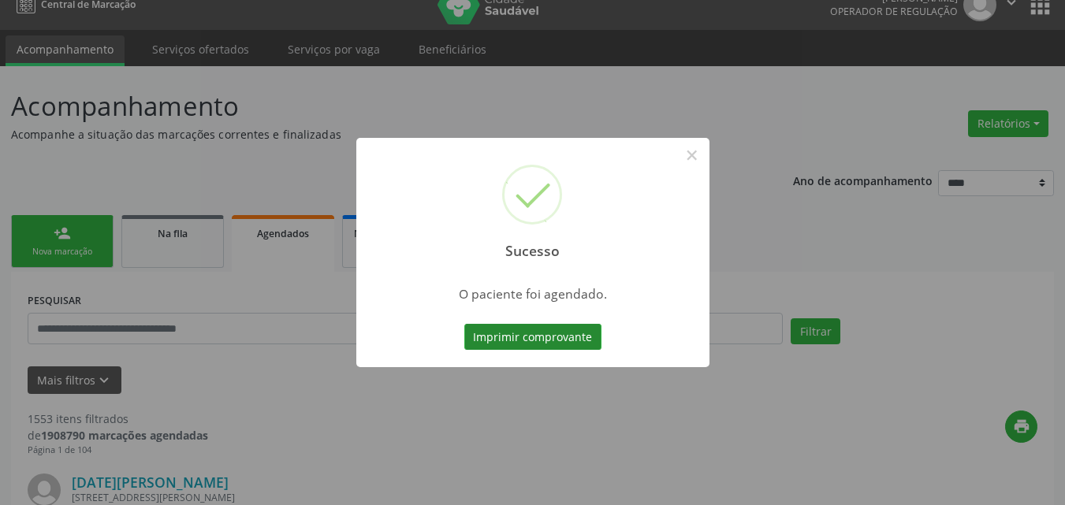
click at [571, 347] on button "Imprimir comprovante" at bounding box center [532, 337] width 137 height 27
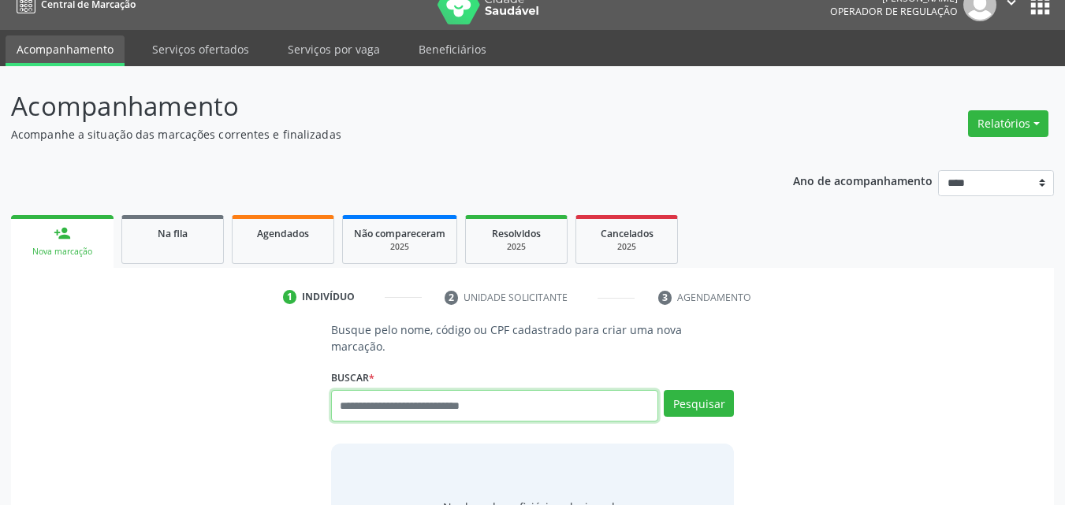
scroll to position [20, 0]
type input "******"
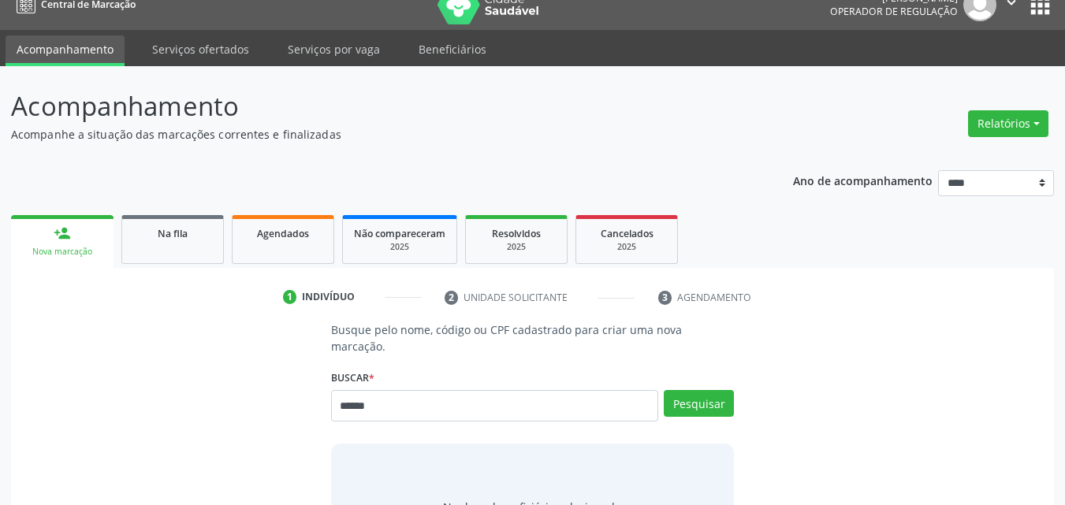
type input "******"
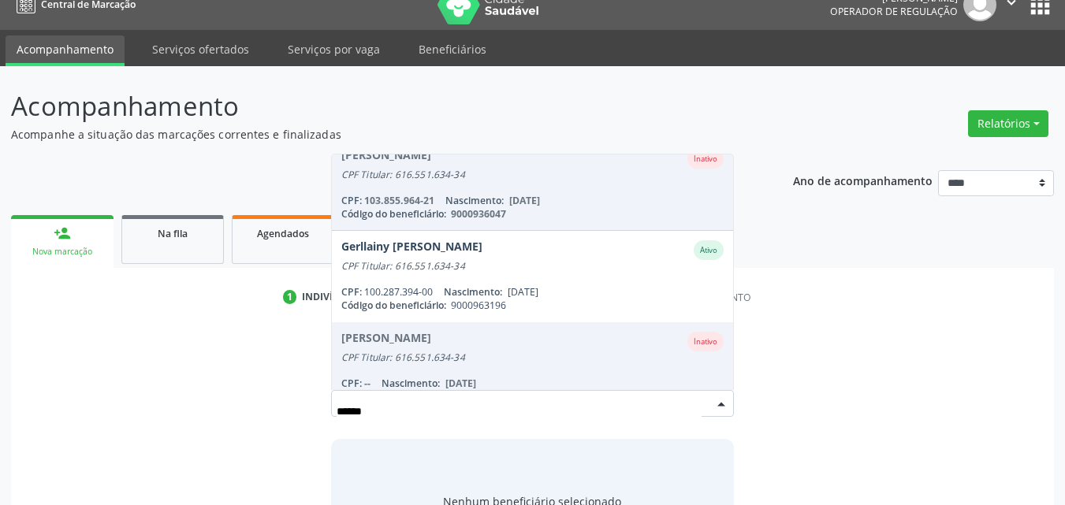
scroll to position [192, 0]
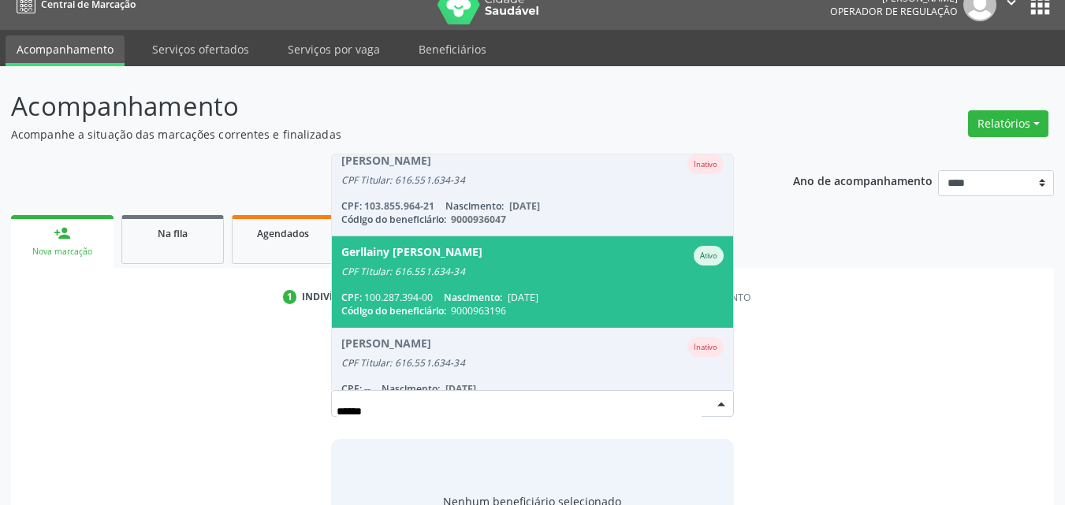
click at [646, 266] on div "CPF Titular: 616.551.634-34" at bounding box center [532, 272] width 383 height 13
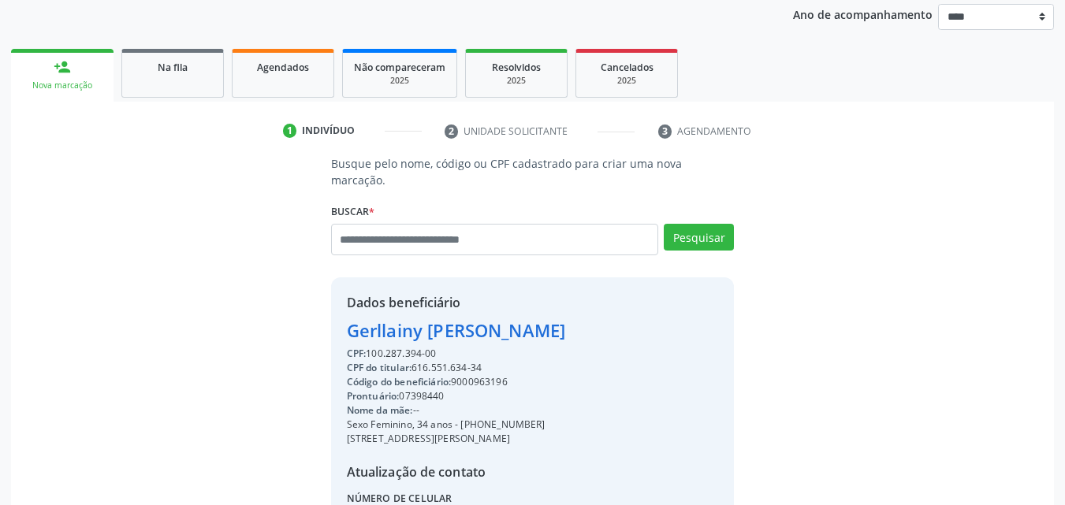
scroll to position [196, 0]
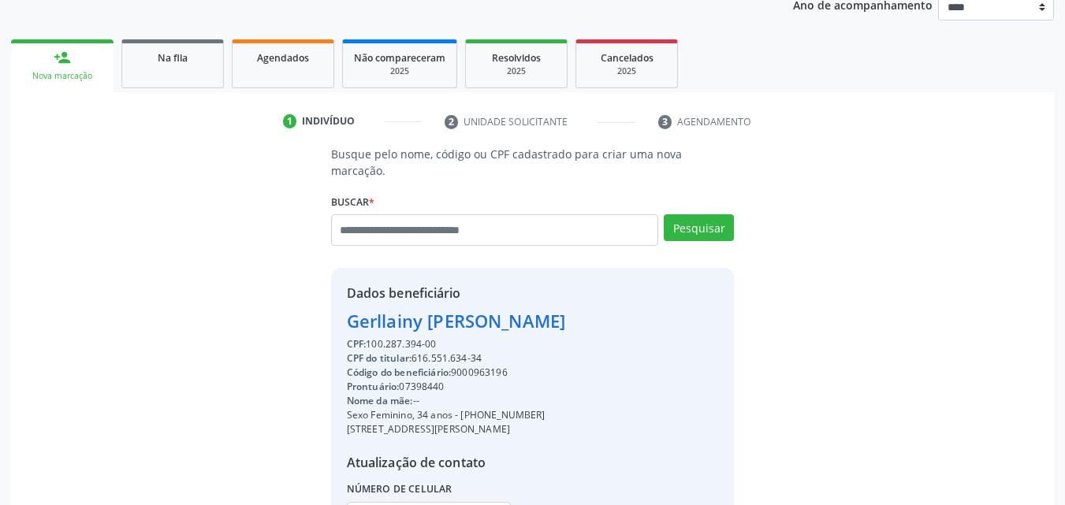
click at [487, 366] on div "Código do beneficiário: 9000963196" at bounding box center [456, 373] width 218 height 14
copy div "9000963196"
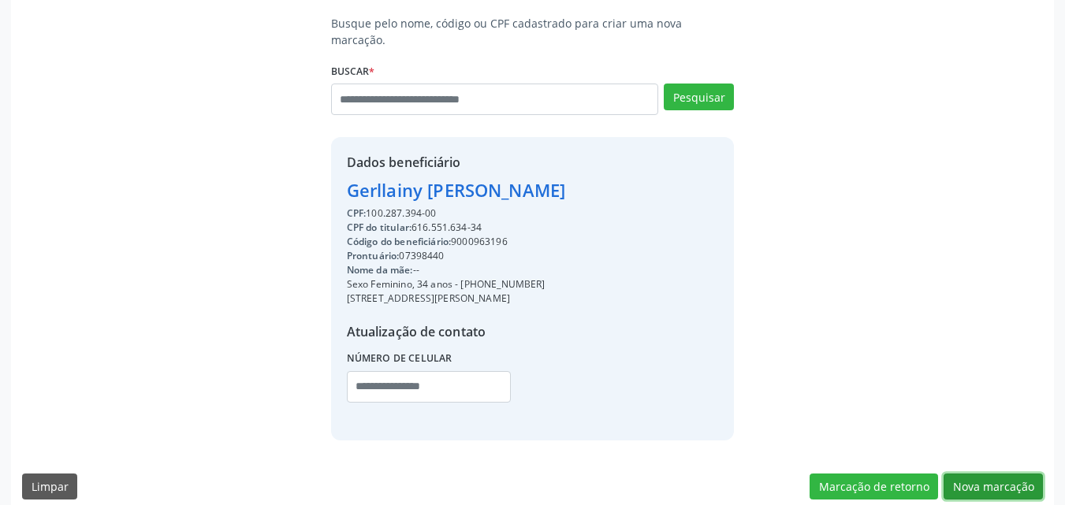
click at [1031, 475] on button "Nova marcação" at bounding box center [992, 487] width 99 height 27
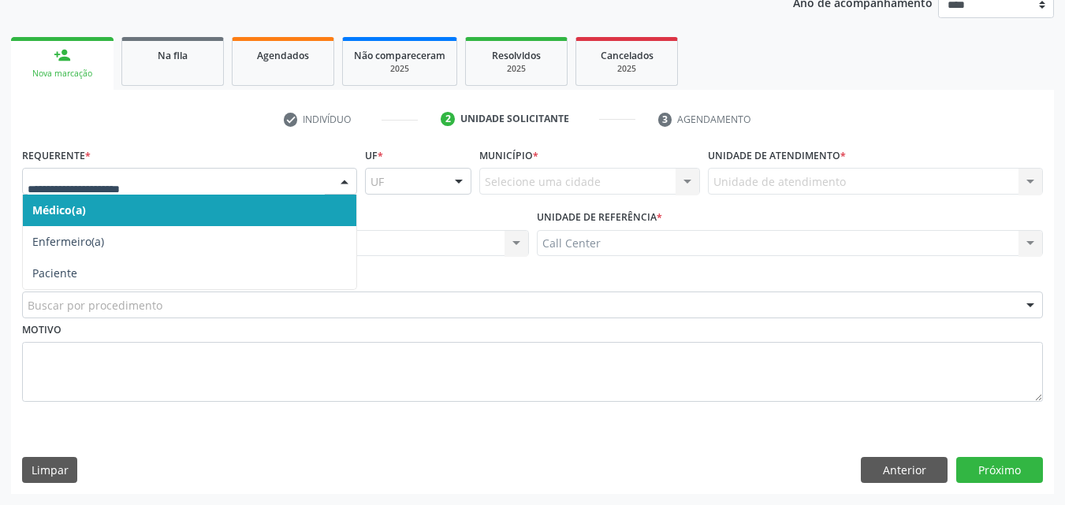
click at [243, 190] on div at bounding box center [189, 181] width 335 height 27
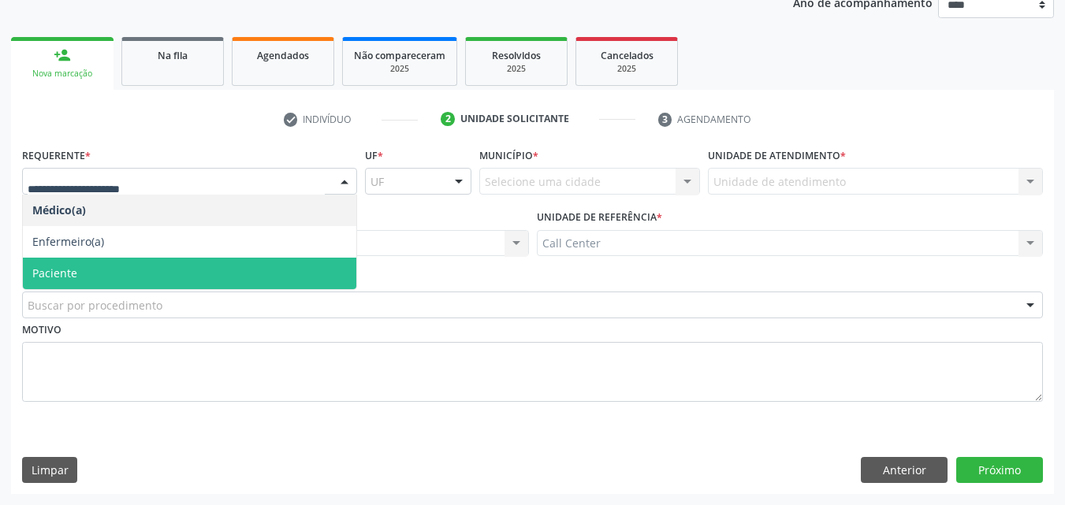
click at [198, 281] on span "Paciente" at bounding box center [189, 274] width 333 height 32
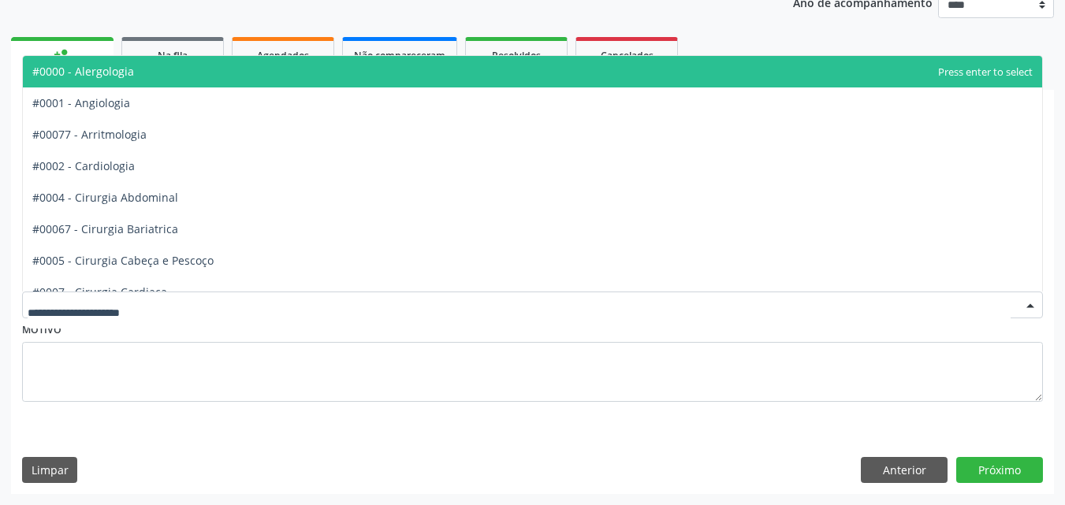
click at [210, 303] on div at bounding box center [532, 305] width 1021 height 27
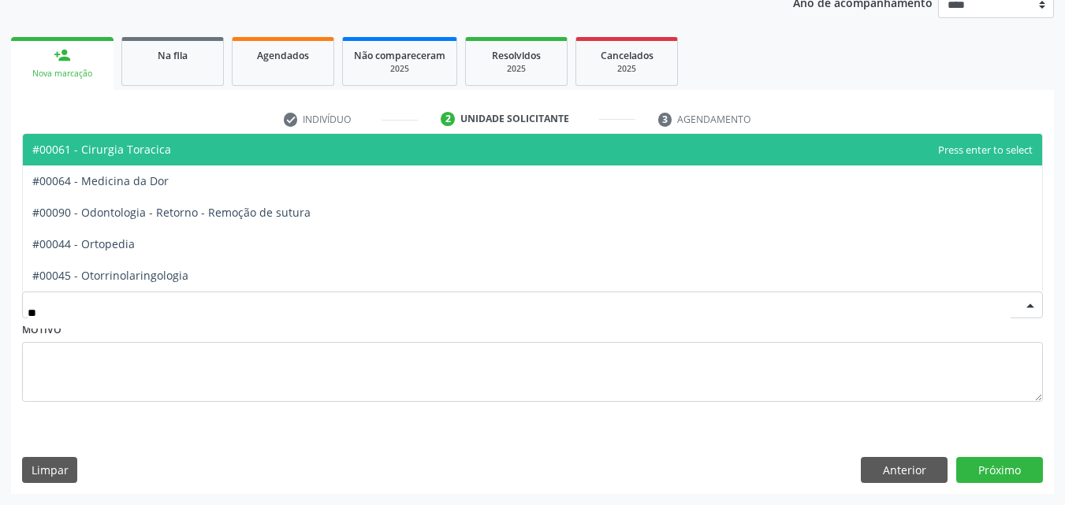
type input "***"
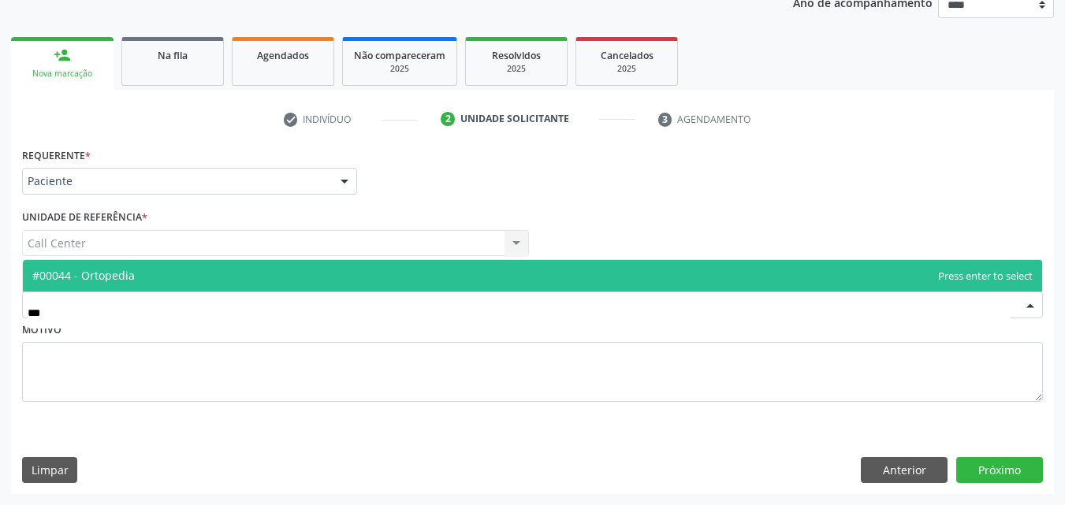
click at [214, 273] on span "#00044 - Ortopedia" at bounding box center [532, 276] width 1019 height 32
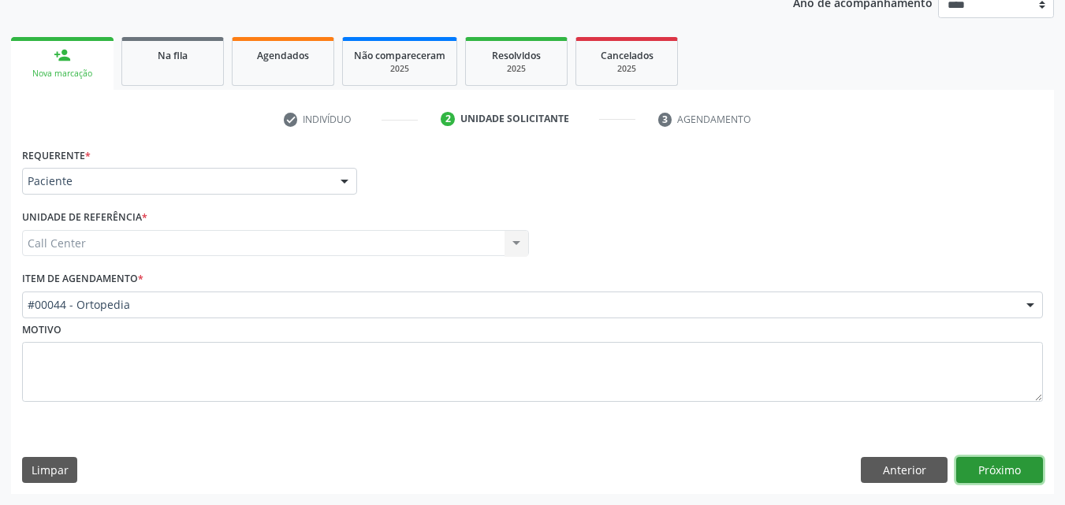
click at [959, 465] on button "Próximo" at bounding box center [999, 470] width 87 height 27
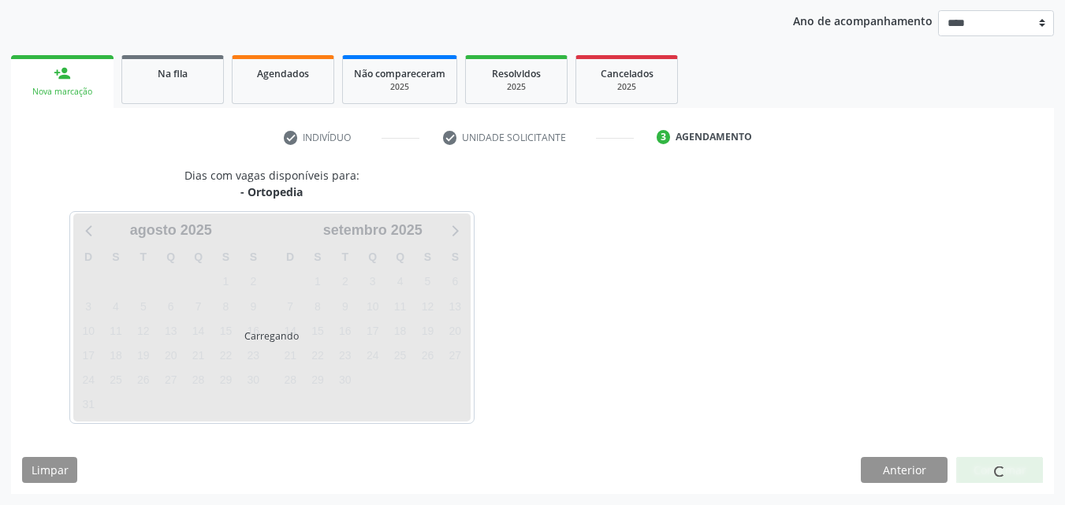
scroll to position [180, 0]
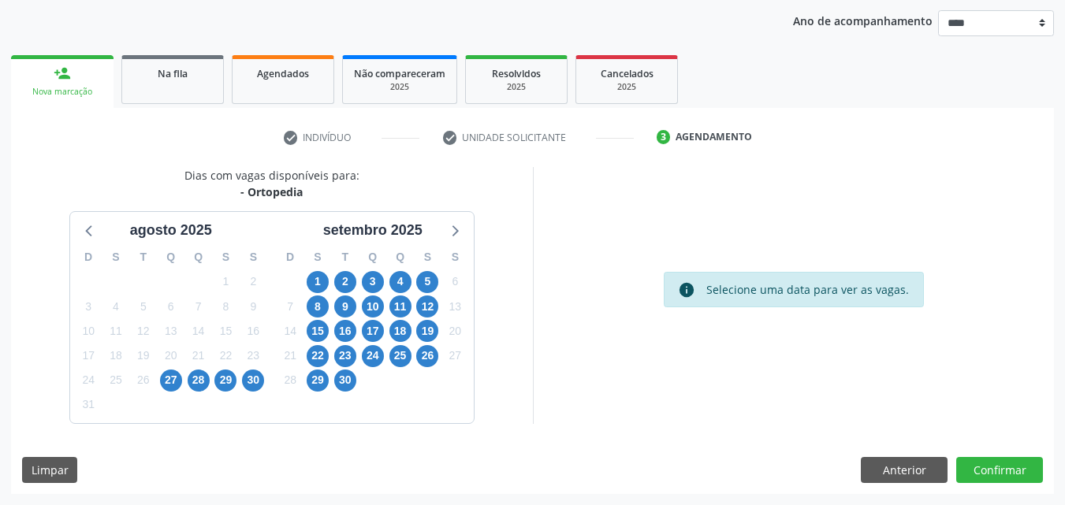
click at [391, 274] on div "4" at bounding box center [400, 282] width 22 height 24
click at [392, 275] on span "4" at bounding box center [400, 282] width 22 height 22
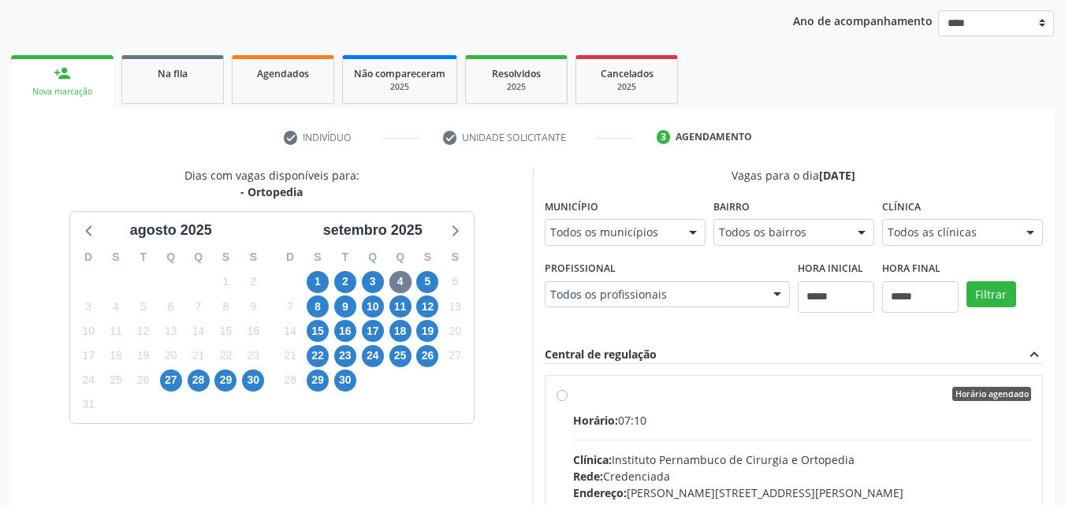
click at [701, 303] on div "Todos os profissionais" at bounding box center [667, 294] width 245 height 27
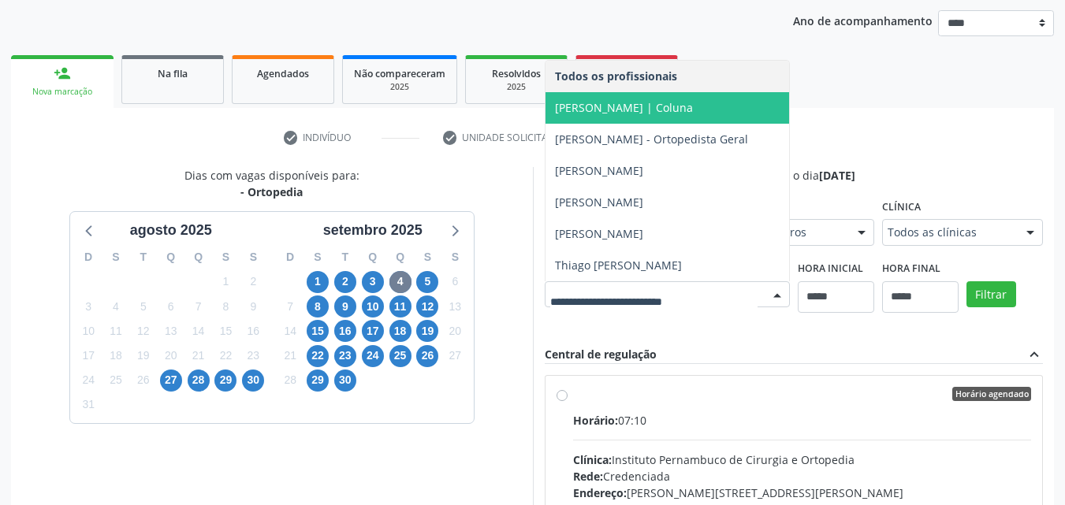
click at [647, 112] on span "[PERSON_NAME] | Coluna" at bounding box center [624, 107] width 138 height 15
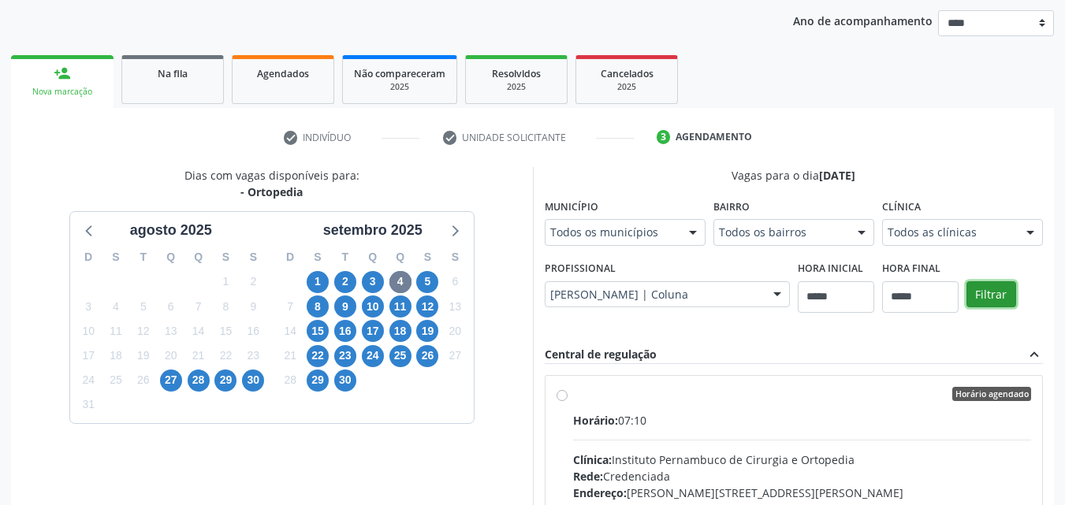
click at [967, 282] on button "Filtrar" at bounding box center [991, 294] width 50 height 27
click at [1027, 458] on div "Clínica: Instituto Pernambuco de Cirurgia e Ortopedia" at bounding box center [802, 460] width 459 height 17
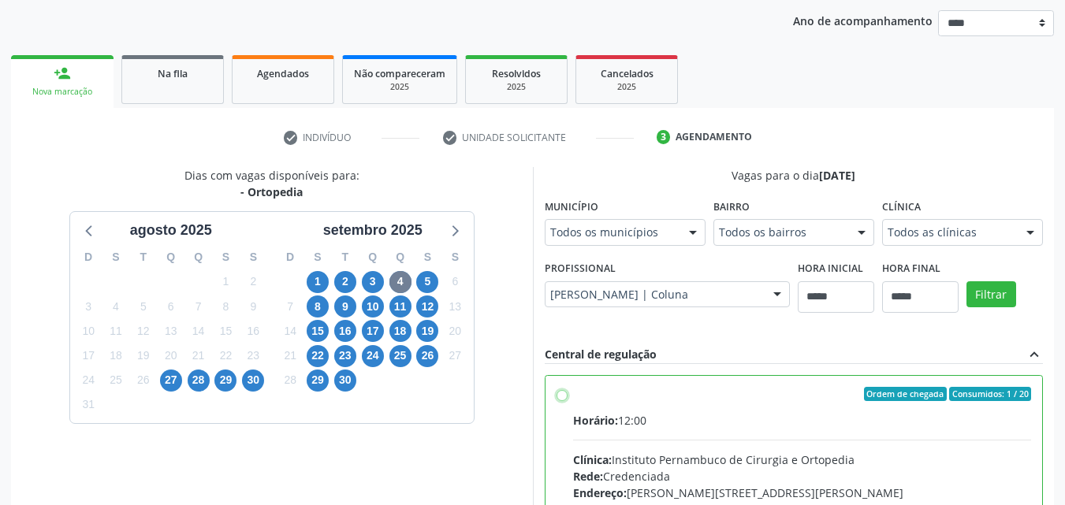
scroll to position [437, 0]
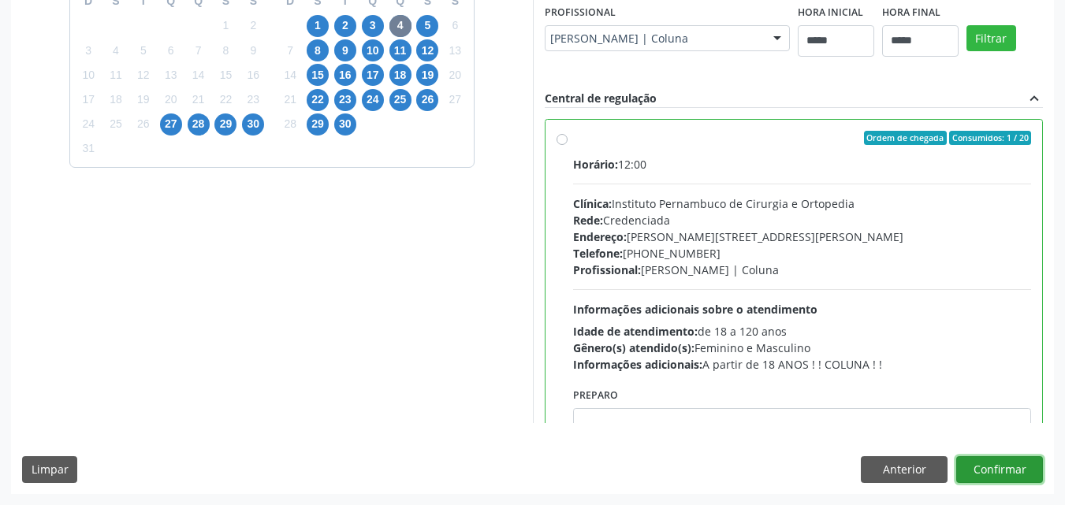
click at [1028, 471] on button "Confirmar" at bounding box center [999, 469] width 87 height 27
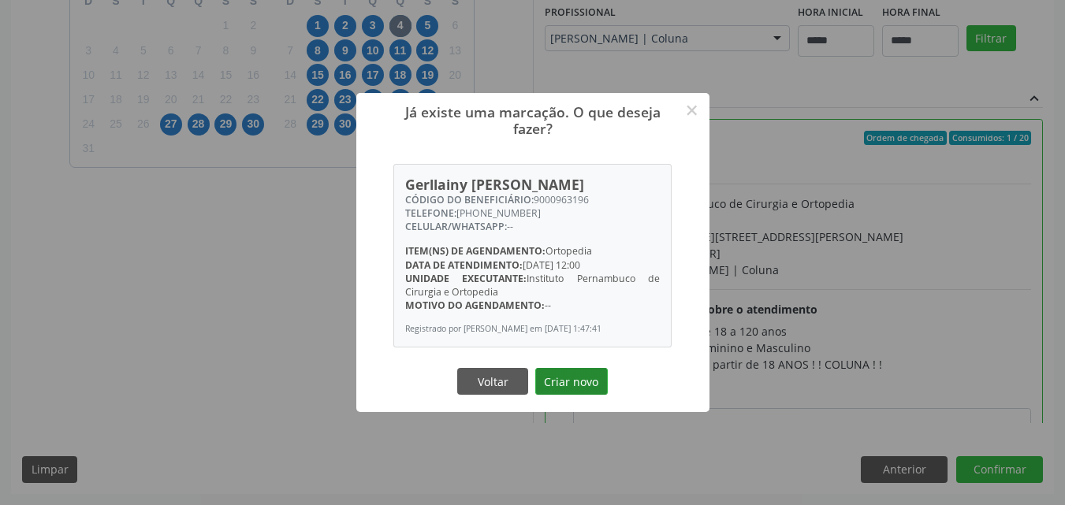
click at [586, 370] on button "Criar novo" at bounding box center [571, 381] width 73 height 27
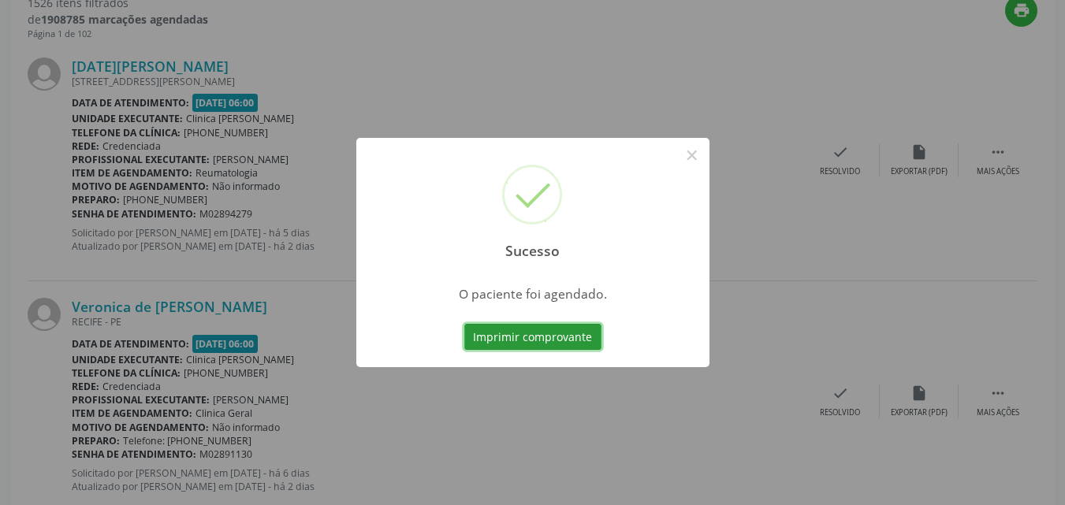
scroll to position [20, 0]
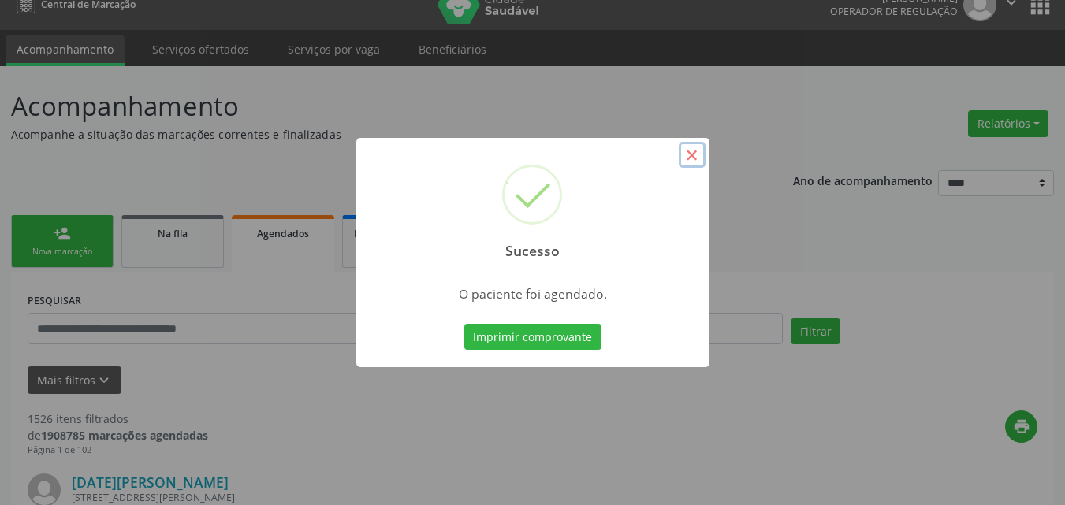
click at [689, 159] on button "×" at bounding box center [692, 155] width 27 height 27
